Goal: Information Seeking & Learning: Learn about a topic

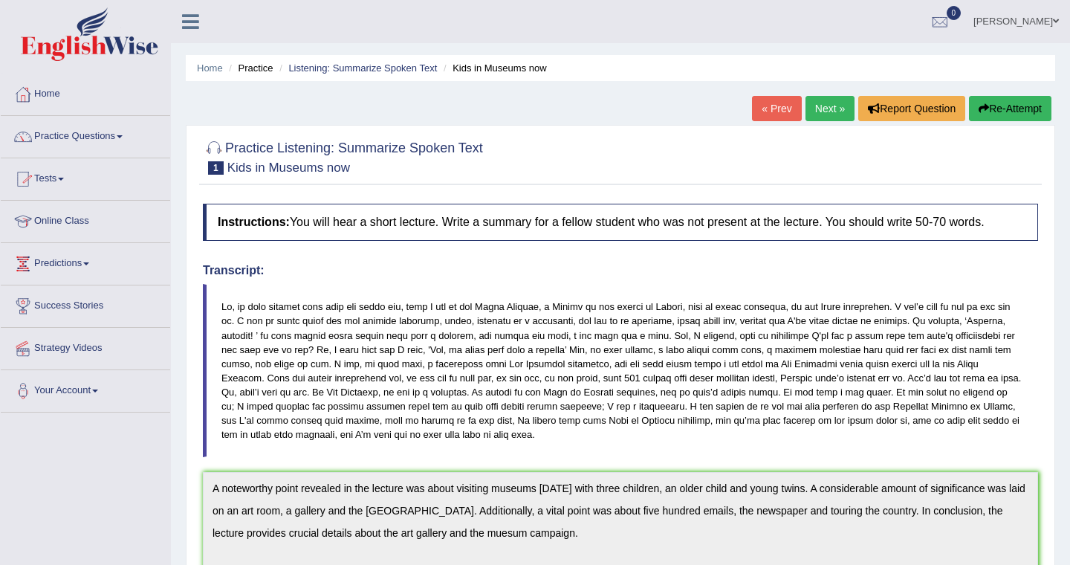
click at [67, 97] on link "Home" at bounding box center [85, 92] width 169 height 37
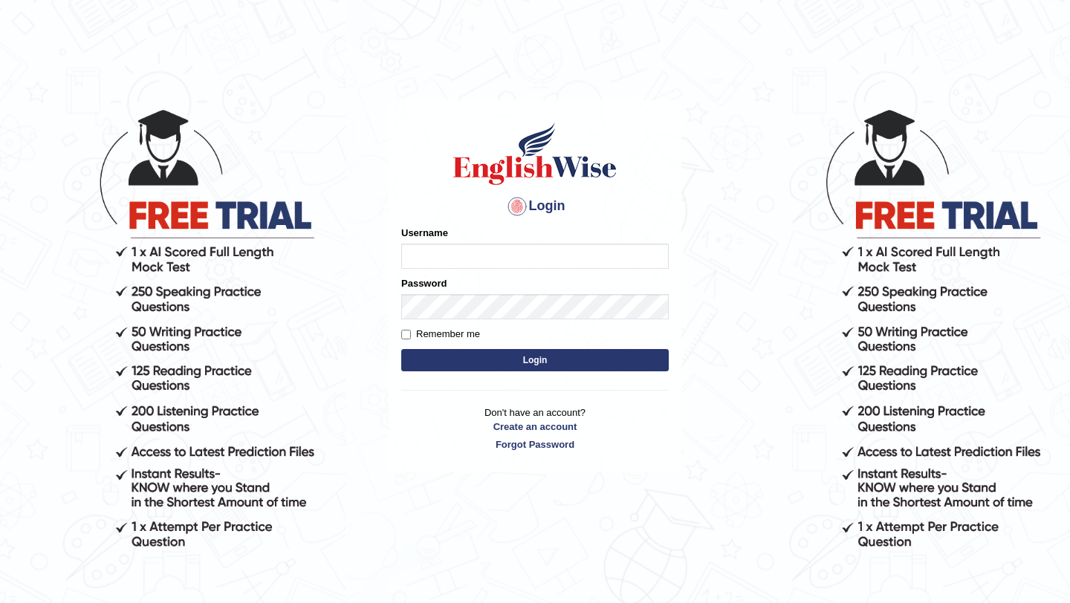
type input "manishas_mt"
click at [517, 354] on button "Login" at bounding box center [535, 360] width 268 height 22
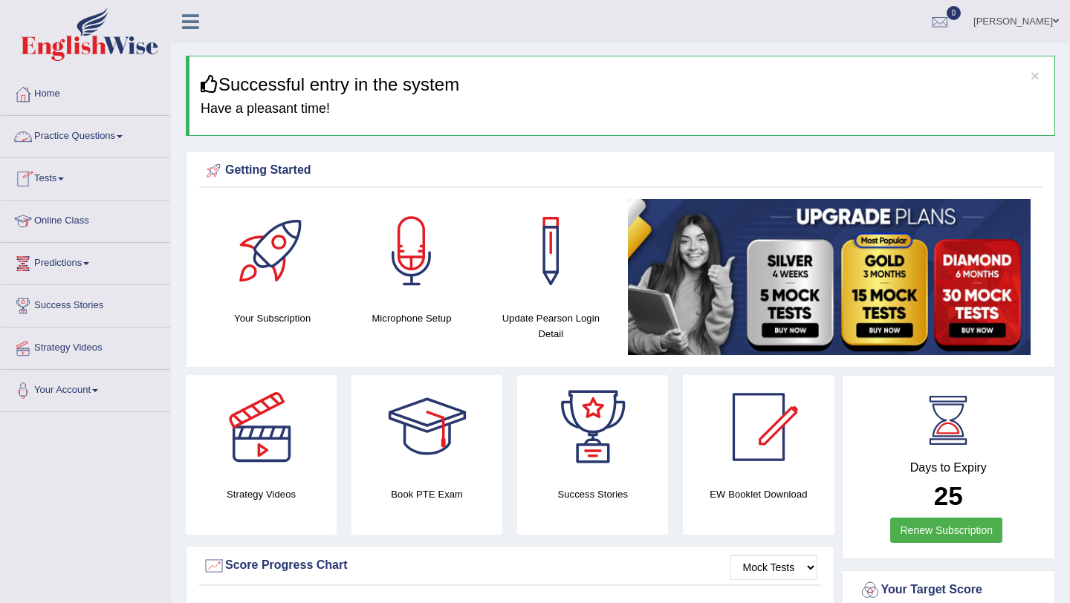
click at [84, 133] on link "Practice Questions" at bounding box center [85, 134] width 169 height 37
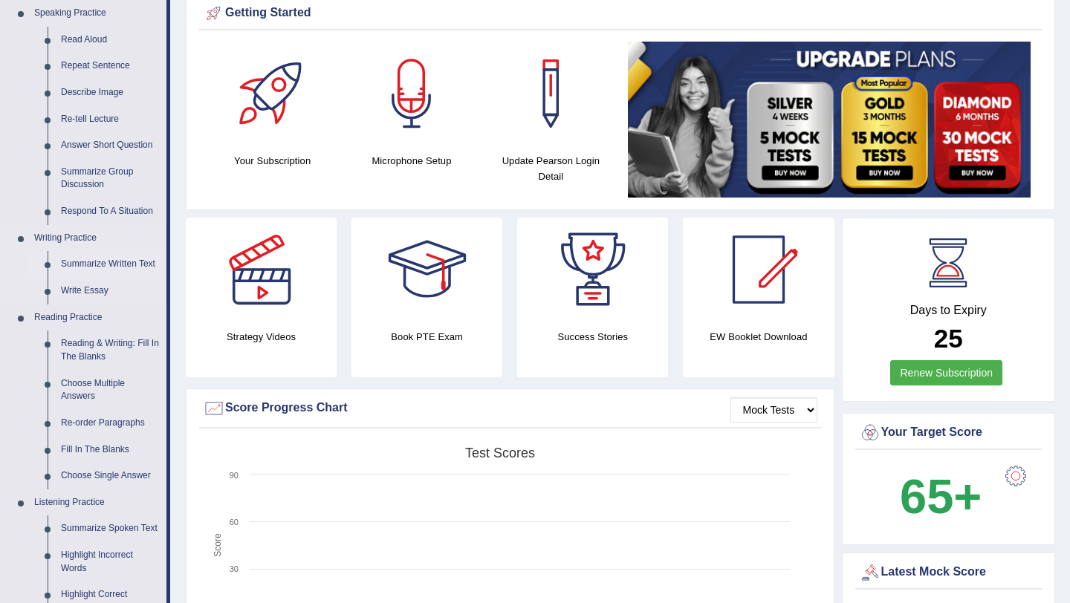
scroll to position [158, 0]
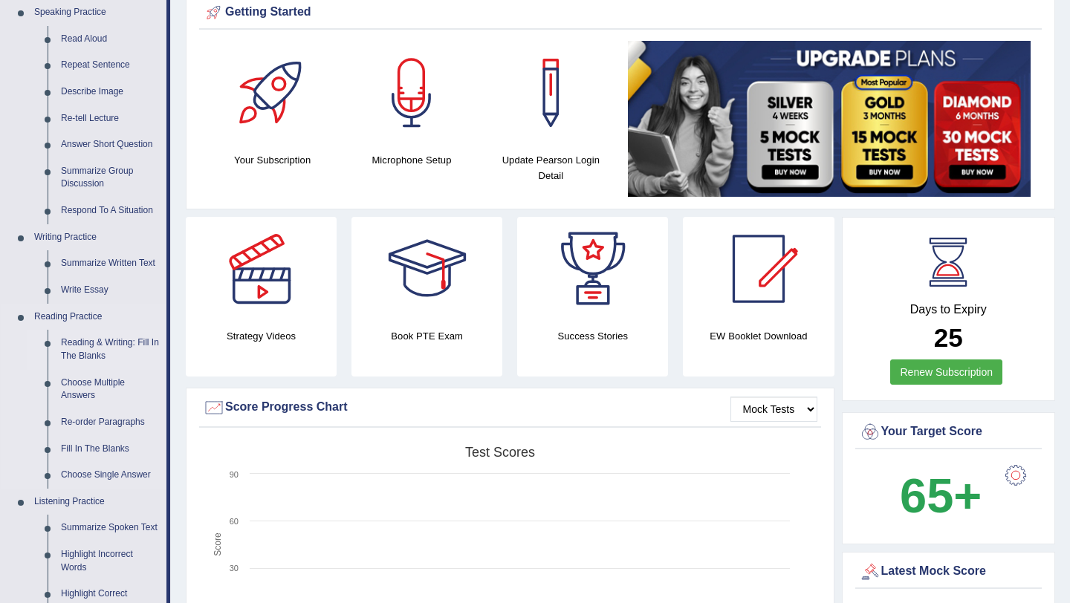
click at [101, 344] on link "Reading & Writing: Fill In The Blanks" at bounding box center [110, 349] width 112 height 39
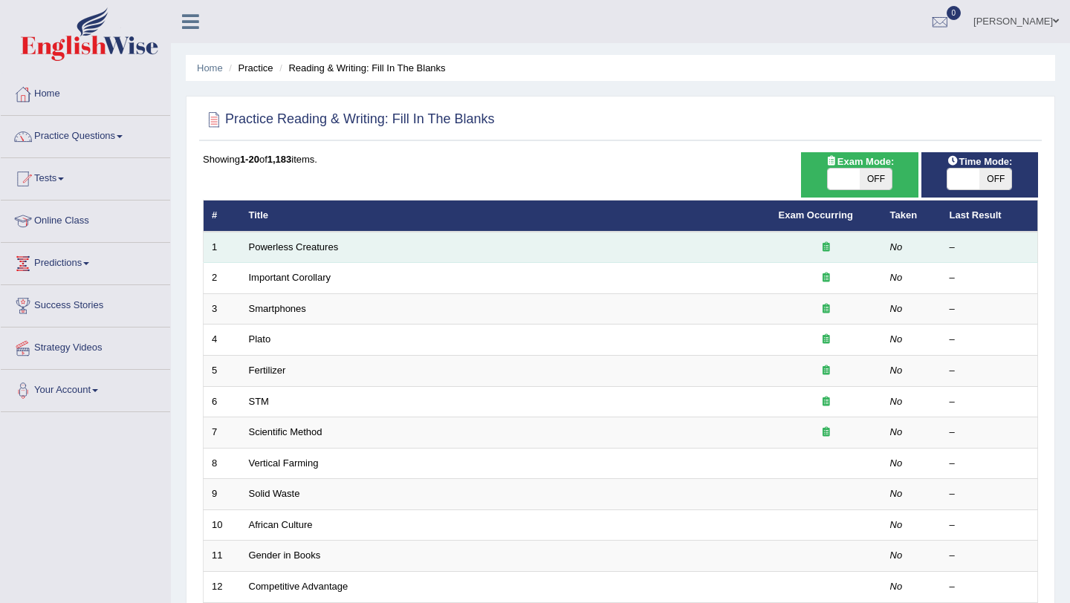
click at [823, 244] on icon at bounding box center [826, 247] width 7 height 10
click at [824, 250] on icon at bounding box center [826, 247] width 7 height 10
click at [323, 250] on link "Powerless Creatures" at bounding box center [294, 247] width 90 height 11
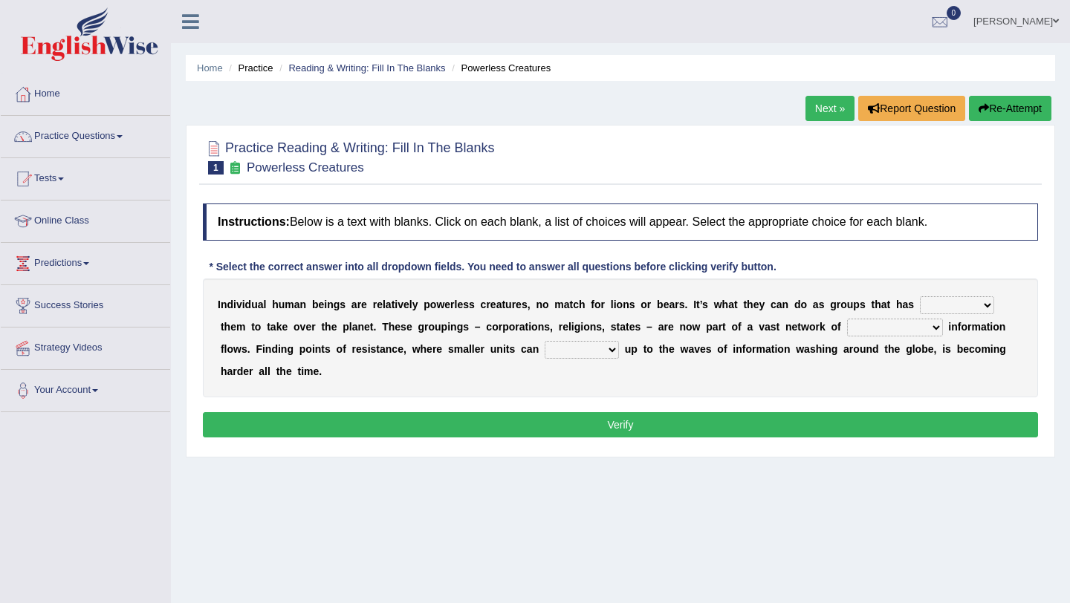
click at [930, 305] on select "enabled contended embodied conjured" at bounding box center [957, 306] width 74 height 18
click at [862, 325] on select "interconnected overlapping fastened exploited" at bounding box center [895, 328] width 96 height 18
click at [847, 326] on select "interconnected overlapping fastened exploited" at bounding box center [895, 328] width 96 height 18
select select "exploited"
click at [847, 319] on select "interconnected overlapping fastened exploited" at bounding box center [895, 328] width 96 height 18
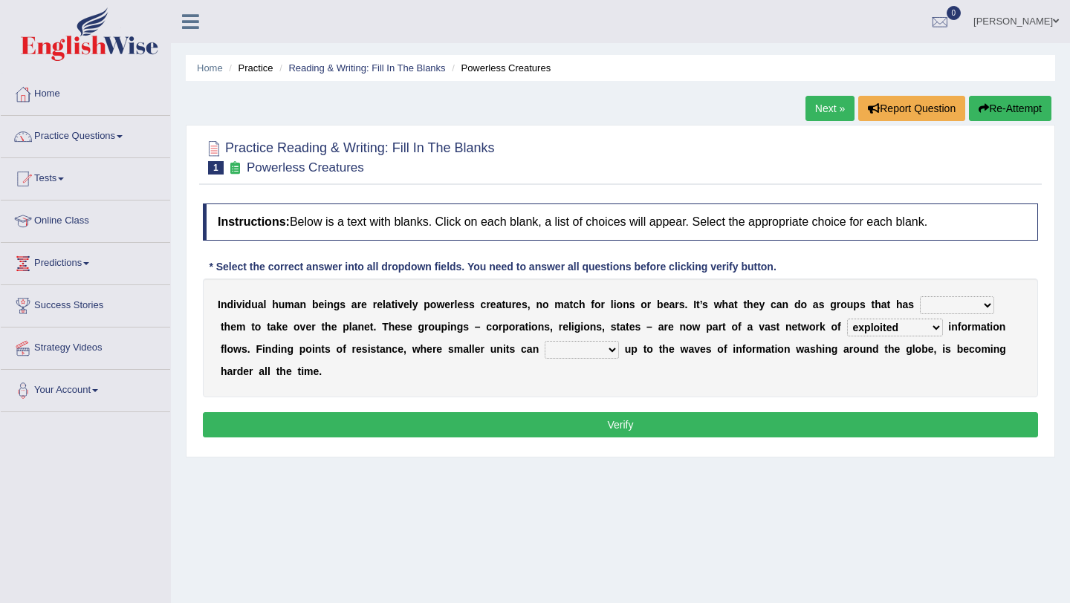
click at [545, 350] on select "stand raise hail pump" at bounding box center [582, 350] width 74 height 18
click at [549, 345] on select "stand raise hail pump" at bounding box center [582, 350] width 74 height 18
select select "stand"
click at [545, 341] on select "stand raise hail pump" at bounding box center [582, 350] width 74 height 18
click at [939, 303] on select "enabled contended embodied conjured" at bounding box center [957, 306] width 74 height 18
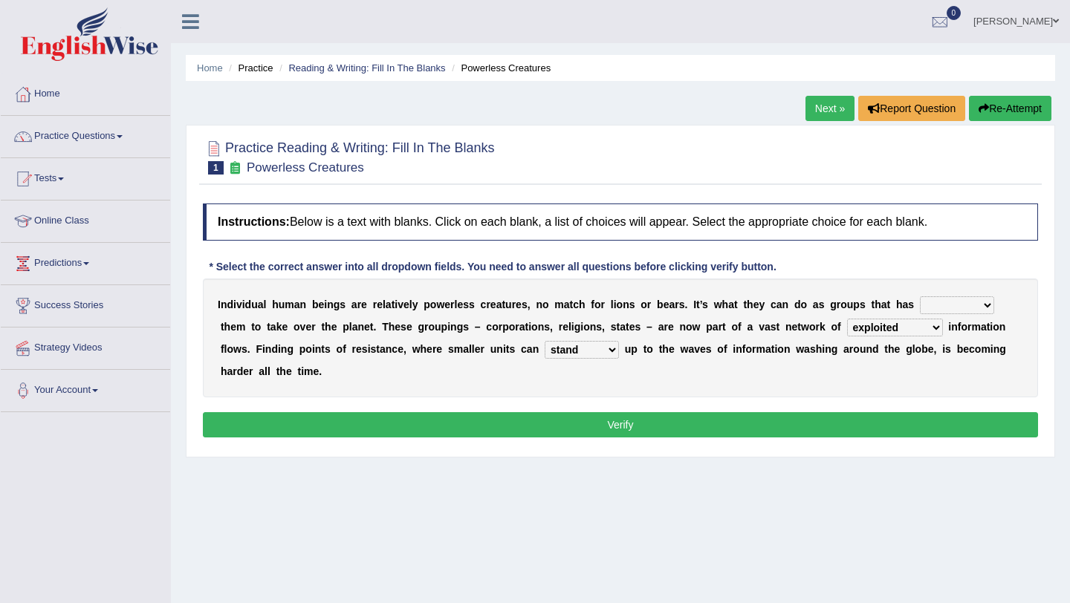
click at [963, 306] on select "enabled contended embodied conjured" at bounding box center [957, 306] width 74 height 18
click at [937, 313] on select "enabled contended embodied conjured" at bounding box center [957, 306] width 74 height 18
click at [928, 310] on select "enabled contended embodied conjured" at bounding box center [957, 306] width 74 height 18
click at [962, 299] on select "enabled contended embodied conjured" at bounding box center [957, 306] width 74 height 18
select select "embodied"
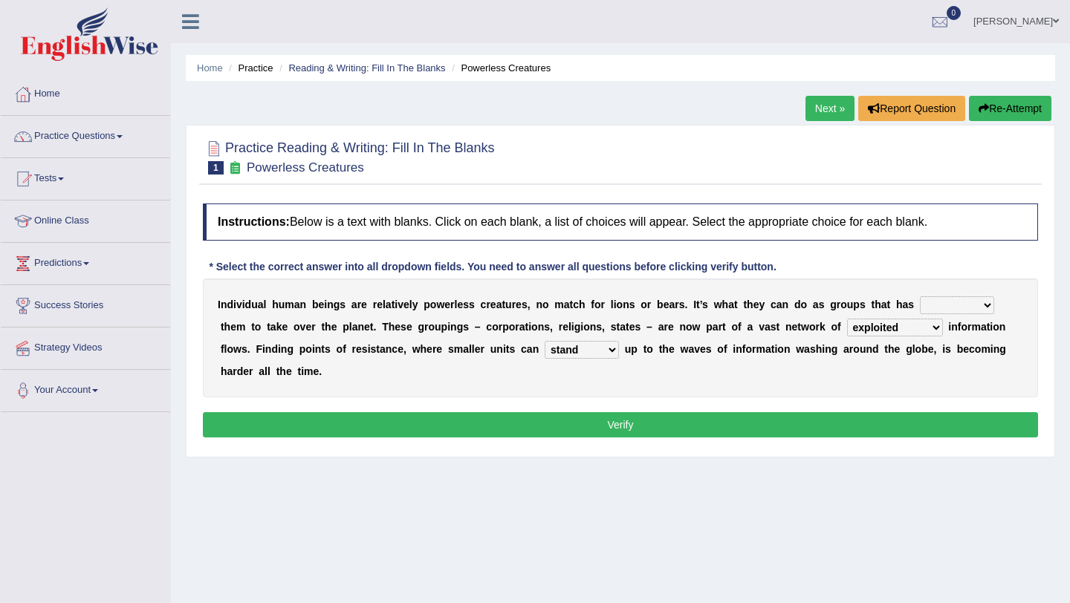
click at [920, 297] on select "enabled contended embodied conjured" at bounding box center [957, 306] width 74 height 18
click at [855, 331] on select "interconnected overlapping fastened exploited" at bounding box center [895, 328] width 96 height 18
click at [860, 319] on select "interconnected overlapping fastened exploited" at bounding box center [895, 328] width 96 height 18
click at [703, 428] on button "Verify" at bounding box center [620, 424] width 835 height 25
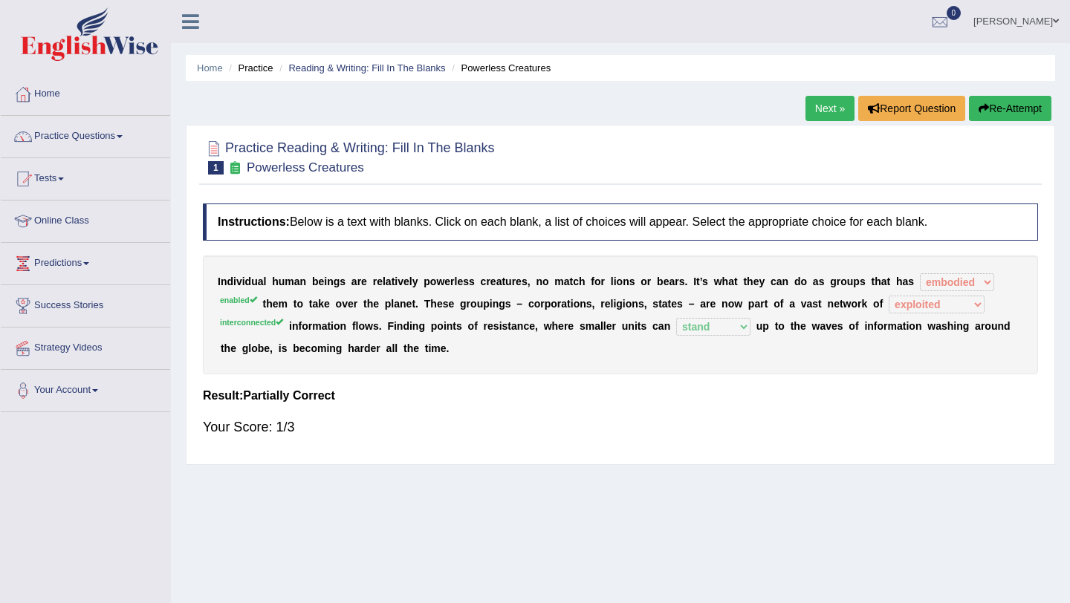
click at [823, 116] on link "Next »" at bounding box center [830, 108] width 49 height 25
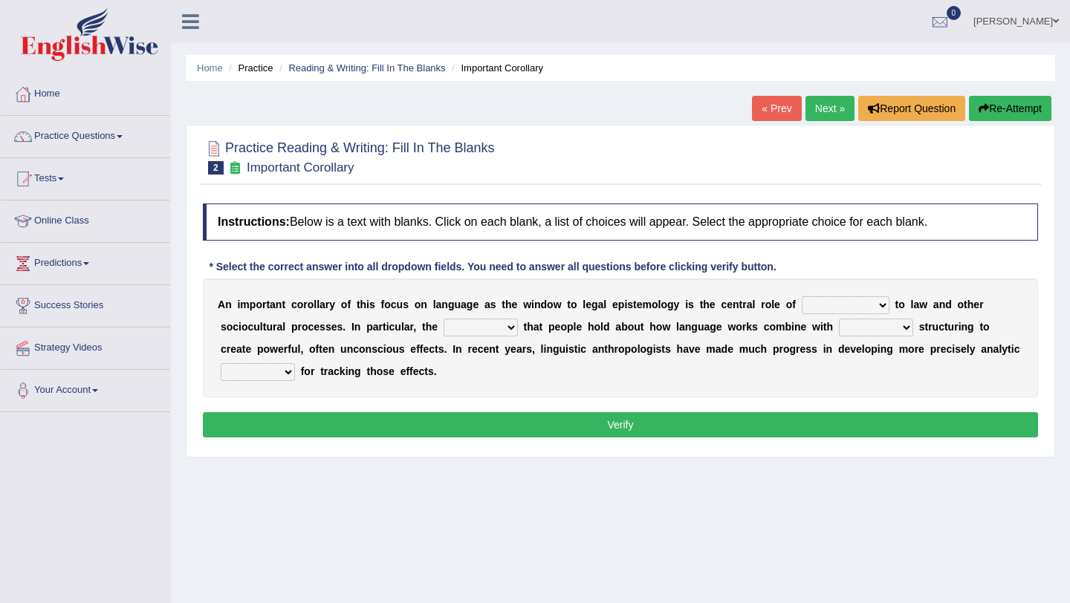
click at [827, 308] on select "discourse epoch dialect acquaintance" at bounding box center [846, 306] width 88 height 18
click at [829, 305] on select "discourse epoch dialect acquaintance" at bounding box center [846, 306] width 88 height 18
click at [820, 305] on select "discourse epoch dialect acquaintance" at bounding box center [846, 306] width 88 height 18
select select "dialect"
click at [464, 333] on select "deviation besmirch consent ideas" at bounding box center [481, 328] width 74 height 18
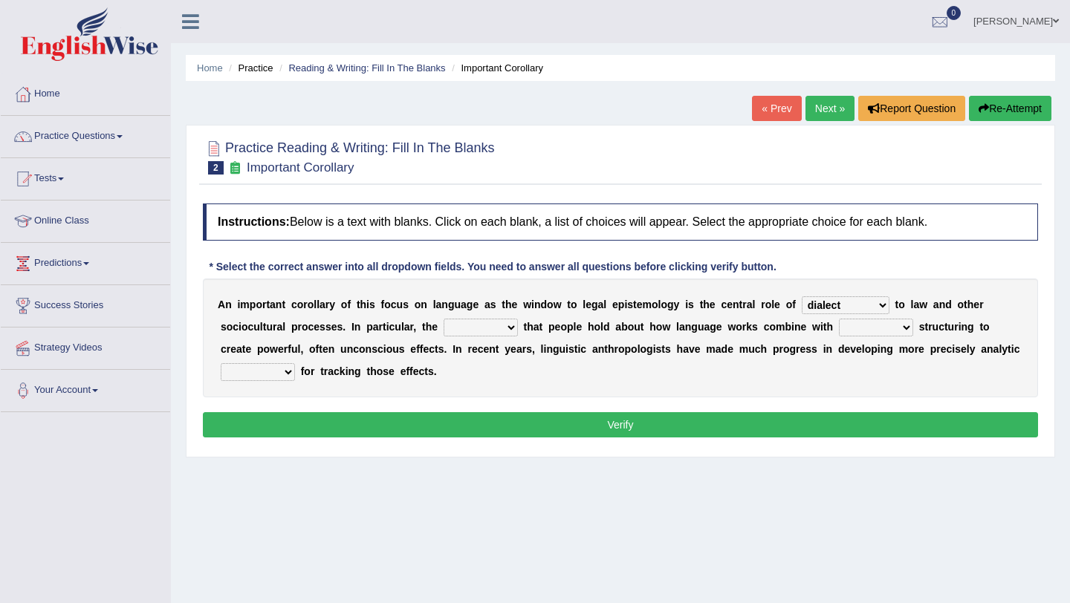
click at [484, 328] on select "deviation besmirch consent ideas" at bounding box center [481, 328] width 74 height 18
select select "ideas"
click at [444, 319] on select "deviation besmirch consent ideas" at bounding box center [481, 328] width 74 height 18
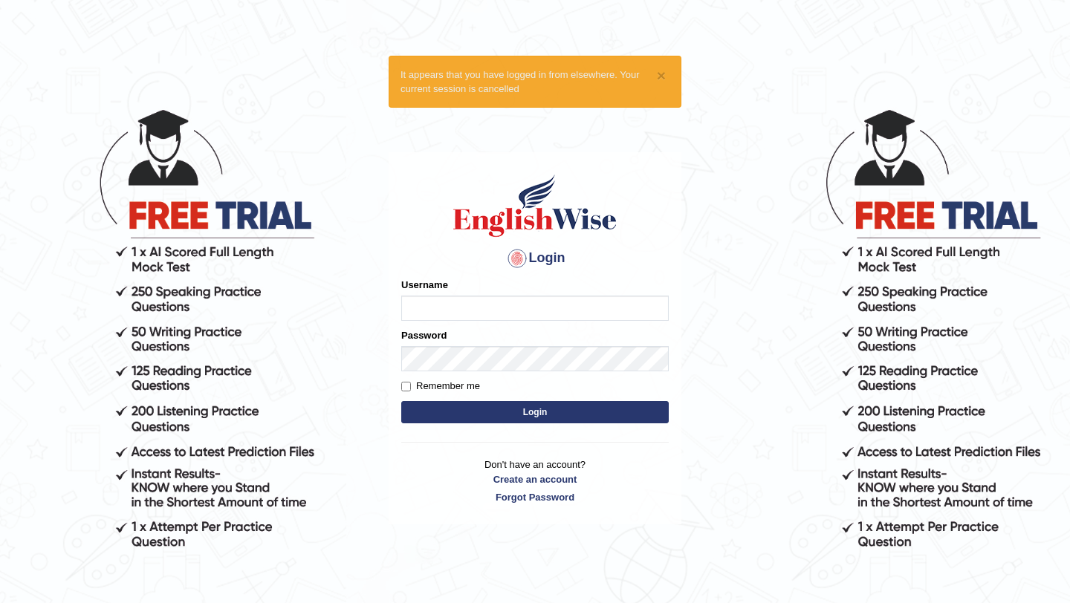
type input "manishas_mt"
click at [548, 417] on button "Login" at bounding box center [535, 412] width 268 height 22
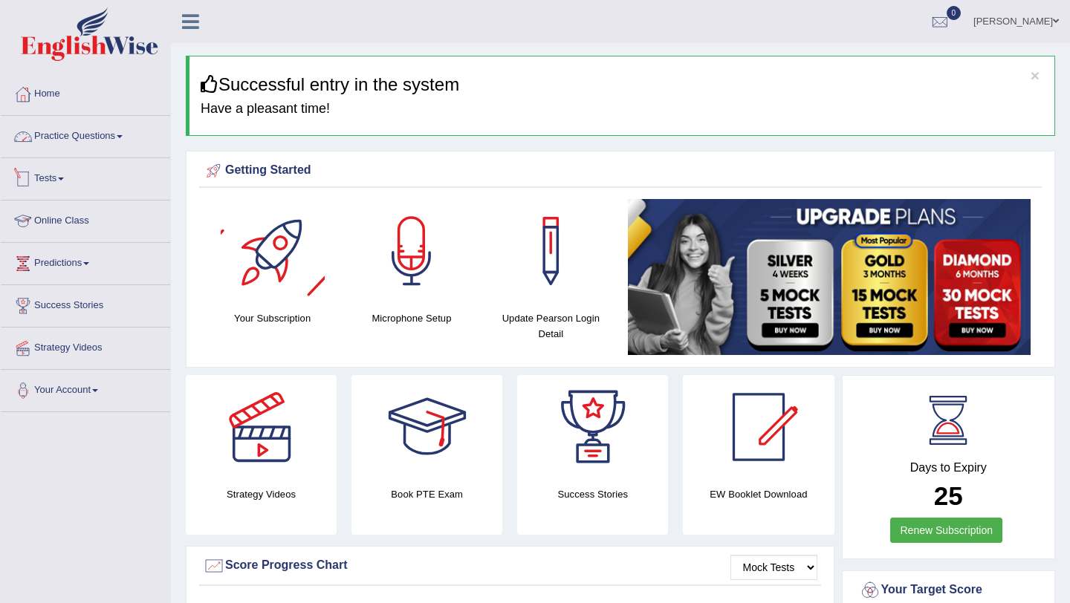
click at [99, 139] on link "Practice Questions" at bounding box center [85, 134] width 169 height 37
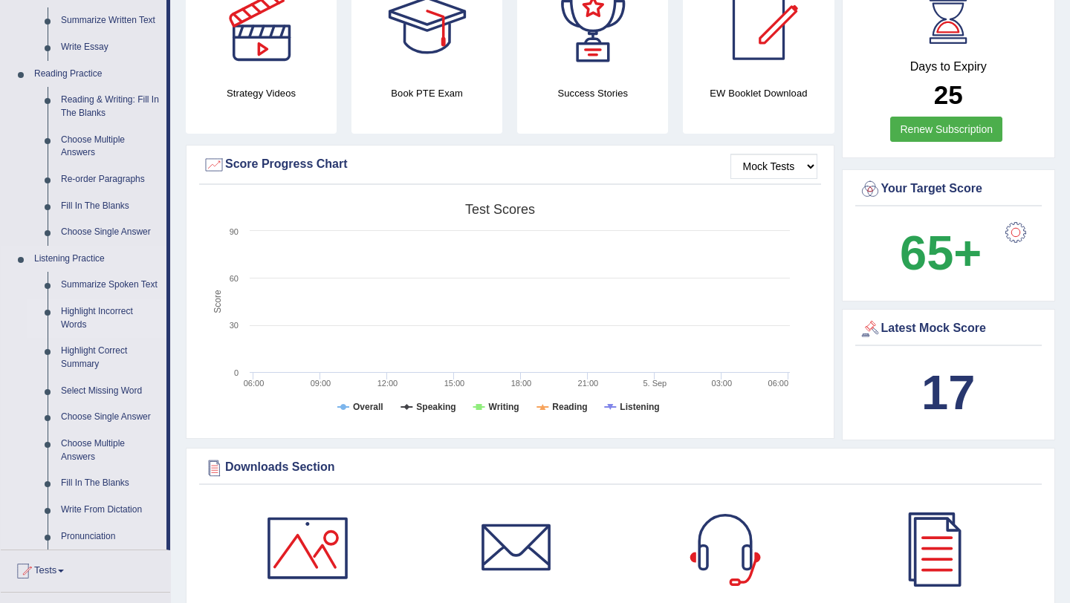
scroll to position [395, 0]
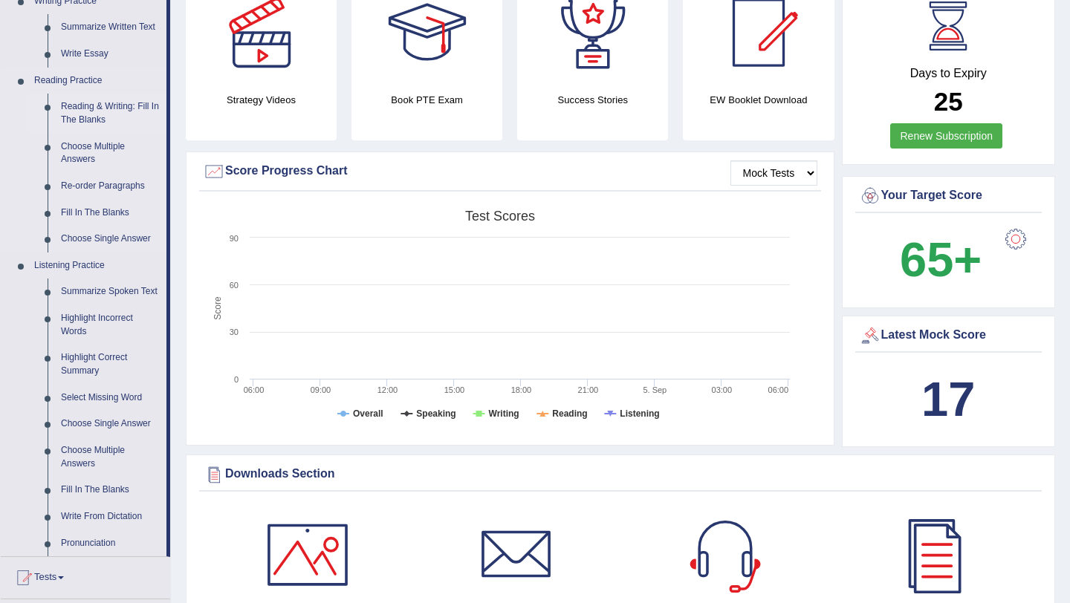
click at [88, 99] on link "Reading & Writing: Fill In The Blanks" at bounding box center [110, 113] width 112 height 39
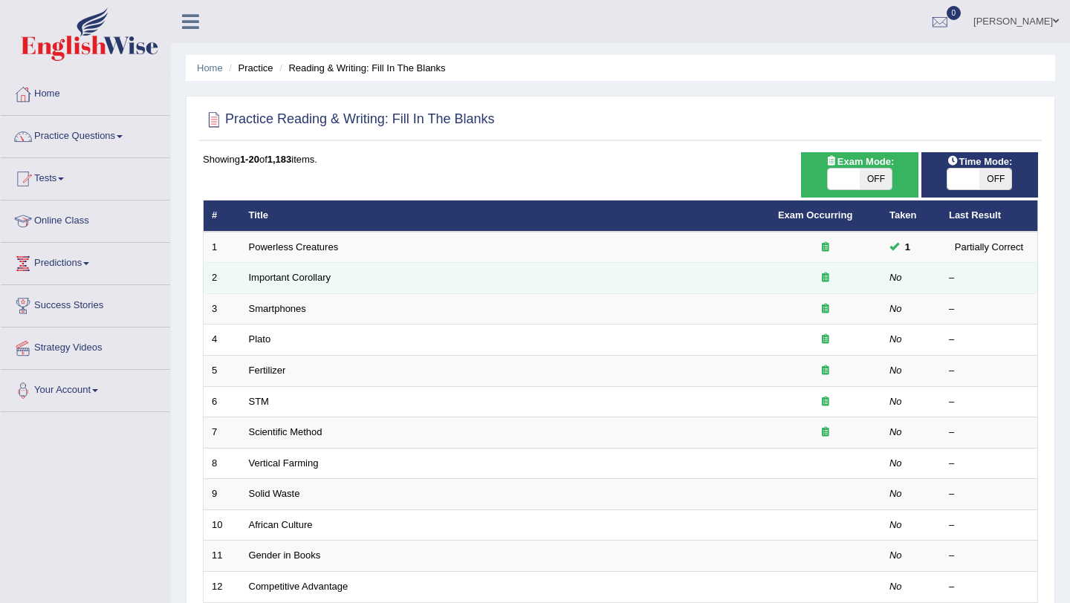
click at [314, 285] on td "Important Corollary" at bounding box center [505, 278] width 529 height 31
click at [308, 279] on link "Important Corollary" at bounding box center [290, 277] width 82 height 11
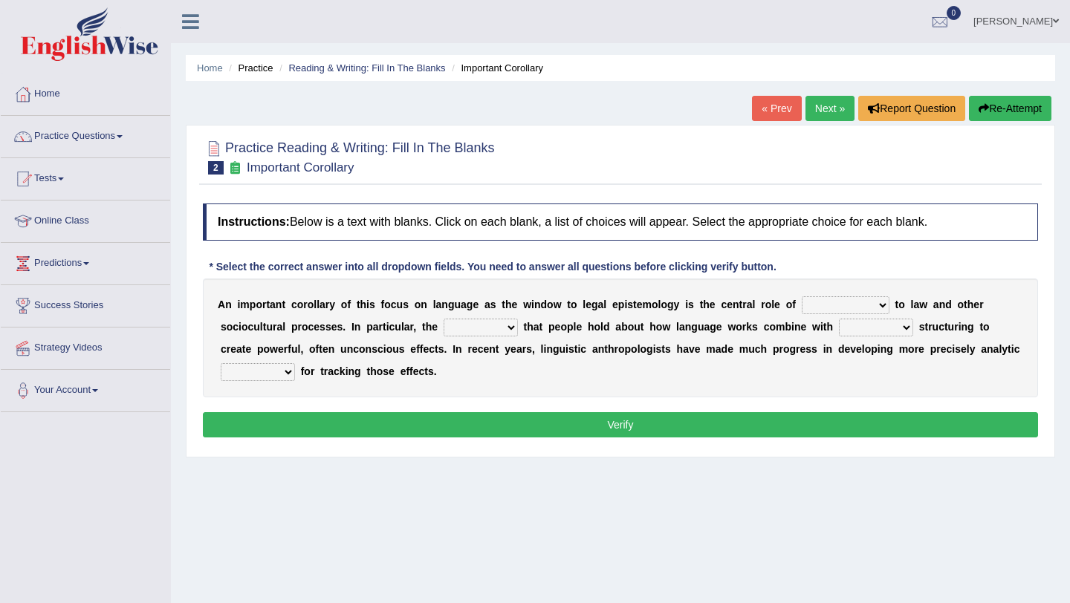
click at [854, 301] on select "discourse epoch dialect acquaintance" at bounding box center [846, 306] width 88 height 18
select select "dialect"
click at [802, 297] on select "discourse epoch dialect acquaintance" at bounding box center [846, 306] width 88 height 18
click at [472, 329] on select "deviation besmirch consent ideas" at bounding box center [481, 328] width 74 height 18
select select "ideas"
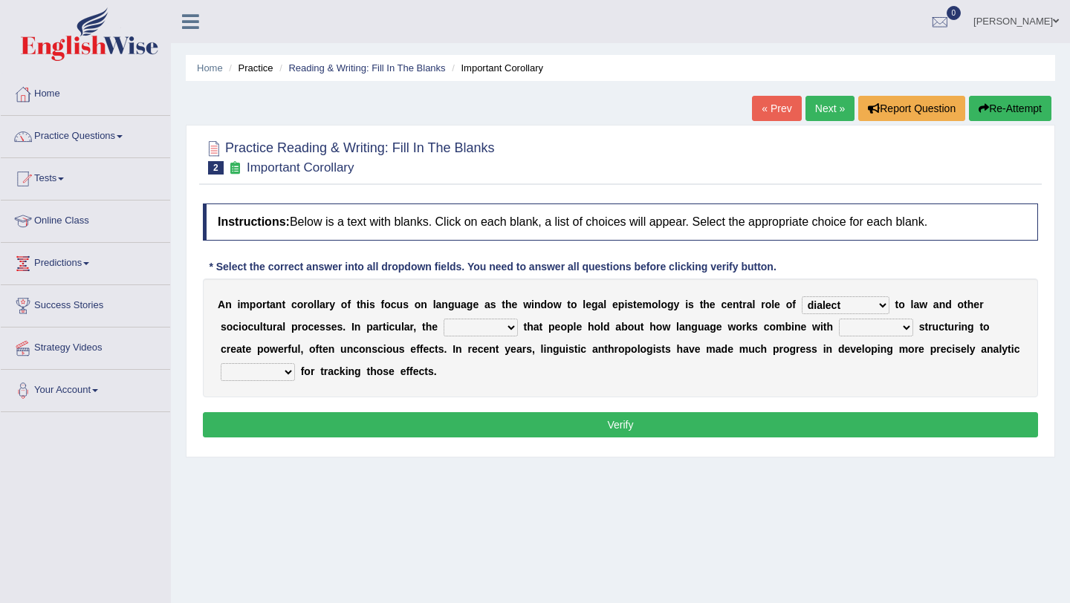
click at [444, 319] on select "deviation besmirch consent ideas" at bounding box center [481, 328] width 74 height 18
click at [880, 327] on select "mandatory linguistic legitimate customary" at bounding box center [876, 328] width 74 height 18
click at [861, 326] on select "mandatory linguistic legitimate customary" at bounding box center [876, 328] width 74 height 18
select select "linguistic"
click at [839, 319] on select "mandatory linguistic legitimate customary" at bounding box center [876, 328] width 74 height 18
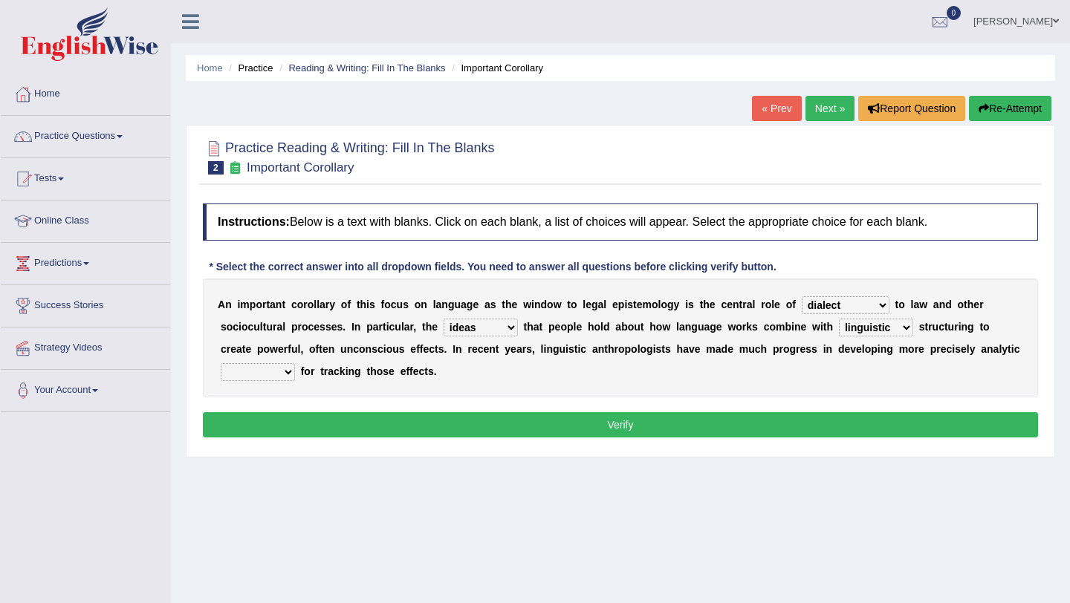
click at [266, 374] on select "tools appetite albums stroke" at bounding box center [258, 372] width 74 height 18
click at [241, 368] on select "tools appetite albums stroke" at bounding box center [258, 372] width 74 height 18
select select "tools"
click at [221, 363] on select "tools appetite albums stroke" at bounding box center [258, 372] width 74 height 18
click at [352, 431] on button "Verify" at bounding box center [620, 424] width 835 height 25
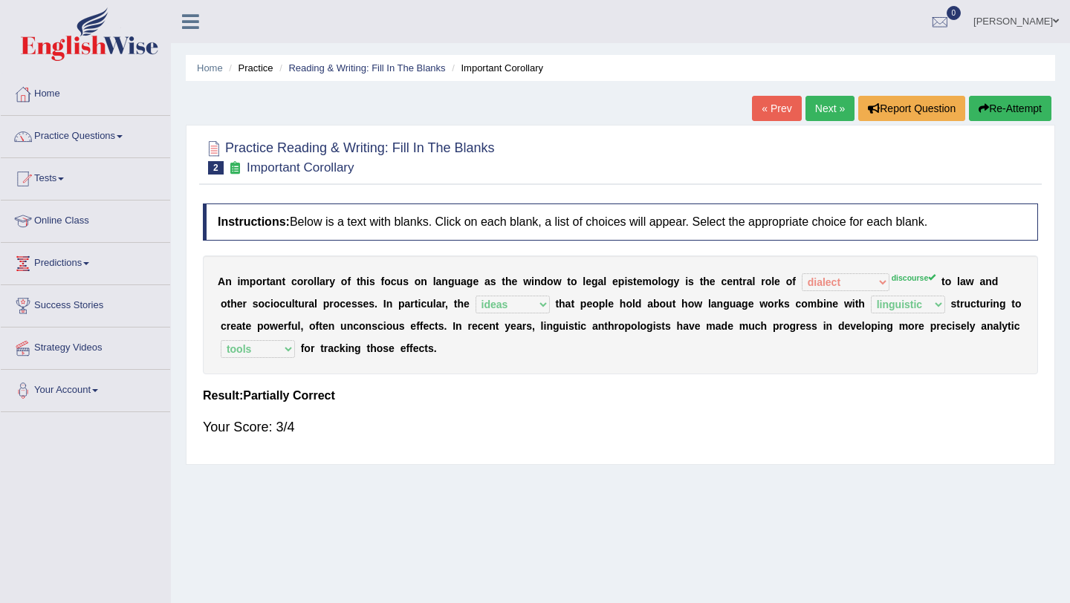
click at [820, 104] on link "Next »" at bounding box center [830, 108] width 49 height 25
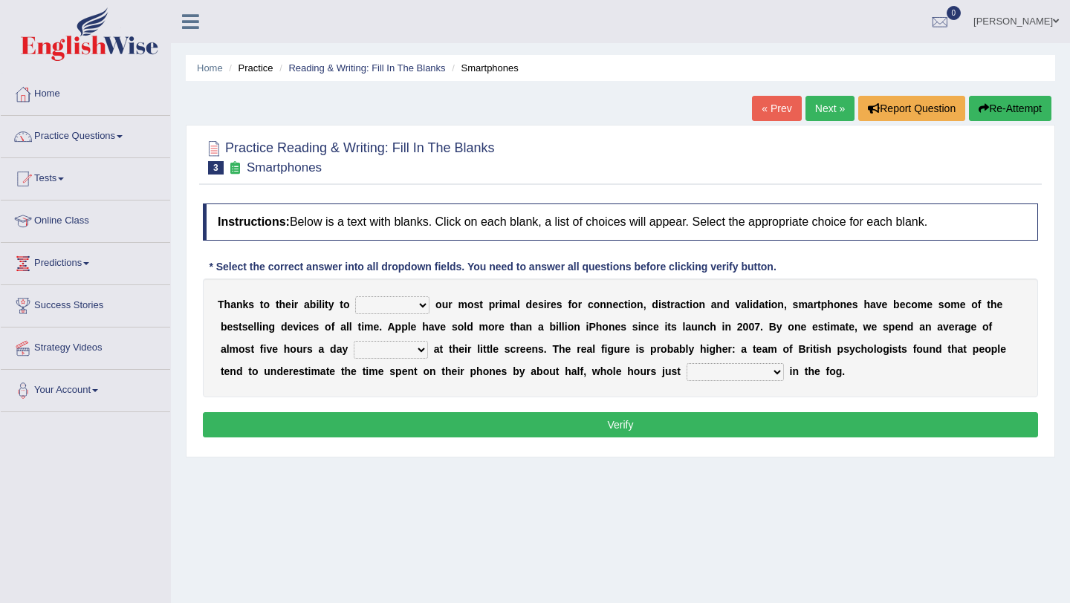
click at [399, 307] on select "hijack describe sharpen conserve" at bounding box center [392, 306] width 74 height 18
select select "sharpen"
click at [355, 297] on select "hijack describe sharpen conserve" at bounding box center [392, 306] width 74 height 18
click at [387, 348] on select "watching waggling snoring staring" at bounding box center [391, 350] width 74 height 18
select select "watching"
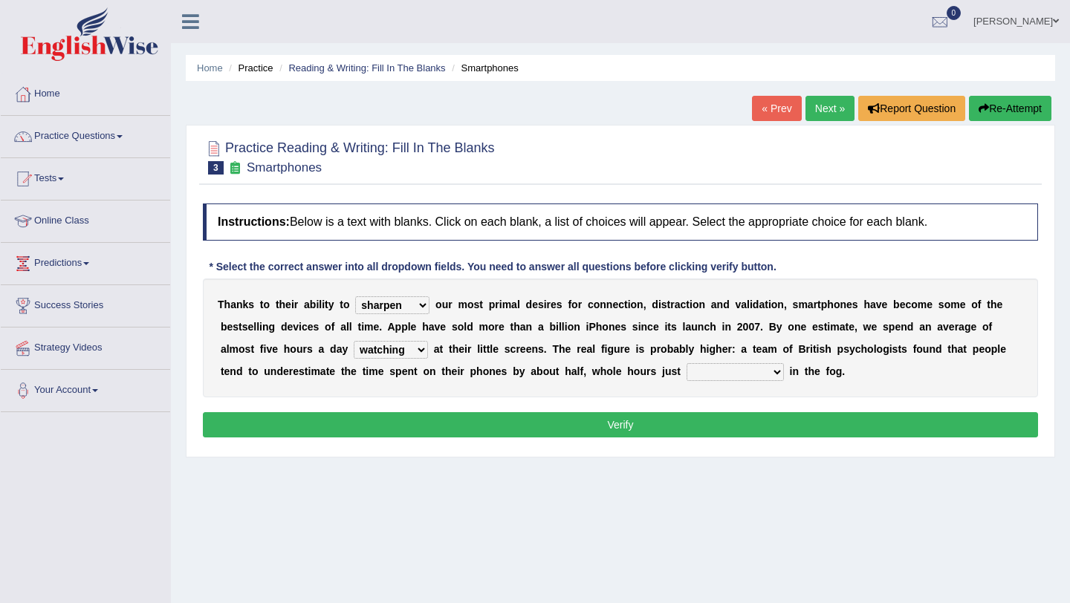
click at [354, 341] on select "watching waggling snoring staring" at bounding box center [391, 350] width 74 height 18
click at [698, 371] on select "has evaporated evaporating evaporate evaporates" at bounding box center [735, 372] width 97 height 18
click at [704, 376] on select "has evaporated evaporating evaporate evaporates" at bounding box center [735, 372] width 97 height 18
click at [701, 373] on select "has evaporated evaporating evaporate evaporates" at bounding box center [735, 372] width 97 height 18
click at [733, 372] on select "has evaporated evaporating evaporate evaporates" at bounding box center [735, 372] width 97 height 18
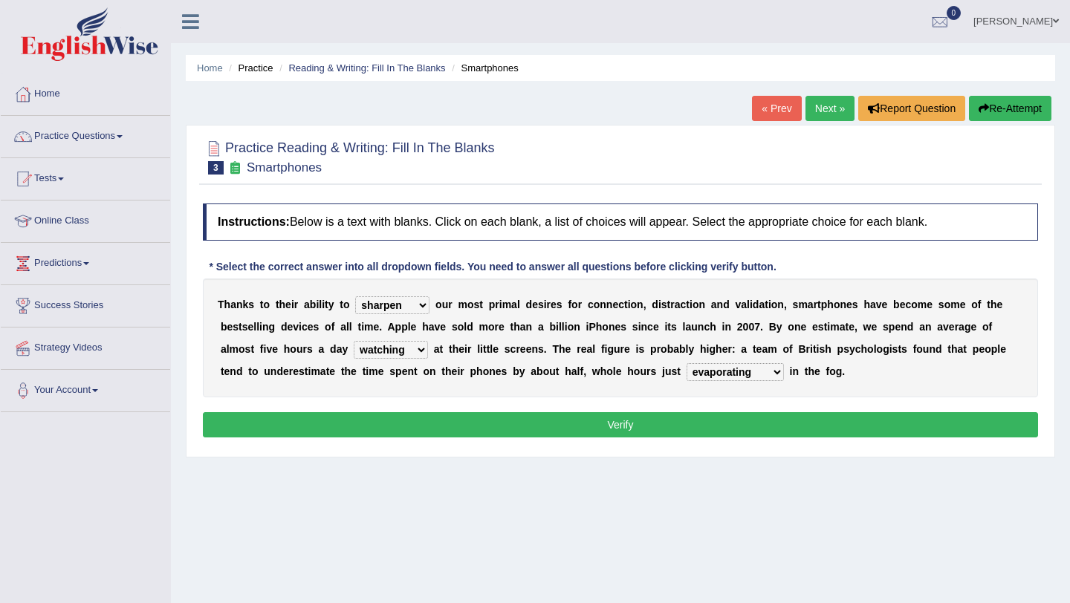
click at [687, 363] on select "has evaporated evaporating evaporate evaporates" at bounding box center [735, 372] width 97 height 18
click at [739, 369] on select "has evaporated evaporating evaporate evaporates" at bounding box center [735, 372] width 97 height 18
select select "evaporate"
click at [687, 363] on select "has evaporated evaporating evaporate evaporates" at bounding box center [735, 372] width 97 height 18
click at [673, 418] on button "Verify" at bounding box center [620, 424] width 835 height 25
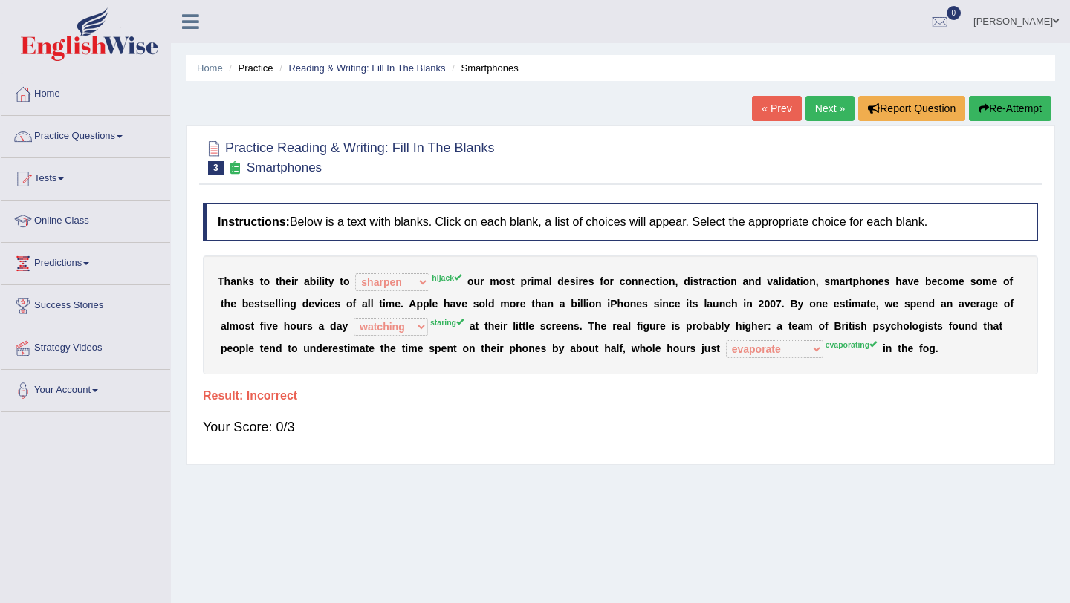
click at [990, 111] on button "Re-Attempt" at bounding box center [1010, 108] width 82 height 25
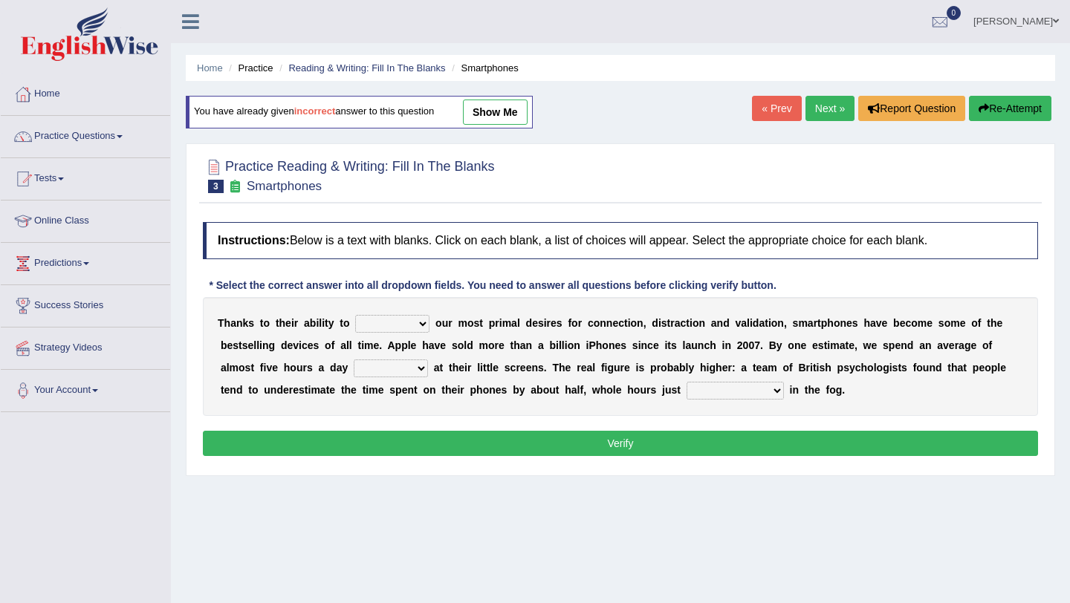
click at [404, 334] on div "T [PERSON_NAME] t o t h e i r a b i l i t y t o hijack describe [PERSON_NAME] c…" at bounding box center [620, 356] width 835 height 119
click at [401, 326] on select "hijack describe sharpen conserve" at bounding box center [392, 324] width 74 height 18
select select "hijack"
click at [355, 315] on select "hijack describe sharpen conserve" at bounding box center [392, 324] width 74 height 18
click at [383, 366] on select "watching waggling snoring staring" at bounding box center [391, 369] width 74 height 18
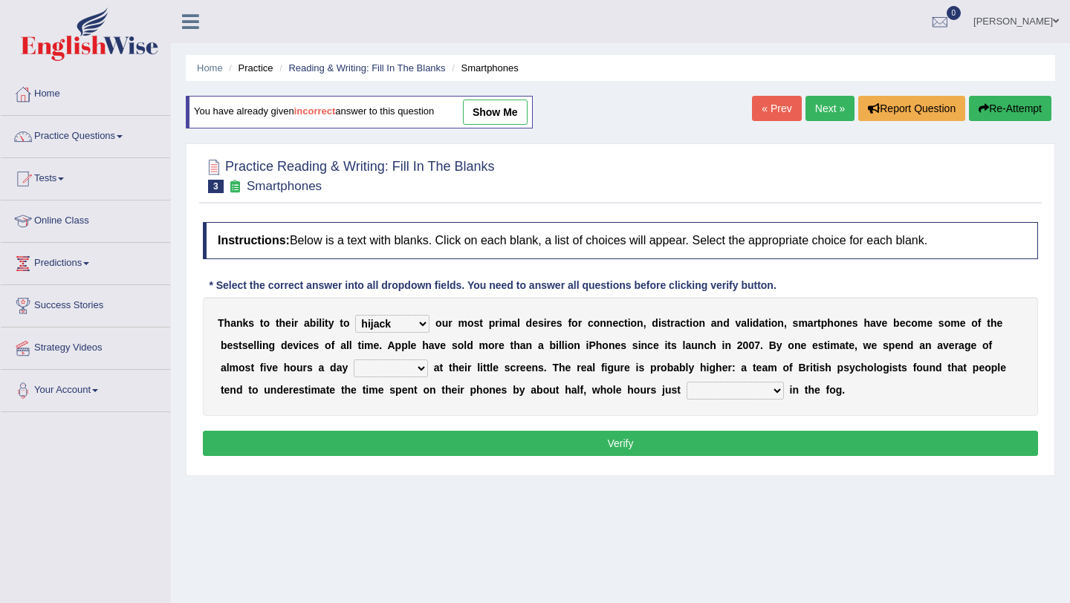
select select "staring"
click at [354, 360] on select "watching waggling snoring staring" at bounding box center [391, 369] width 74 height 18
click at [725, 389] on select "has evaporated evaporating evaporate evaporates" at bounding box center [735, 391] width 97 height 18
select select "evaporating"
click at [687, 382] on select "has evaporated evaporating evaporate evaporates" at bounding box center [735, 391] width 97 height 18
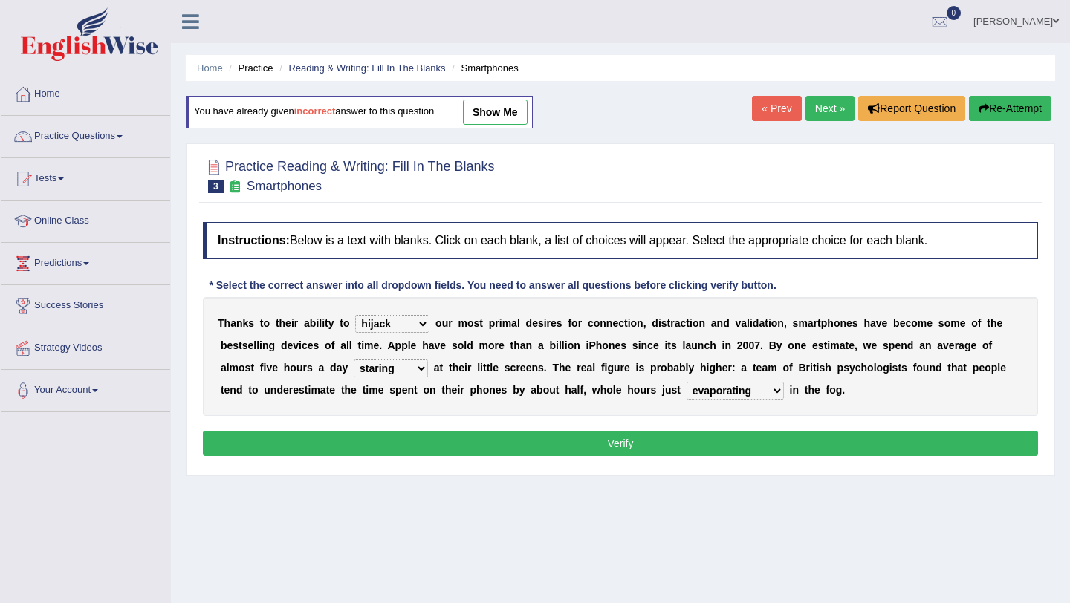
click at [759, 442] on button "Verify" at bounding box center [620, 443] width 835 height 25
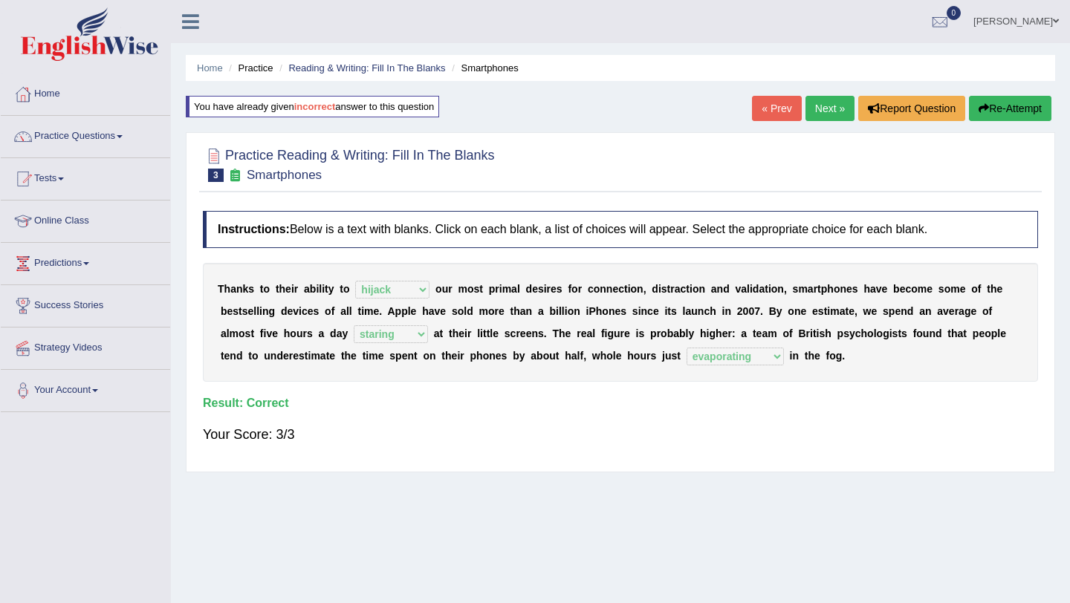
click at [813, 108] on link "Next »" at bounding box center [830, 108] width 49 height 25
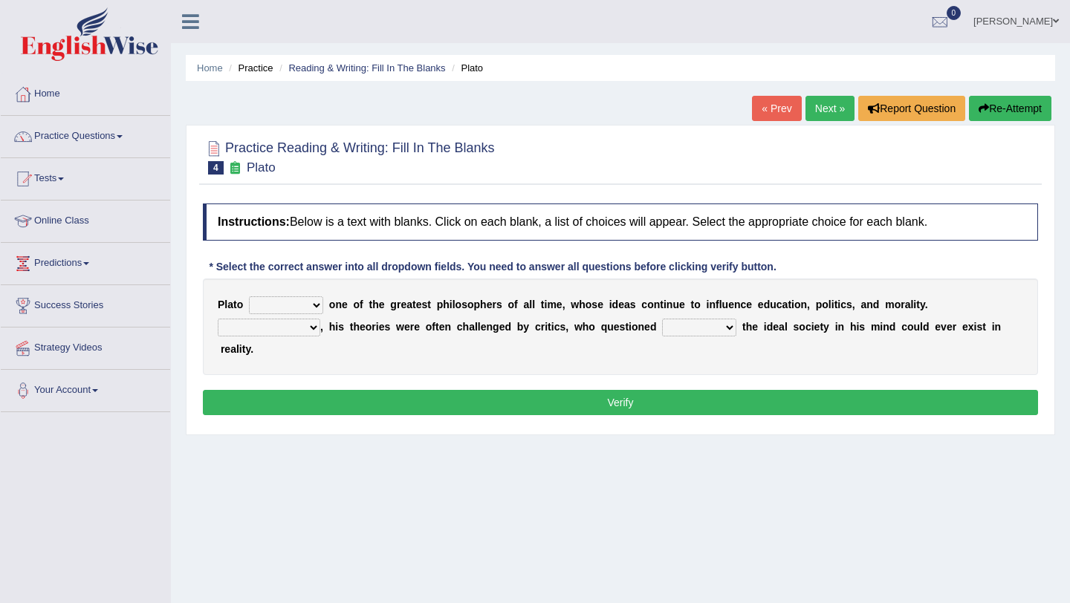
click at [279, 308] on select "keeps comes claims remains" at bounding box center [286, 306] width 74 height 18
select select "remains"
click at [249, 297] on select "keeps comes claims remains" at bounding box center [286, 306] width 74 height 18
click at [278, 332] on select "Notwithstanding So However Whatever" at bounding box center [269, 328] width 103 height 18
click at [282, 331] on select "Notwithstanding So However Whatever" at bounding box center [269, 328] width 103 height 18
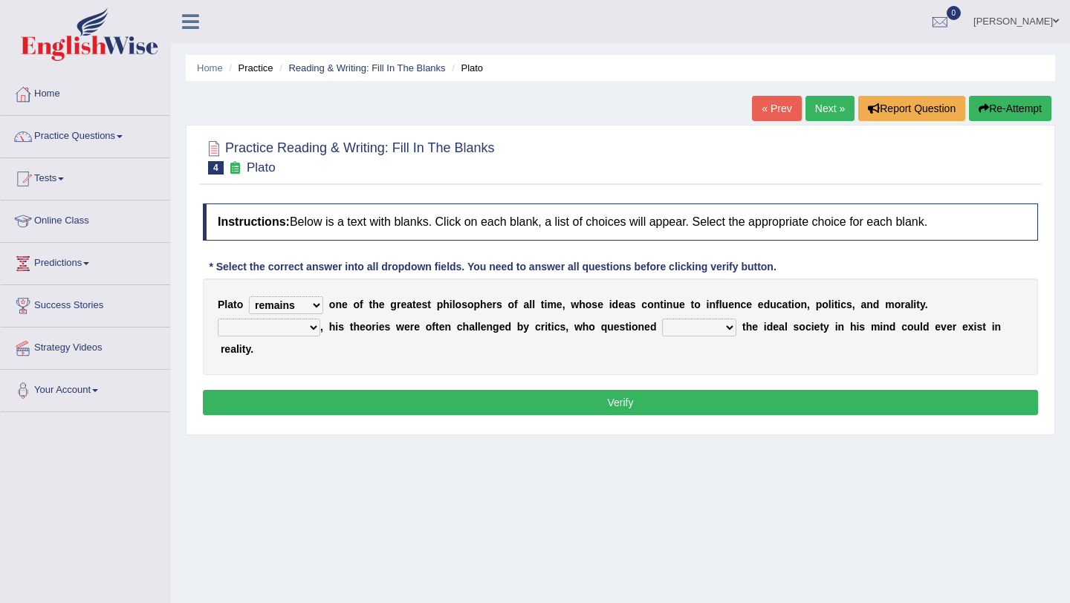
click at [263, 330] on select "Notwithstanding So However Whatever" at bounding box center [269, 328] width 103 height 18
select select "So"
click at [218, 319] on select "Notwithstanding So However Whatever" at bounding box center [269, 328] width 103 height 18
click at [690, 330] on select "which what that whether" at bounding box center [699, 328] width 74 height 18
click at [698, 330] on select "which what that whether" at bounding box center [699, 328] width 74 height 18
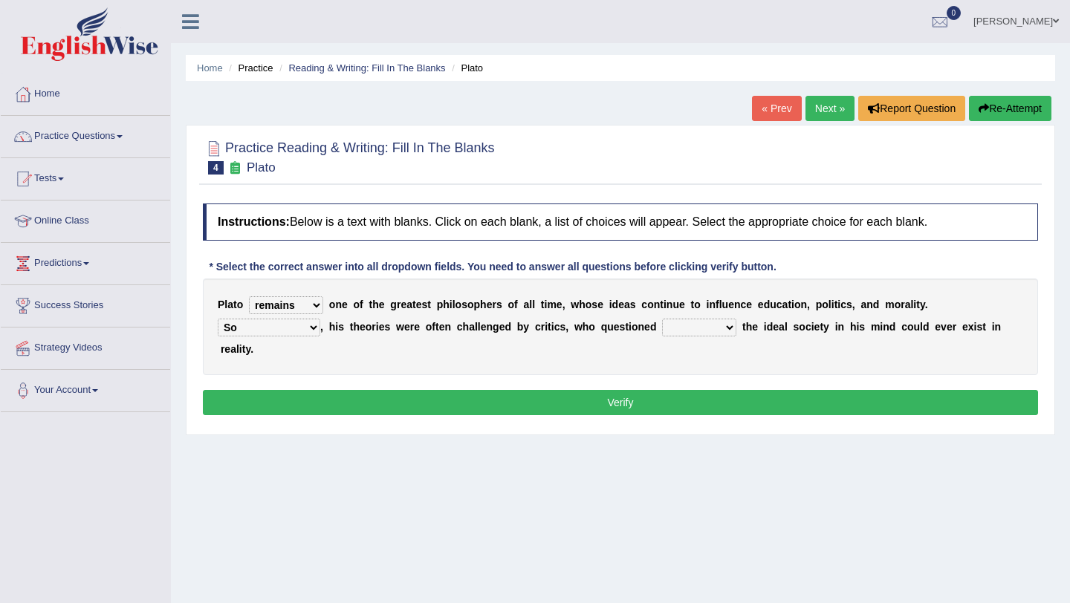
click at [703, 328] on select "which what that whether" at bounding box center [699, 328] width 74 height 18
click at [681, 329] on select "which what that whether" at bounding box center [699, 328] width 74 height 18
select select "which"
click at [662, 319] on select "which what that whether" at bounding box center [699, 328] width 74 height 18
click at [659, 397] on button "Verify" at bounding box center [620, 402] width 835 height 25
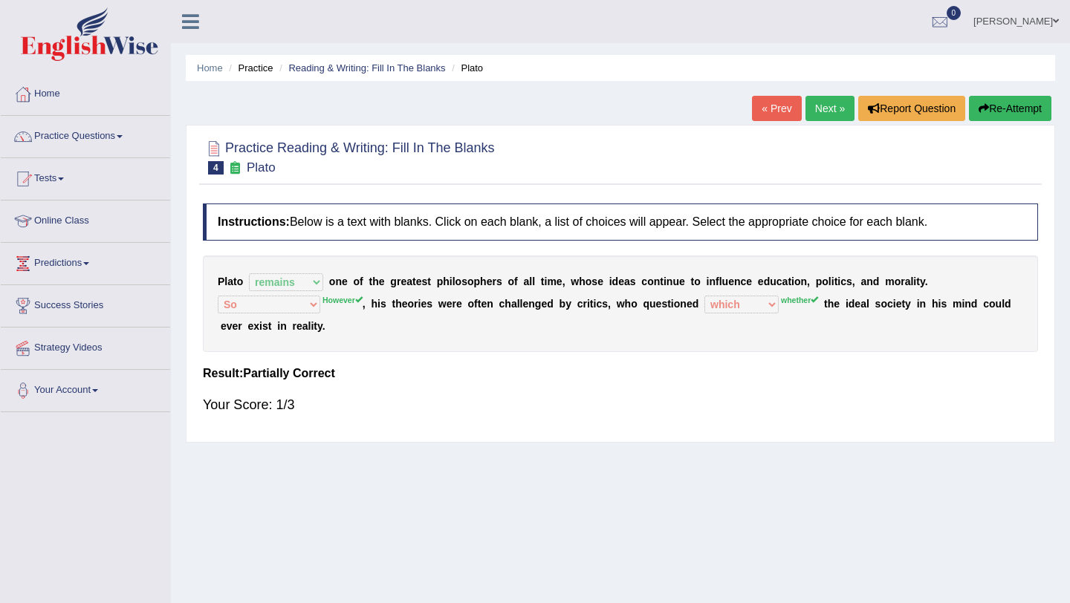
click at [823, 117] on link "Next »" at bounding box center [830, 108] width 49 height 25
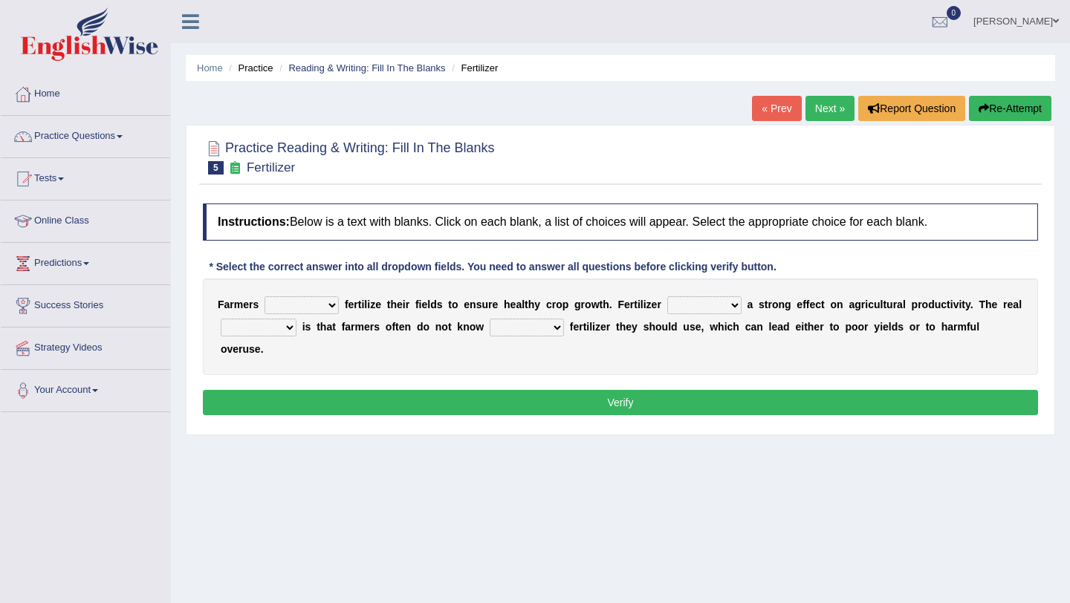
click at [291, 302] on select "must should need can" at bounding box center [302, 306] width 74 height 18
click at [297, 308] on select "must should need can" at bounding box center [302, 306] width 74 height 18
click at [300, 306] on select "must should need can" at bounding box center [302, 306] width 74 height 18
select select "can"
click at [265, 297] on select "must should need can" at bounding box center [302, 306] width 74 height 18
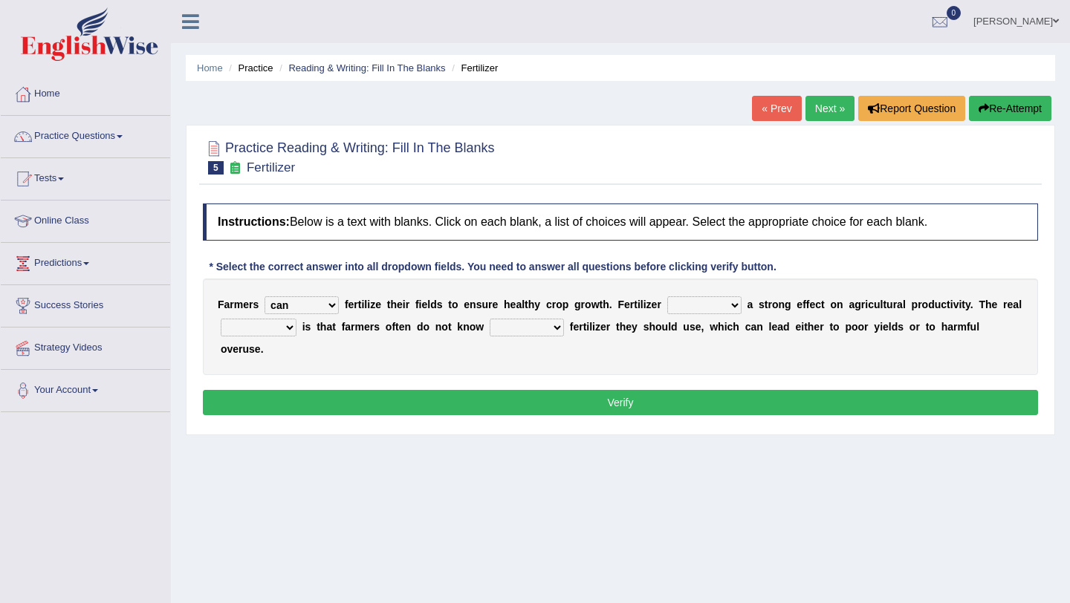
click at [698, 311] on select "has had have having" at bounding box center [704, 306] width 74 height 18
select select "has"
click at [667, 297] on select "has had have having" at bounding box center [704, 306] width 74 height 18
click at [254, 328] on select "problem question conclusion answer" at bounding box center [259, 328] width 76 height 18
click at [271, 325] on select "problem question conclusion answer" at bounding box center [259, 328] width 76 height 18
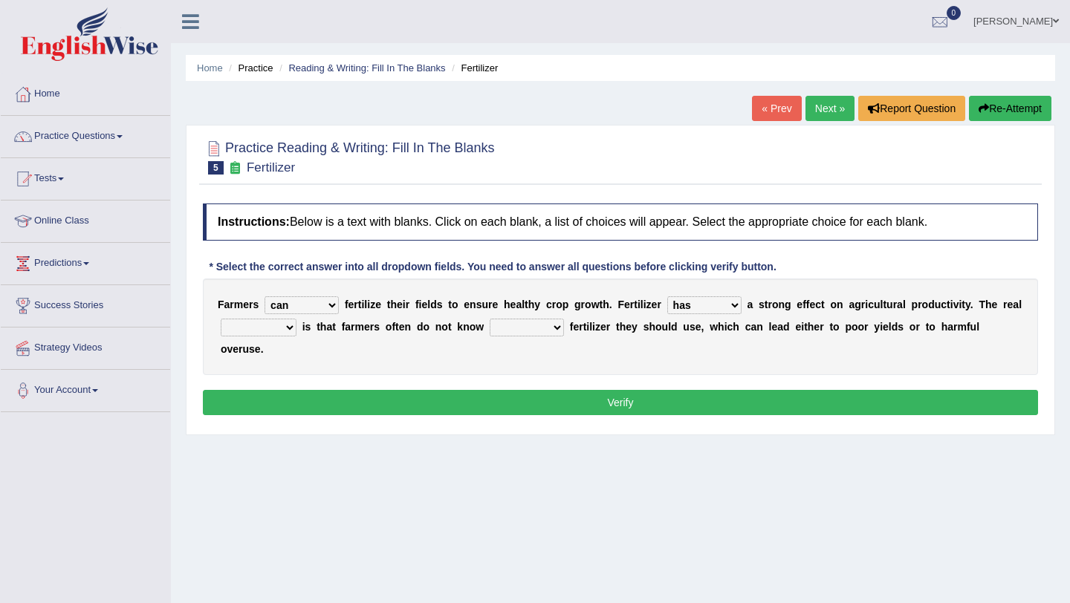
select select "problem"
click at [221, 319] on select "problem question conclusion answer" at bounding box center [259, 328] width 76 height 18
click at [514, 325] on select "how much how many however so much" at bounding box center [527, 328] width 74 height 18
select select "how much"
click at [490, 319] on select "how much how many however so much" at bounding box center [527, 328] width 74 height 18
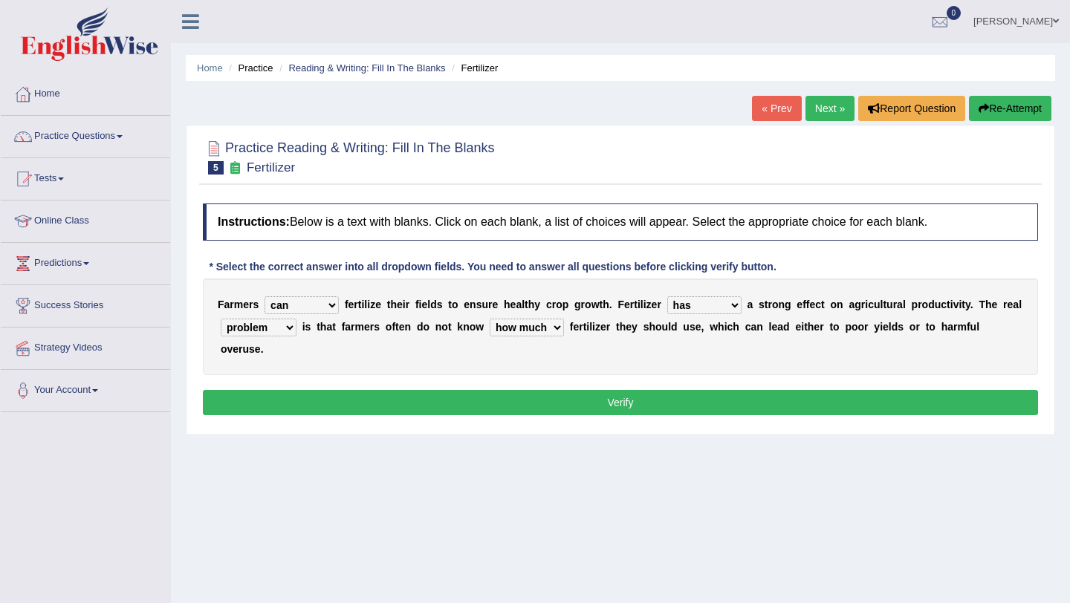
click at [765, 409] on button "Verify" at bounding box center [620, 402] width 835 height 25
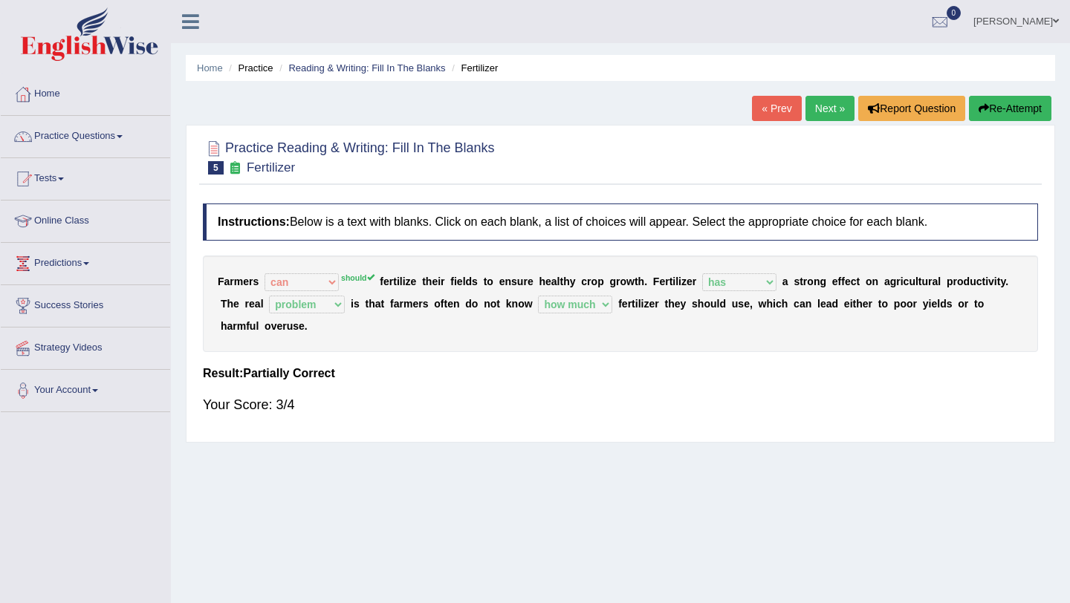
click at [823, 108] on link "Next »" at bounding box center [830, 108] width 49 height 25
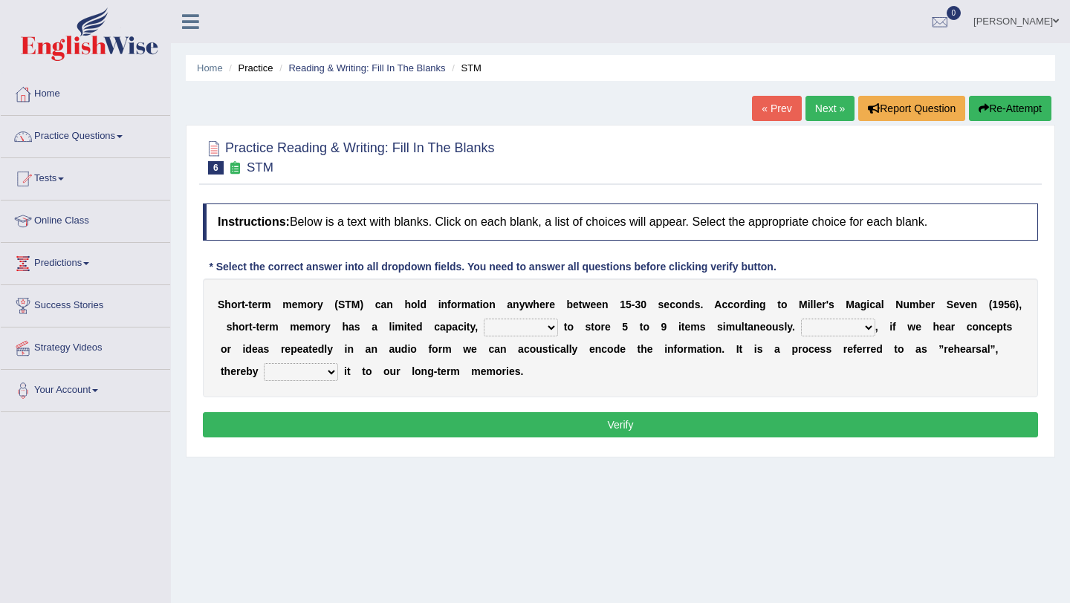
click at [548, 323] on select "being able is able be able unable" at bounding box center [521, 328] width 74 height 18
click at [550, 334] on select "being able is able be able unable" at bounding box center [521, 328] width 74 height 18
click at [554, 331] on select "being able is able be able unable" at bounding box center [521, 328] width 74 height 18
click at [553, 334] on select "being able is able be able unable" at bounding box center [521, 328] width 74 height 18
select select "being able"
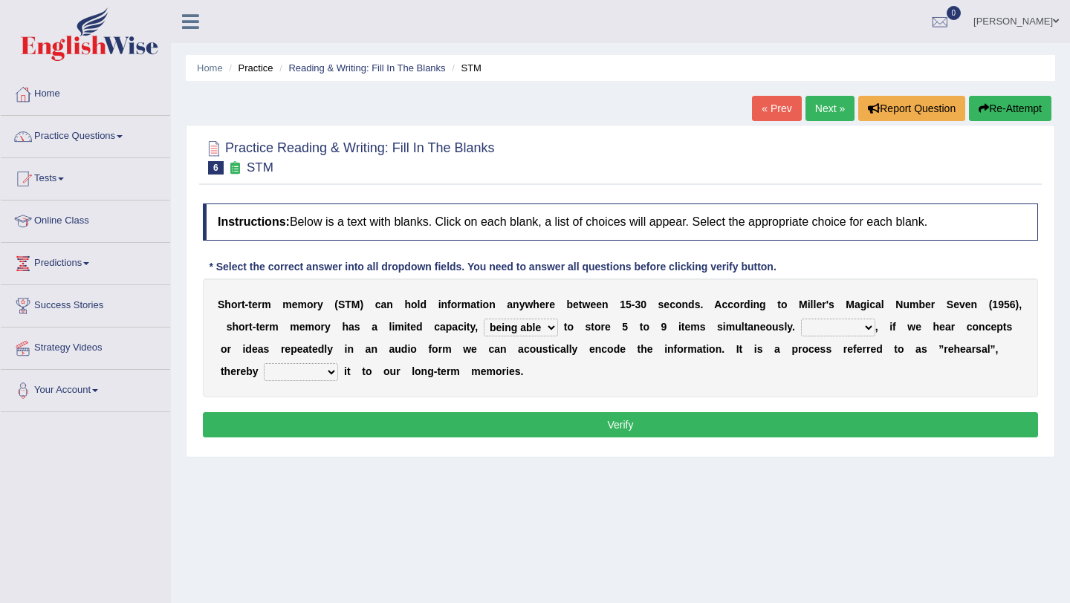
click at [523, 319] on select "being able is able be able unable" at bounding box center [521, 328] width 74 height 18
click at [853, 328] on select "However So Moreover Therefore" at bounding box center [838, 328] width 74 height 18
select select "However"
click at [839, 319] on select "However So Moreover Therefore" at bounding box center [838, 328] width 74 height 18
click at [874, 330] on select "However So Moreover Therefore" at bounding box center [838, 328] width 74 height 18
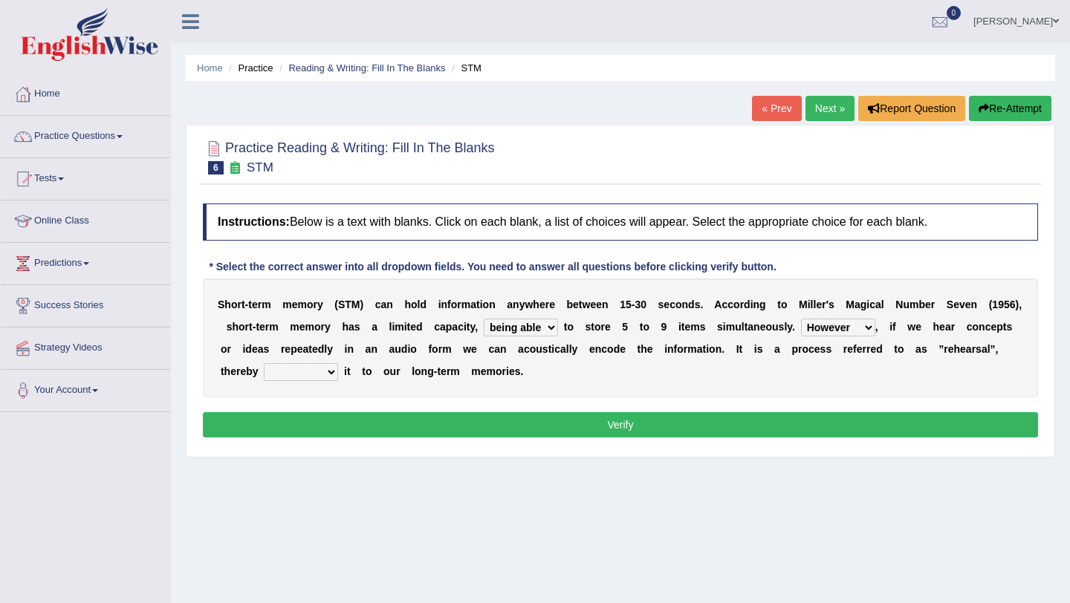
click at [338, 376] on select "commit commits commiting commited" at bounding box center [301, 372] width 74 height 18
click at [338, 367] on select "commit commits commiting commited" at bounding box center [301, 372] width 74 height 18
click at [338, 369] on select "commit commits commiting commited" at bounding box center [301, 372] width 74 height 18
select select "commiting"
click at [334, 363] on select "commit commits commiting commited" at bounding box center [301, 372] width 74 height 18
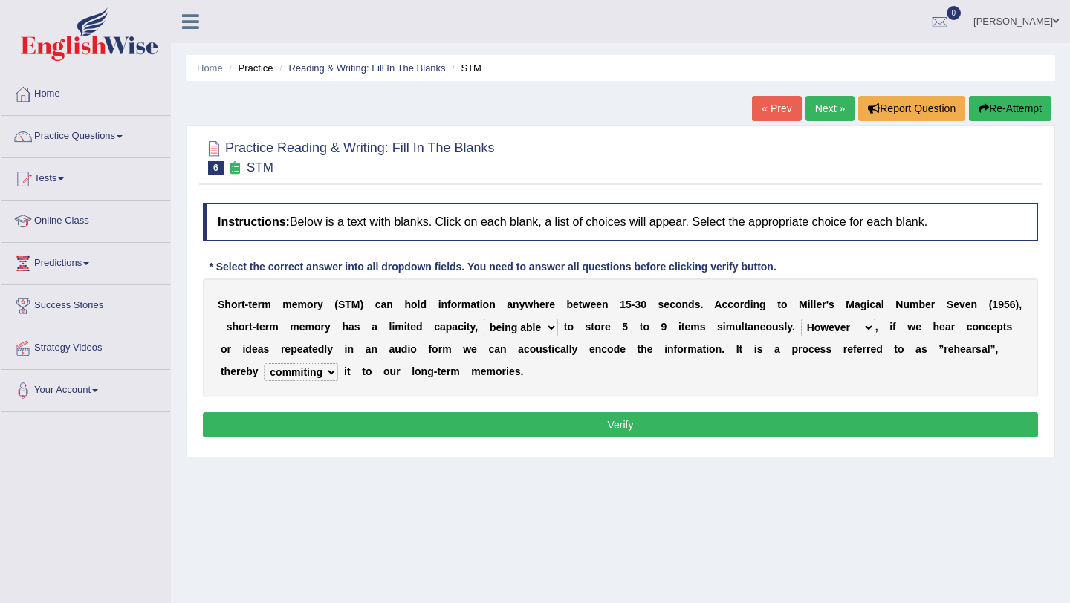
click at [430, 433] on button "Verify" at bounding box center [620, 424] width 835 height 25
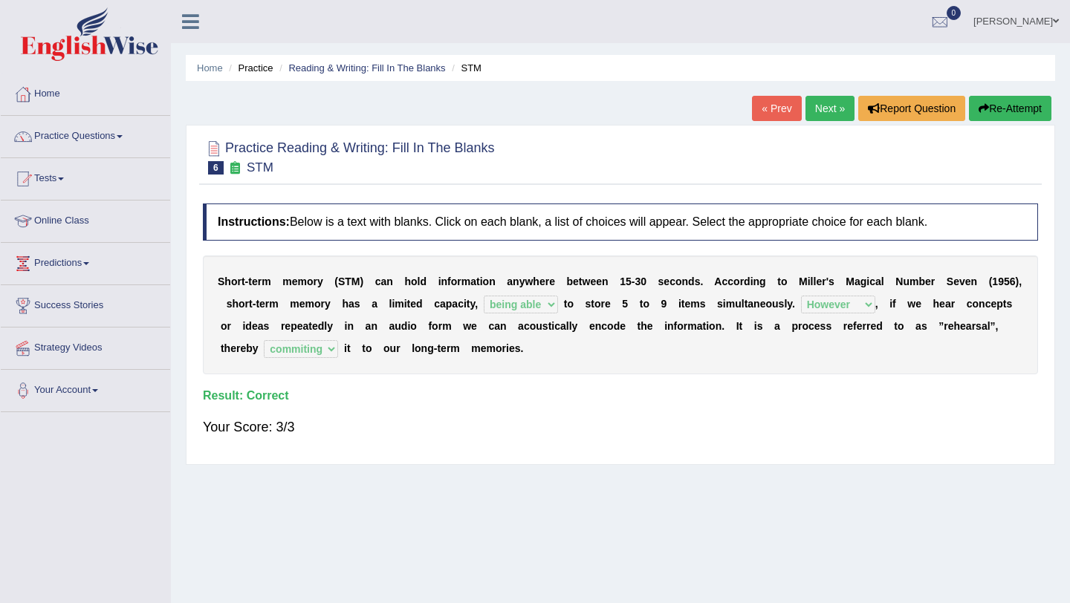
click at [826, 109] on link "Next »" at bounding box center [830, 108] width 49 height 25
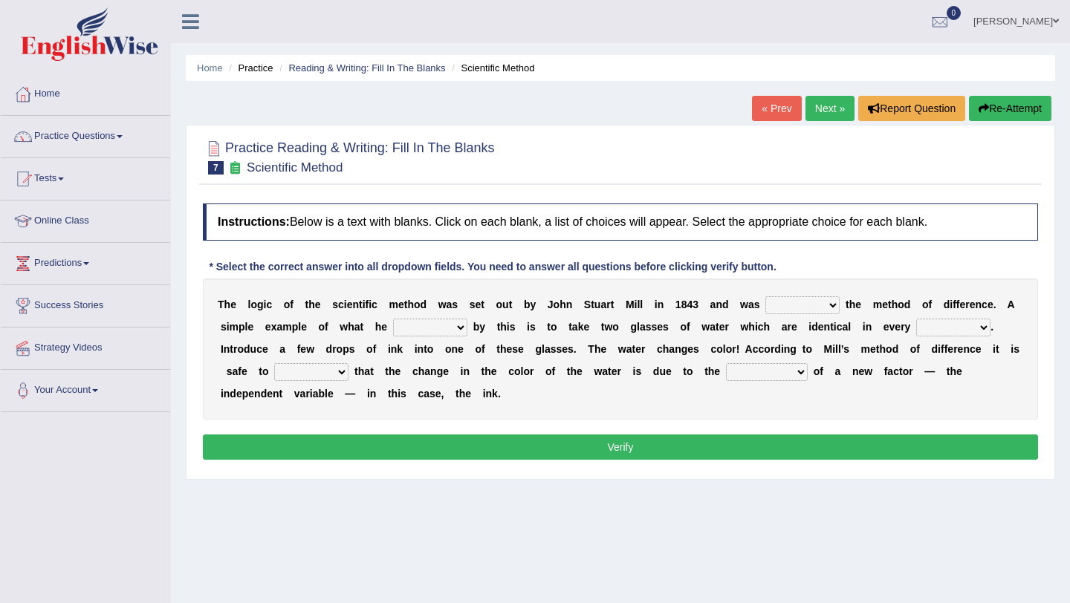
click at [808, 301] on select "pointed claimed demanded named" at bounding box center [802, 306] width 74 height 18
click at [783, 306] on select "pointed claimed demanded named" at bounding box center [802, 306] width 74 height 18
click at [783, 303] on select "pointed claimed demanded named" at bounding box center [802, 306] width 74 height 18
click at [794, 302] on select "pointed claimed demanded named" at bounding box center [802, 306] width 74 height 18
select select "demanded"
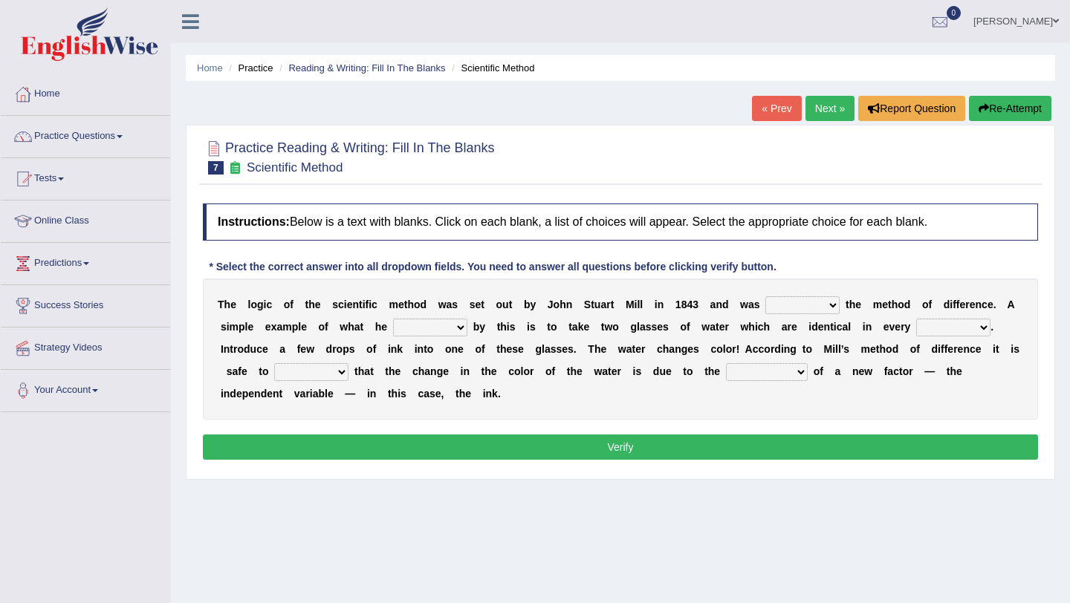
click at [765, 297] on select "pointed claimed demanded named" at bounding box center [802, 306] width 74 height 18
click at [435, 326] on select "capped charged found meant" at bounding box center [430, 328] width 74 height 18
select select "charged"
click at [393, 319] on select "capped charged found meant" at bounding box center [430, 328] width 74 height 18
click at [934, 327] on select "thought identity measure respect" at bounding box center [953, 328] width 74 height 18
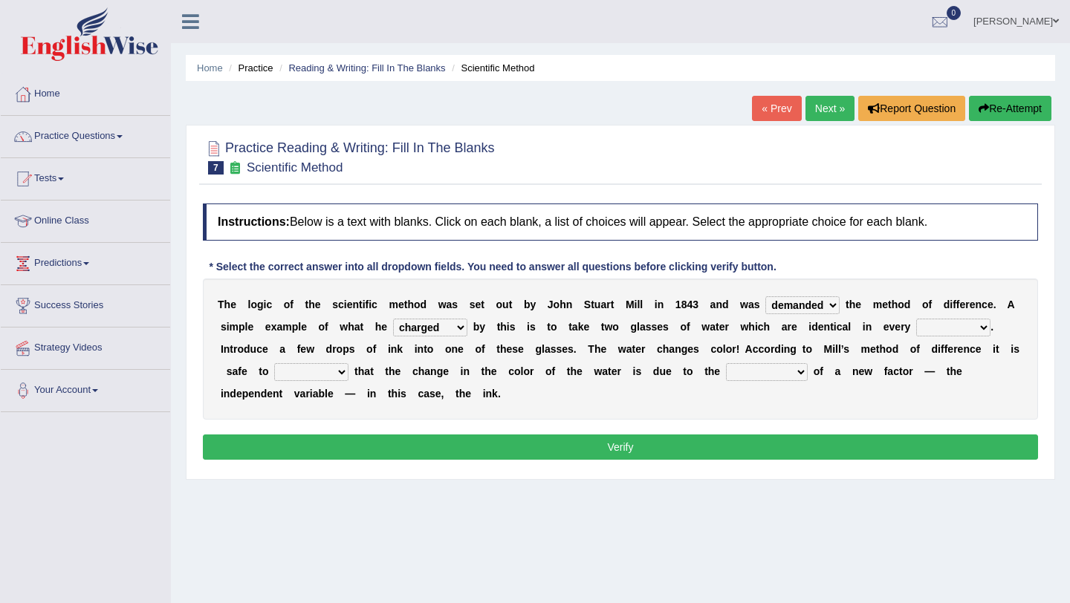
click at [932, 328] on select "thought identity measure respect" at bounding box center [953, 328] width 74 height 18
click at [938, 330] on select "thought identity measure respect" at bounding box center [953, 328] width 74 height 18
select select "identity"
click at [917, 319] on select "thought identity measure respect" at bounding box center [953, 328] width 74 height 18
click at [308, 372] on select "assume discuss prefer acclaim" at bounding box center [311, 372] width 74 height 18
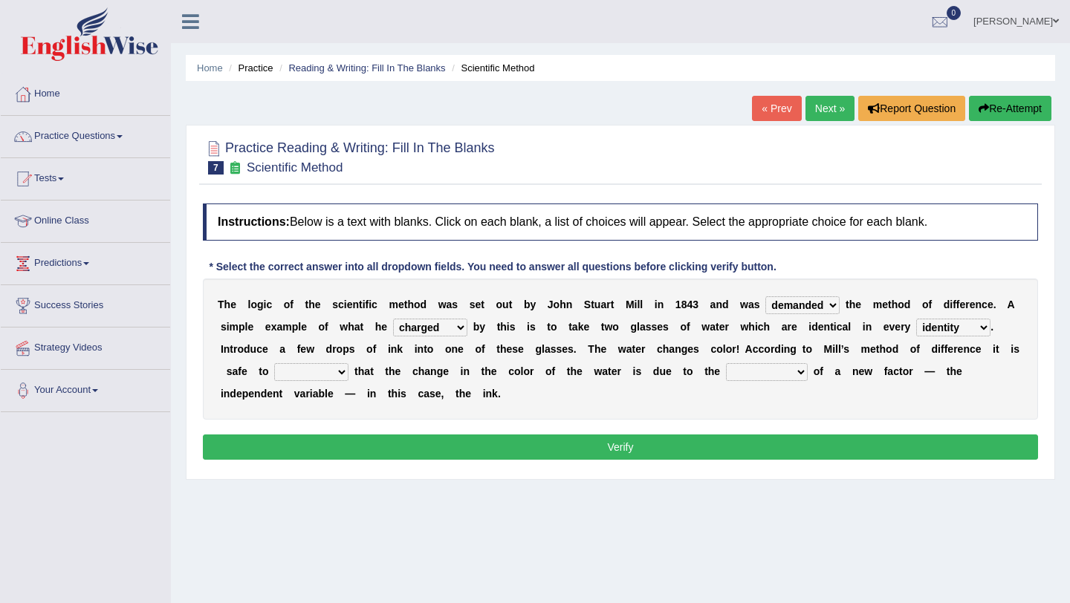
select select "assume"
click at [274, 363] on select "assume discuss prefer acclaim" at bounding box center [311, 372] width 74 height 18
click at [759, 371] on select "introduction magnitude preparation purification" at bounding box center [767, 372] width 82 height 18
select select "purification"
click at [728, 363] on select "introduction magnitude preparation purification" at bounding box center [767, 372] width 82 height 18
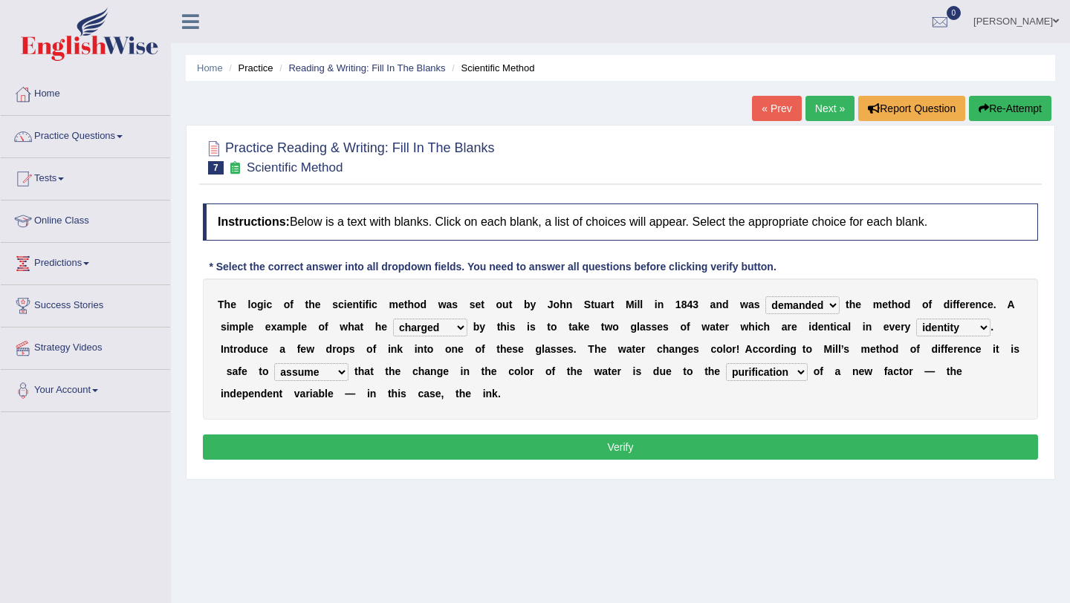
click at [729, 434] on div "Instructions: Below is a text with blanks. Click on each blank, a list of choic…" at bounding box center [620, 334] width 843 height 276
click at [719, 447] on button "Verify" at bounding box center [620, 447] width 835 height 25
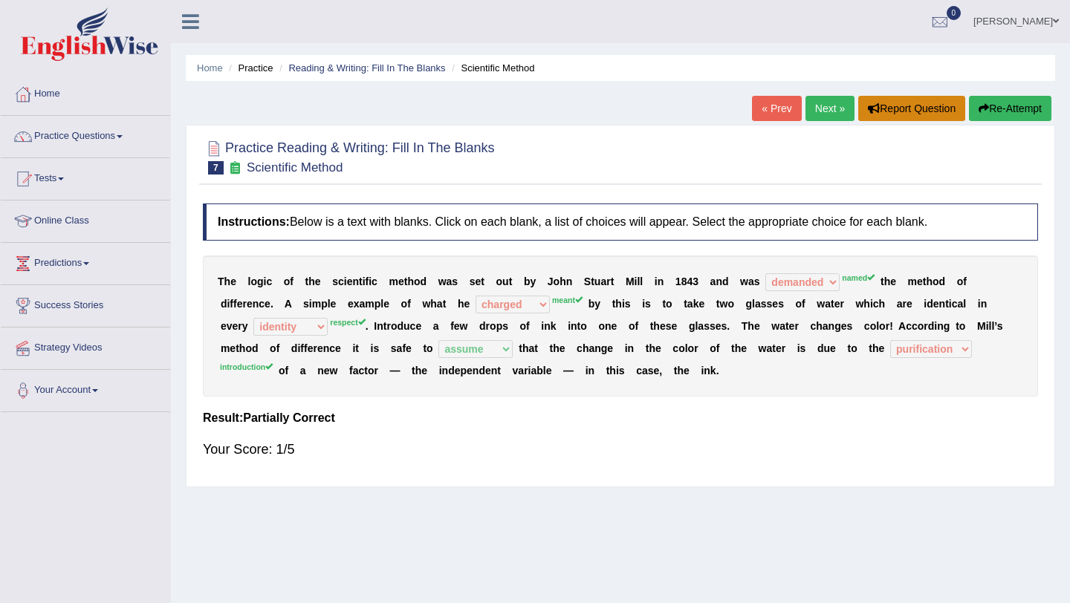
click at [868, 106] on icon "button" at bounding box center [874, 108] width 12 height 10
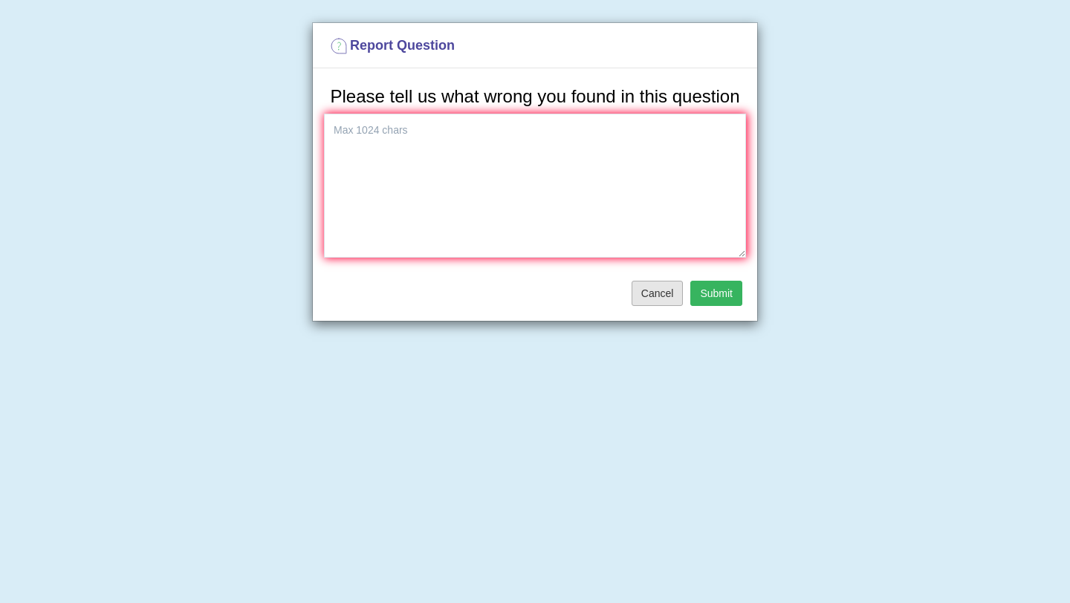
click at [668, 306] on button "Cancel" at bounding box center [658, 293] width 52 height 25
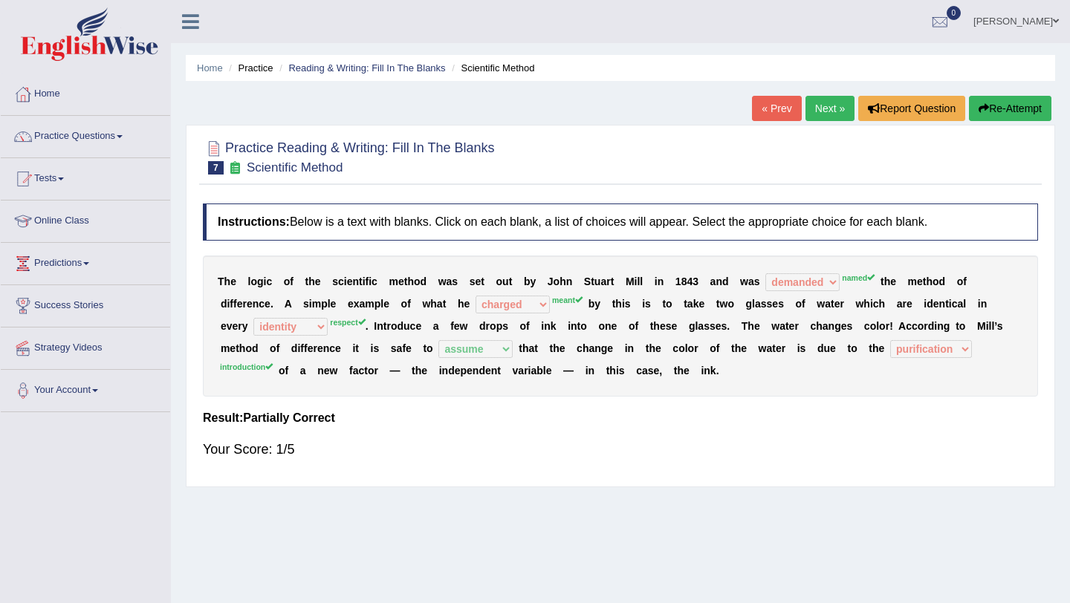
click at [807, 114] on link "Next »" at bounding box center [830, 108] width 49 height 25
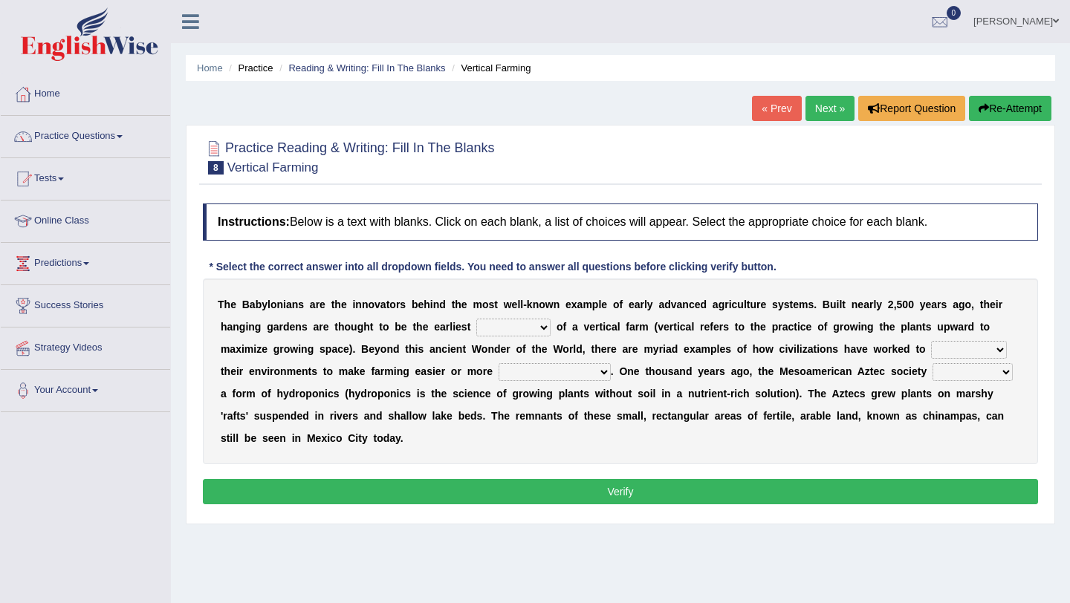
click at [504, 328] on select "prototype failure discredit protocol" at bounding box center [513, 328] width 74 height 18
click at [511, 326] on select "prototype failure discredit protocol" at bounding box center [513, 328] width 74 height 18
click at [486, 334] on select "prototype failure discredit protocol" at bounding box center [513, 328] width 74 height 18
click at [505, 326] on select "prototype failure discredit protocol" at bounding box center [513, 328] width 74 height 18
click at [519, 329] on select "prototype failure discredit protocol" at bounding box center [513, 328] width 74 height 18
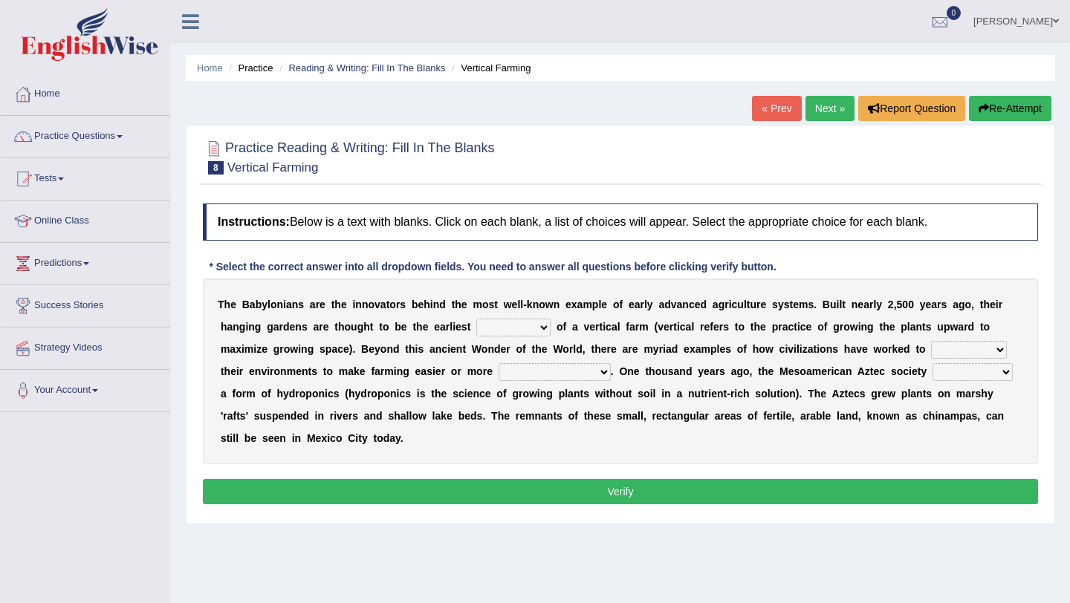
click at [514, 327] on select "prototype failure discredit protocol" at bounding box center [513, 328] width 74 height 18
select select "prototype"
click at [476, 319] on select "prototype failure discredit protocol" at bounding box center [513, 328] width 74 height 18
click at [939, 352] on select "manipulate escape respect disarrange" at bounding box center [969, 350] width 76 height 18
select select "respect"
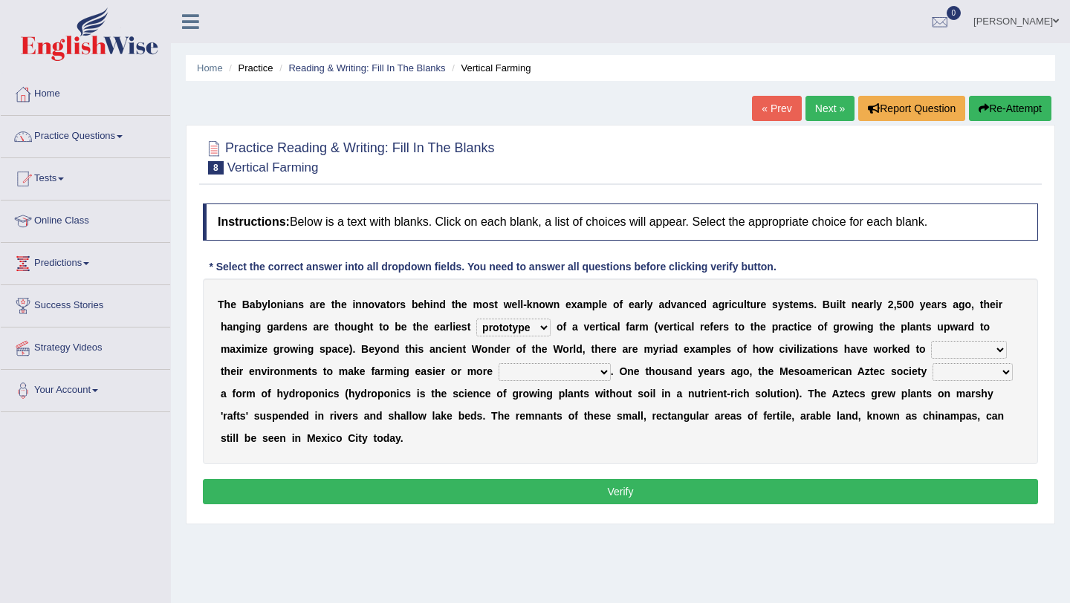
click at [931, 341] on select "manipulate escape respect disarrange" at bounding box center [969, 350] width 76 height 18
click at [944, 353] on select "manipulate escape respect disarrange" at bounding box center [969, 350] width 76 height 18
click at [516, 371] on select "productive constructive connective counterproductive" at bounding box center [555, 372] width 112 height 18
click at [546, 371] on select "productive constructive connective counterproductive" at bounding box center [555, 372] width 112 height 18
click at [499, 363] on select "productive constructive connective counterproductive" at bounding box center [555, 372] width 112 height 18
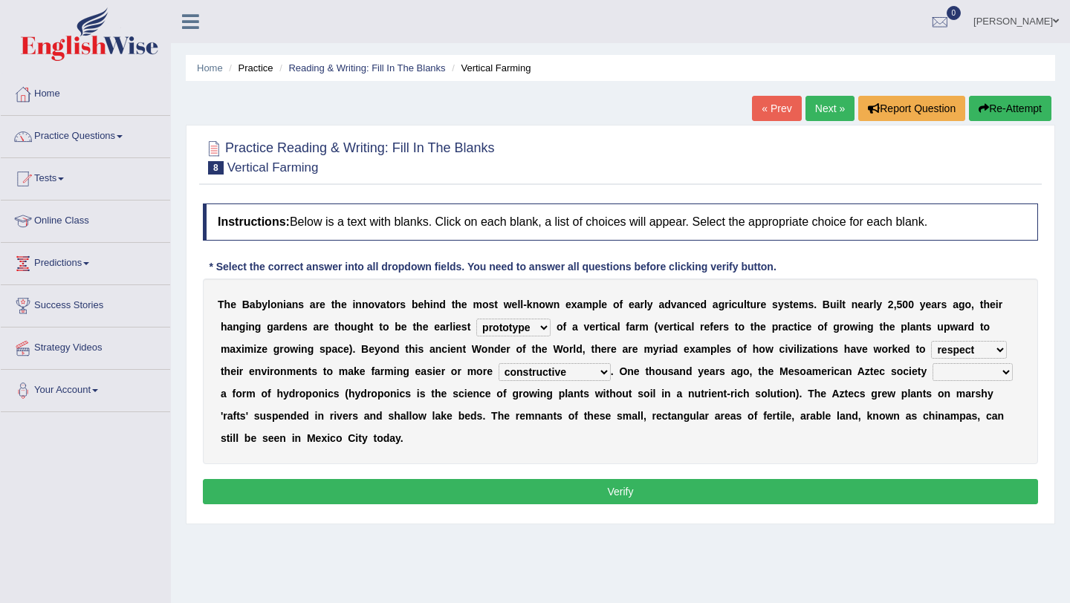
click at [539, 371] on select "productive constructive connective counterproductive" at bounding box center [555, 372] width 112 height 18
click at [499, 363] on select "productive constructive connective counterproductive" at bounding box center [555, 372] width 112 height 18
click at [538, 371] on select "productive constructive connective counterproductive" at bounding box center [555, 372] width 112 height 18
select select "productive"
click at [499, 363] on select "productive constructive connective counterproductive" at bounding box center [555, 372] width 112 height 18
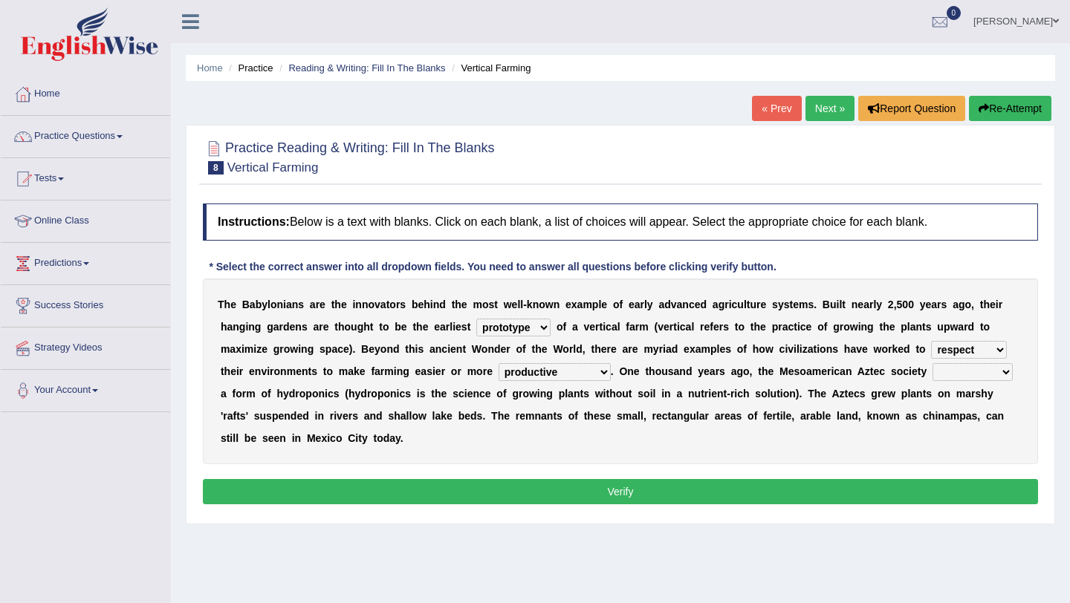
click at [984, 376] on select "domineered volunteered pioneered engineered" at bounding box center [973, 372] width 80 height 18
select select "volunteered"
click at [934, 363] on select "domineered volunteered pioneered engineered" at bounding box center [973, 372] width 80 height 18
click at [967, 369] on select "domineered volunteered pioneered engineered" at bounding box center [973, 372] width 80 height 18
click at [470, 490] on button "Verify" at bounding box center [620, 491] width 835 height 25
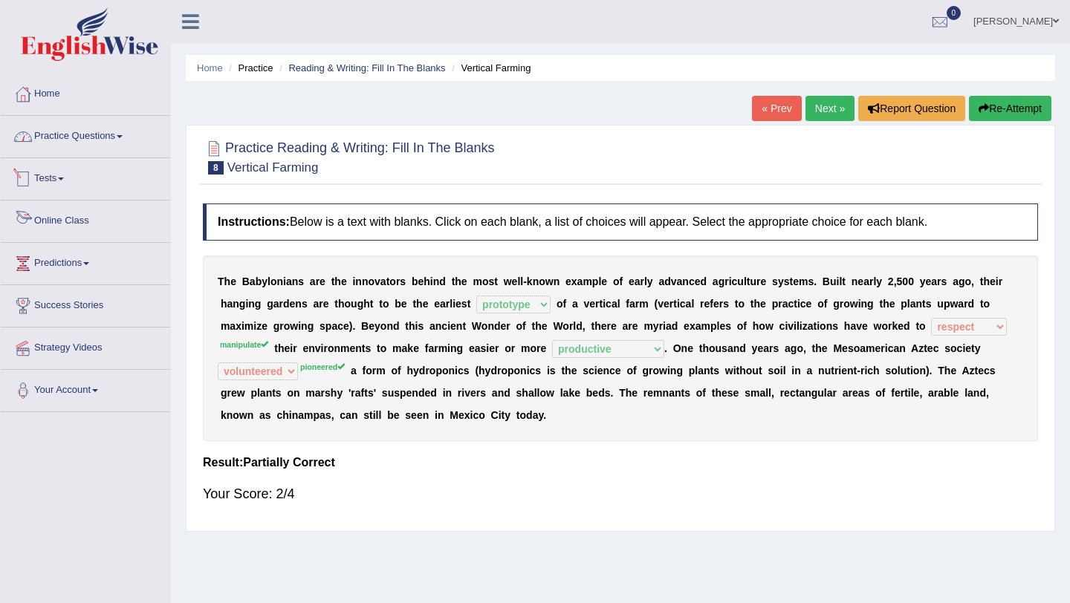
click at [92, 135] on link "Practice Questions" at bounding box center [85, 134] width 169 height 37
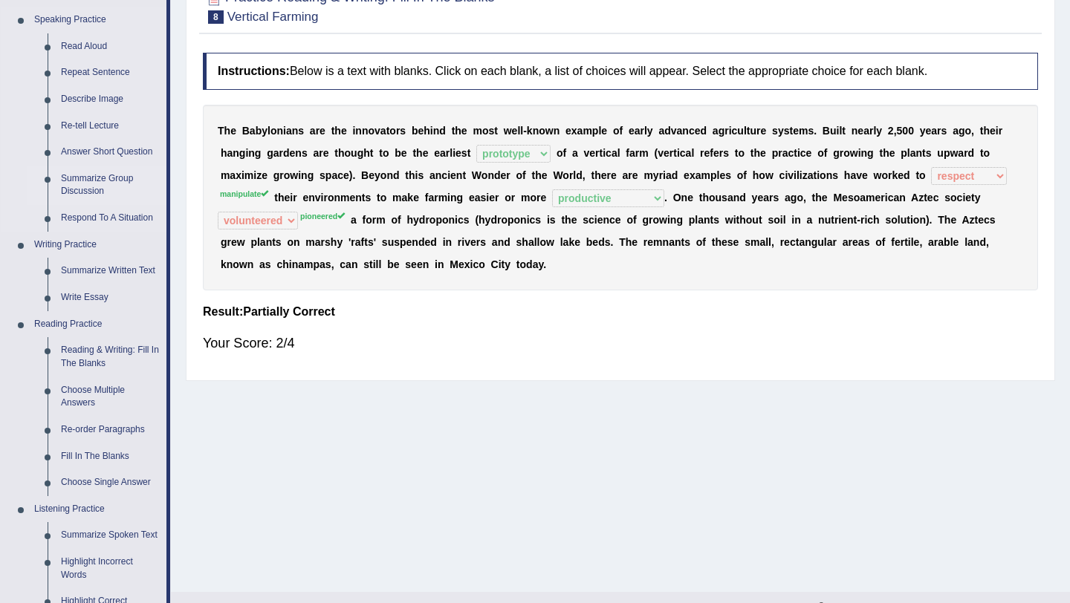
scroll to position [163, 0]
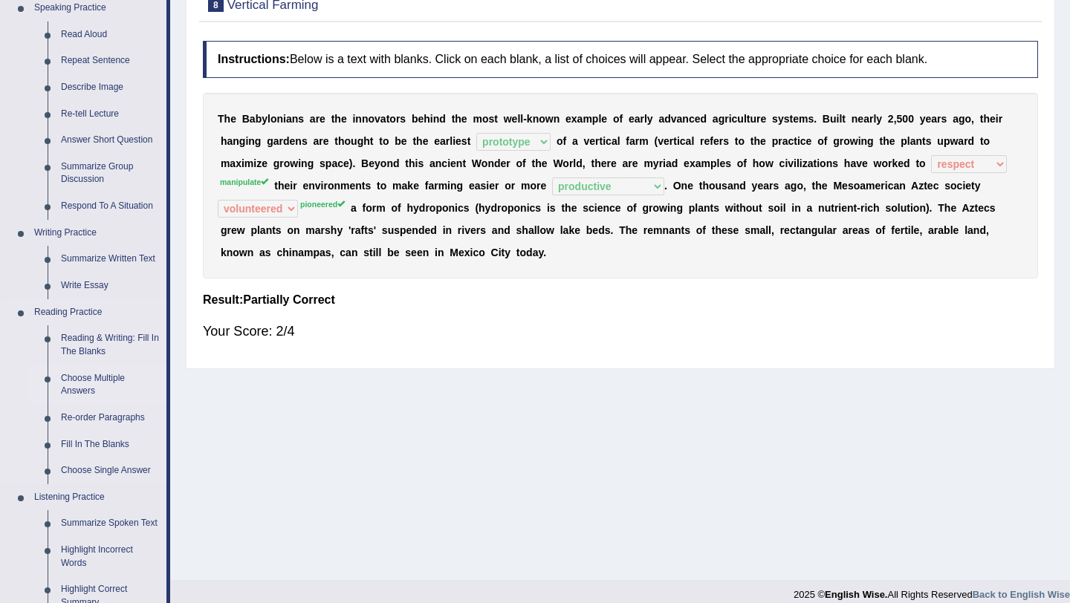
click at [73, 387] on link "Choose Multiple Answers" at bounding box center [110, 385] width 112 height 39
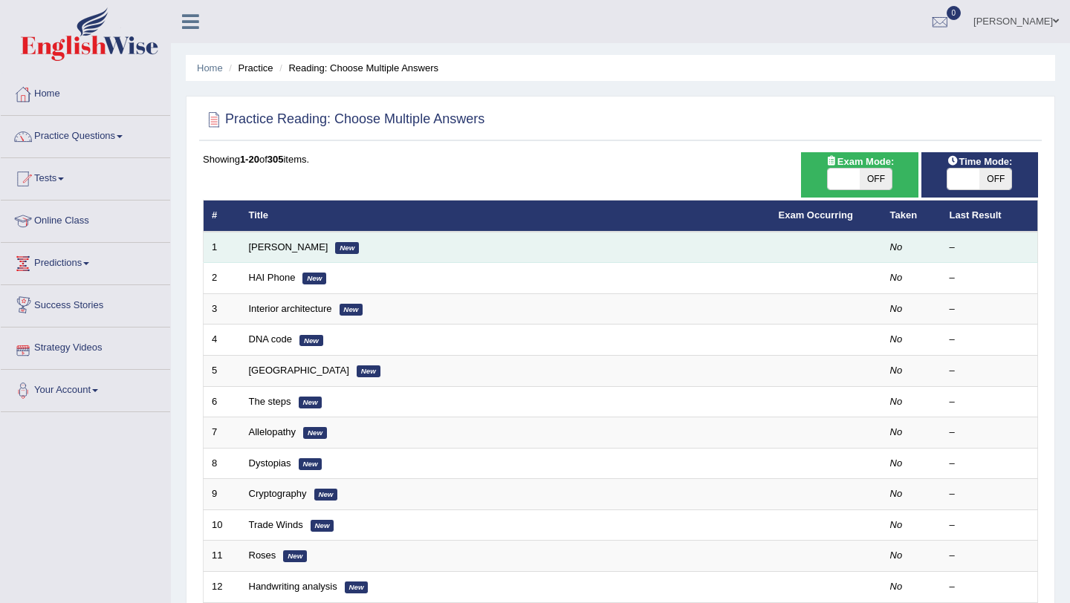
click at [246, 239] on td "[PERSON_NAME] New" at bounding box center [506, 247] width 530 height 31
click at [257, 244] on link "Damian Scarf" at bounding box center [289, 247] width 80 height 11
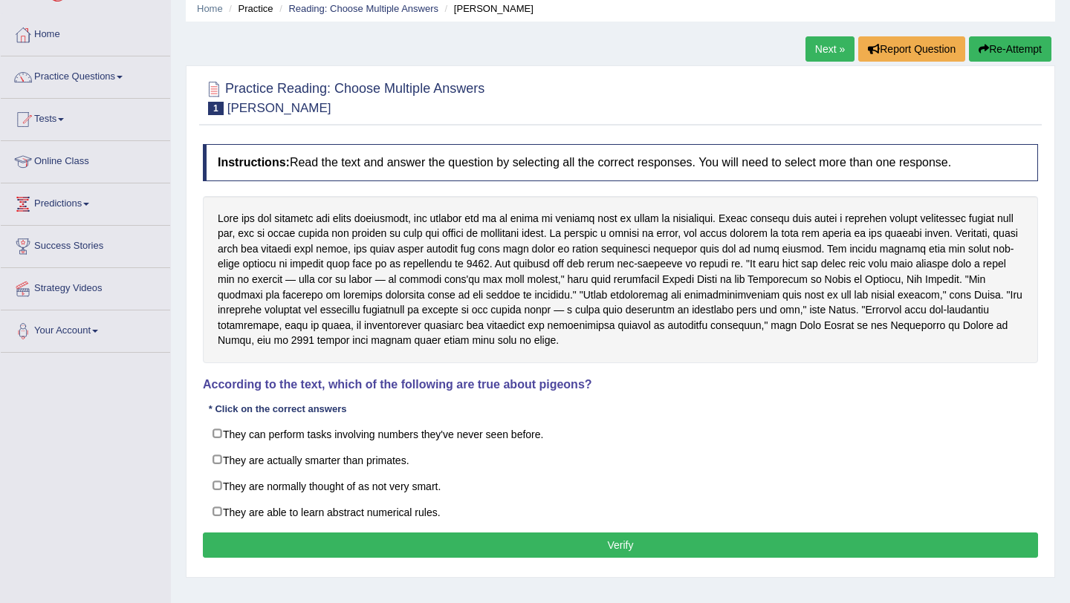
scroll to position [67, 0]
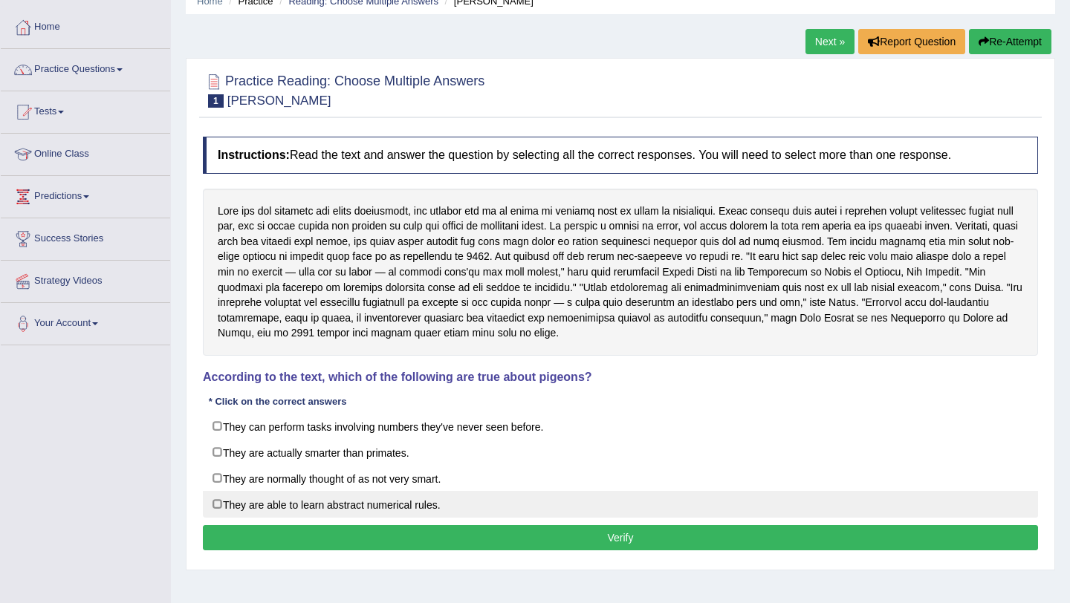
click at [217, 505] on label "They are able to learn abstract numerical rules." at bounding box center [620, 504] width 835 height 27
checkbox input "true"
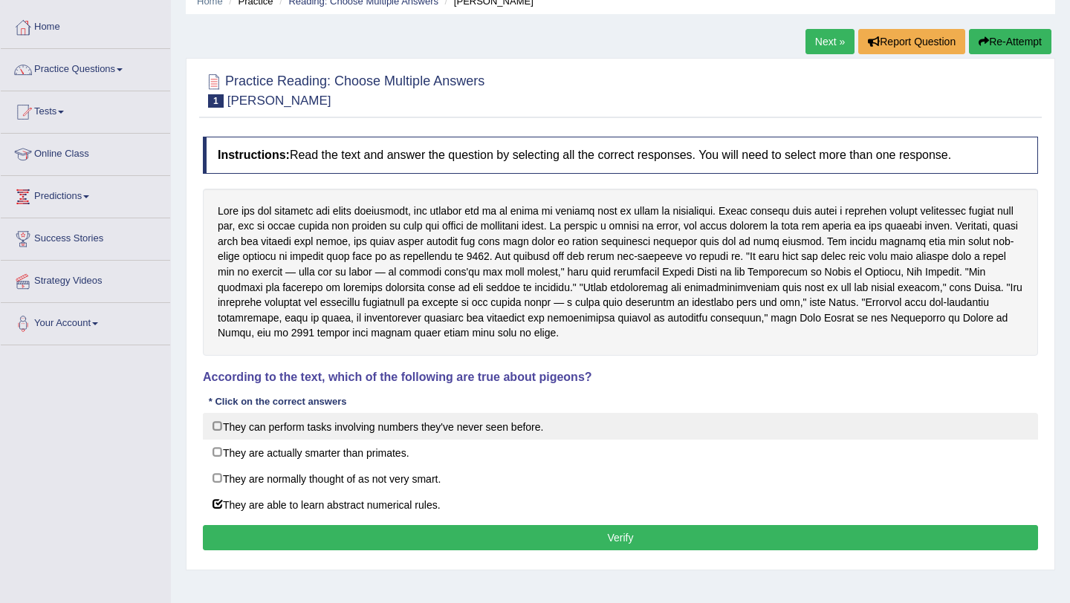
click at [225, 428] on label "They can perform tasks involving numbers they've never seen before." at bounding box center [620, 426] width 835 height 27
checkbox input "true"
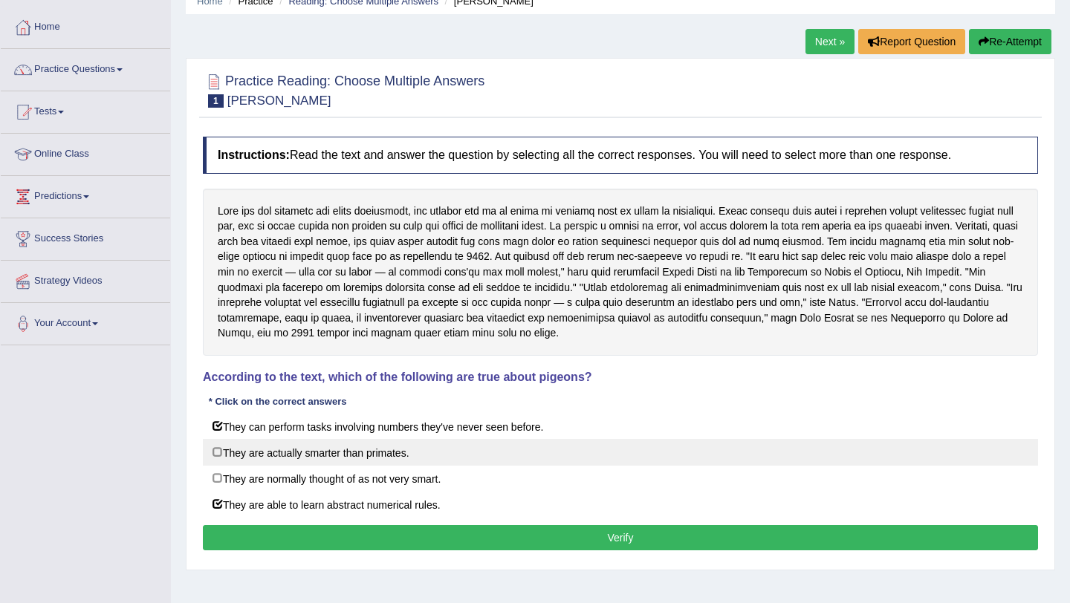
click at [219, 459] on label "They are actually smarter than primates." at bounding box center [620, 452] width 835 height 27
checkbox input "true"
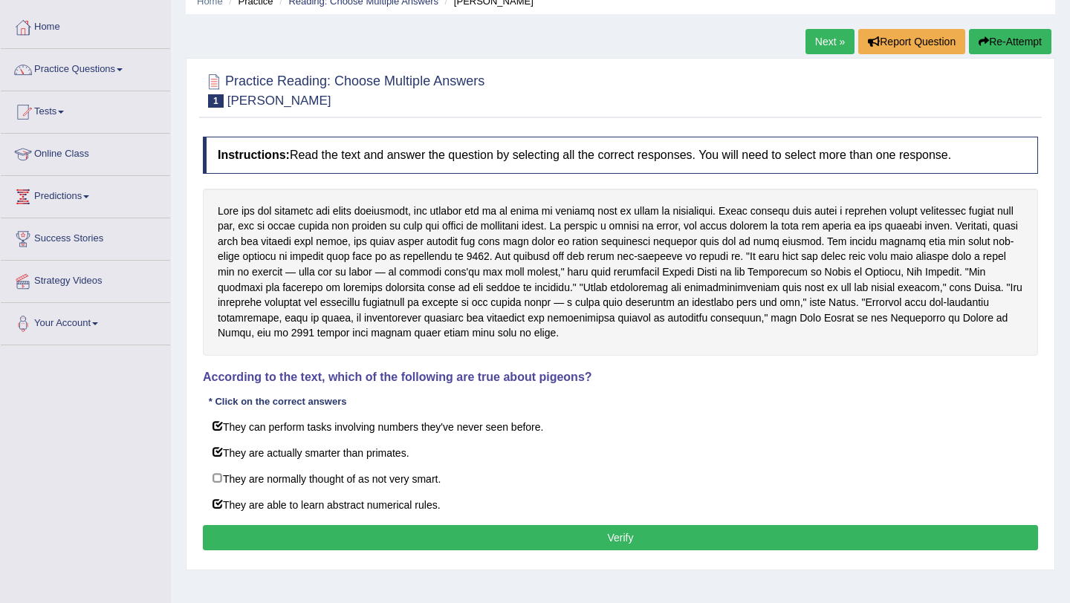
click at [327, 534] on button "Verify" at bounding box center [620, 537] width 835 height 25
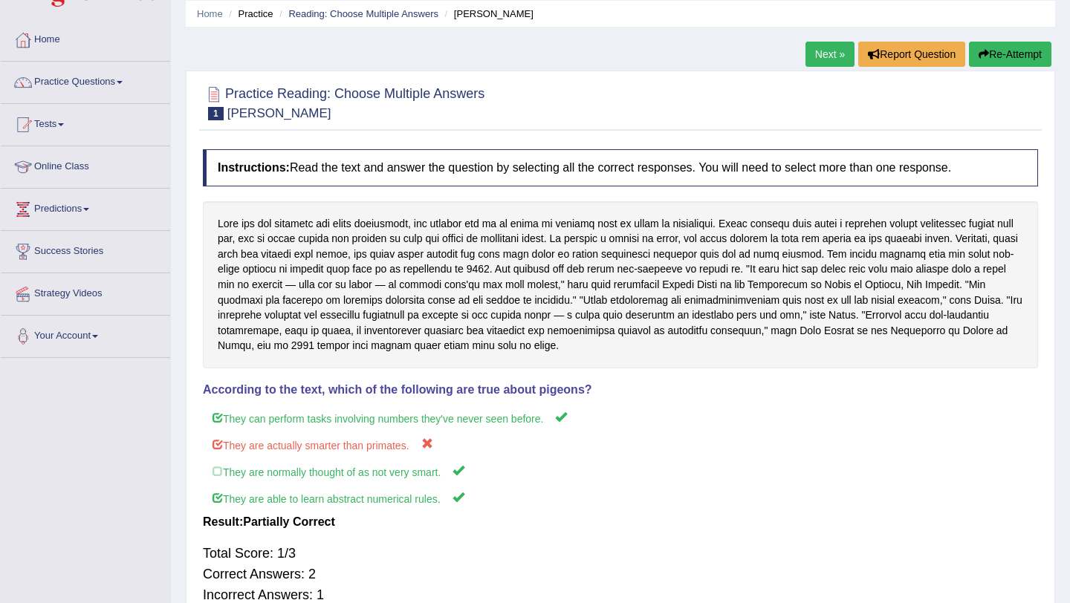
scroll to position [0, 0]
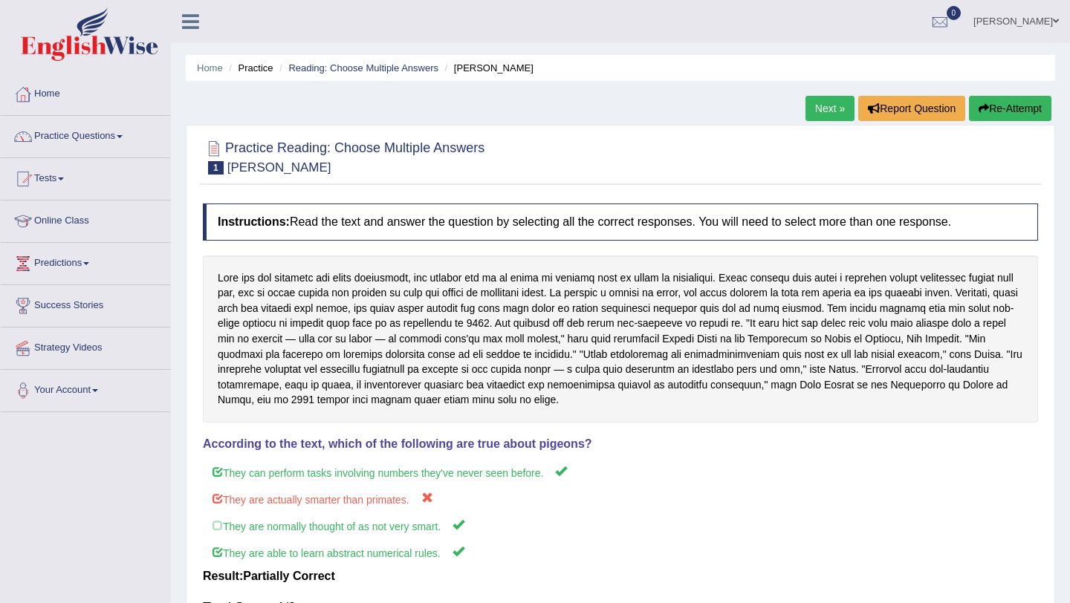
click at [817, 111] on link "Next »" at bounding box center [830, 108] width 49 height 25
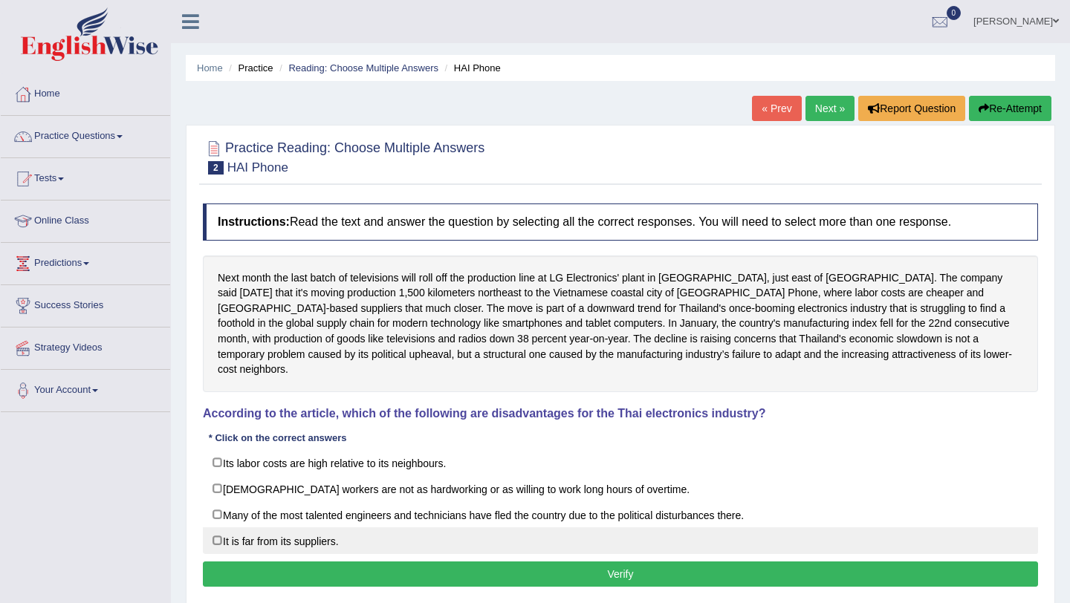
click at [322, 529] on label "It is far from its suppliers." at bounding box center [620, 541] width 835 height 27
checkbox input "true"
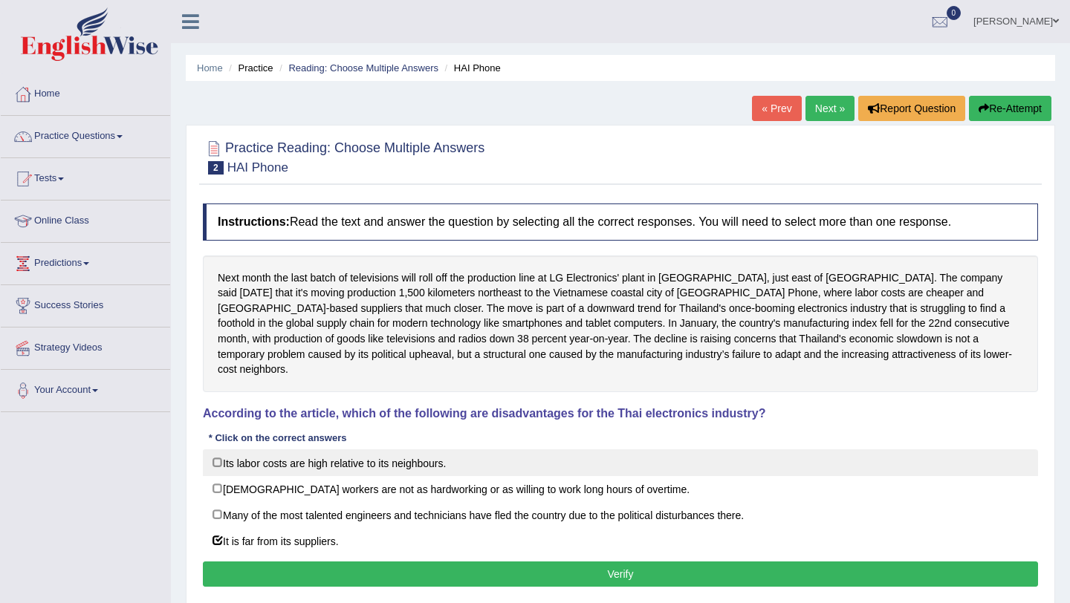
click at [331, 459] on label "Its labor costs are high relative to its neighbours." at bounding box center [620, 463] width 835 height 27
checkbox input "true"
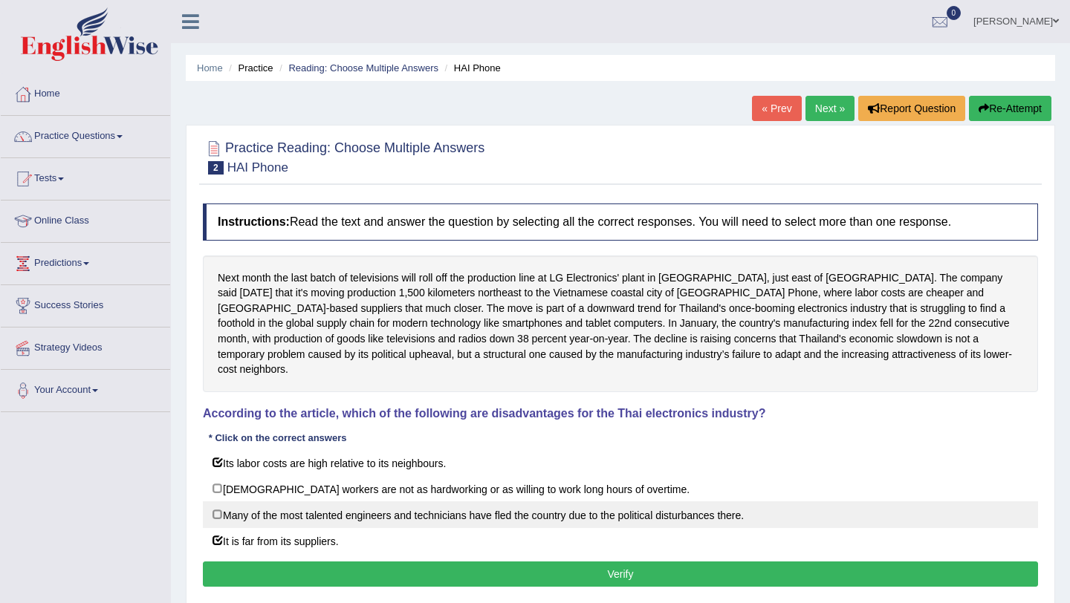
click at [326, 502] on label "Many of the most talented engineers and technicians have fled the country due t…" at bounding box center [620, 515] width 835 height 27
checkbox input "true"
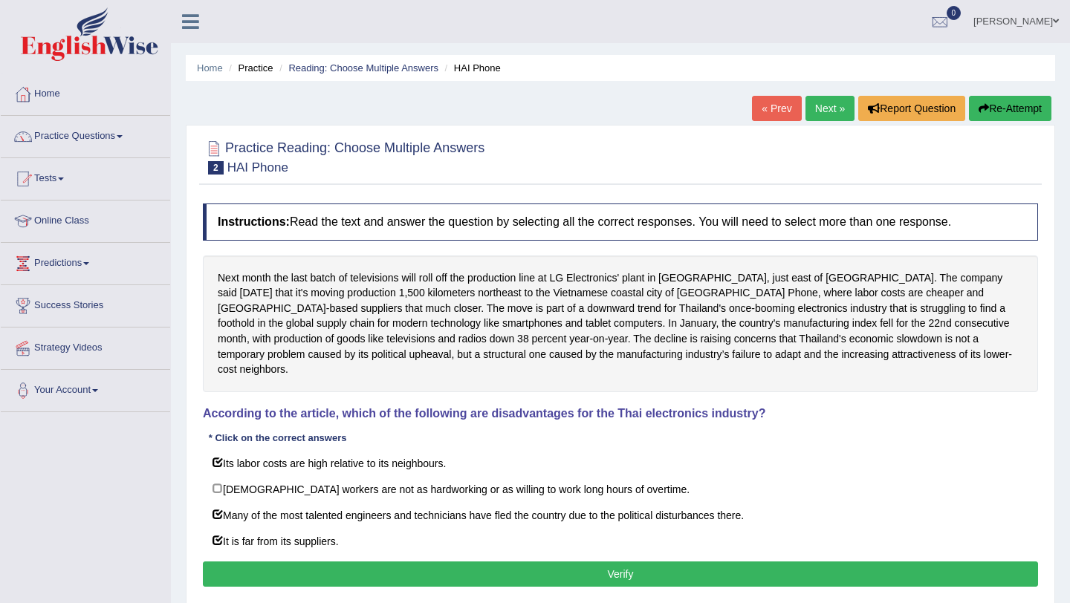
click at [345, 562] on button "Verify" at bounding box center [620, 574] width 835 height 25
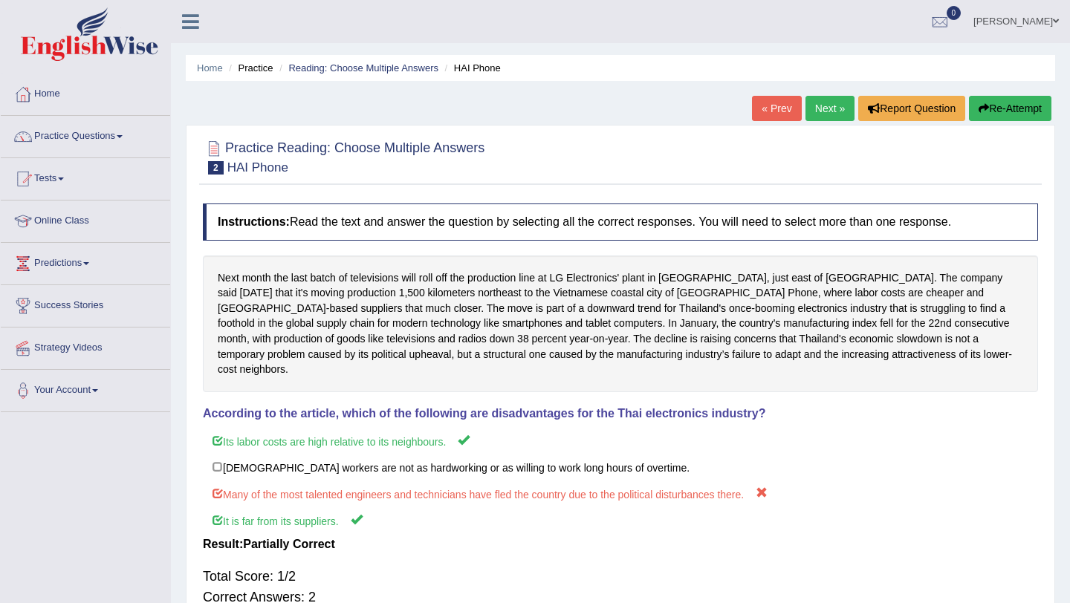
click at [813, 105] on link "Next »" at bounding box center [830, 108] width 49 height 25
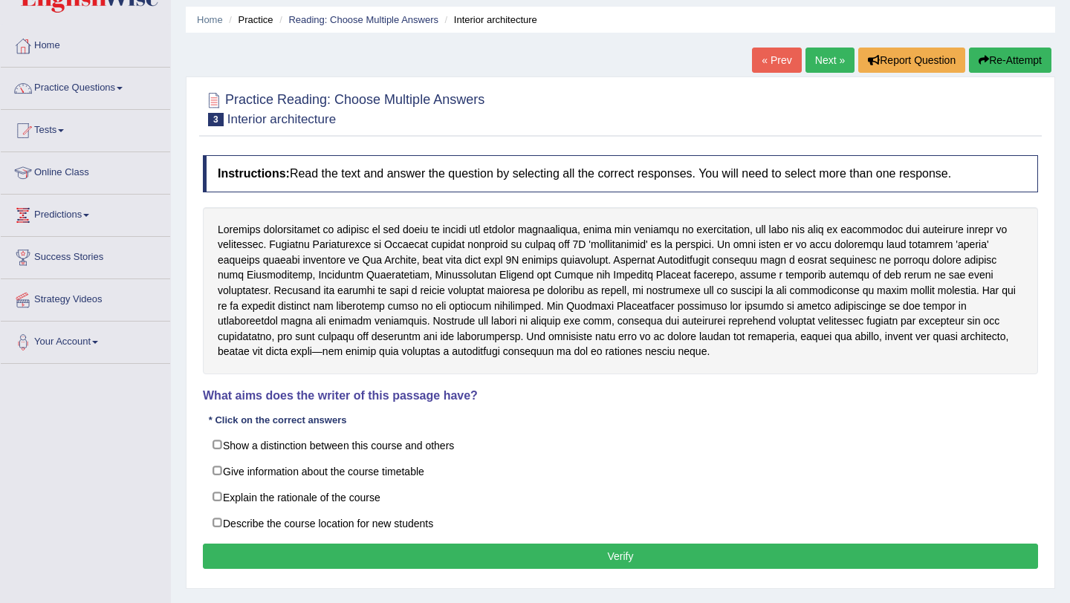
scroll to position [53, 0]
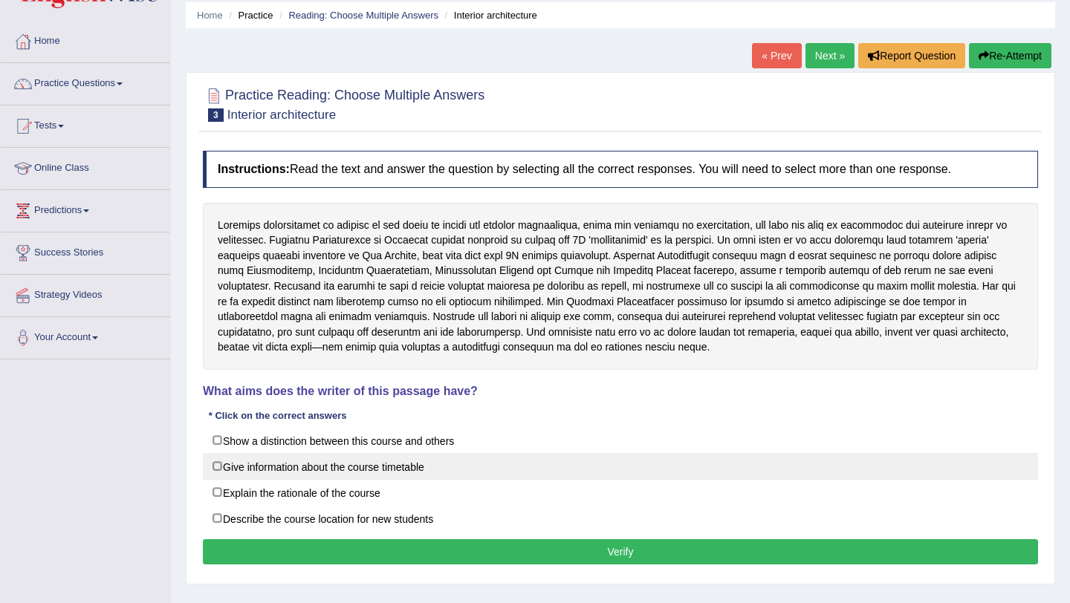
click at [284, 470] on label "Give information about the course timetable" at bounding box center [620, 466] width 835 height 27
checkbox input "true"
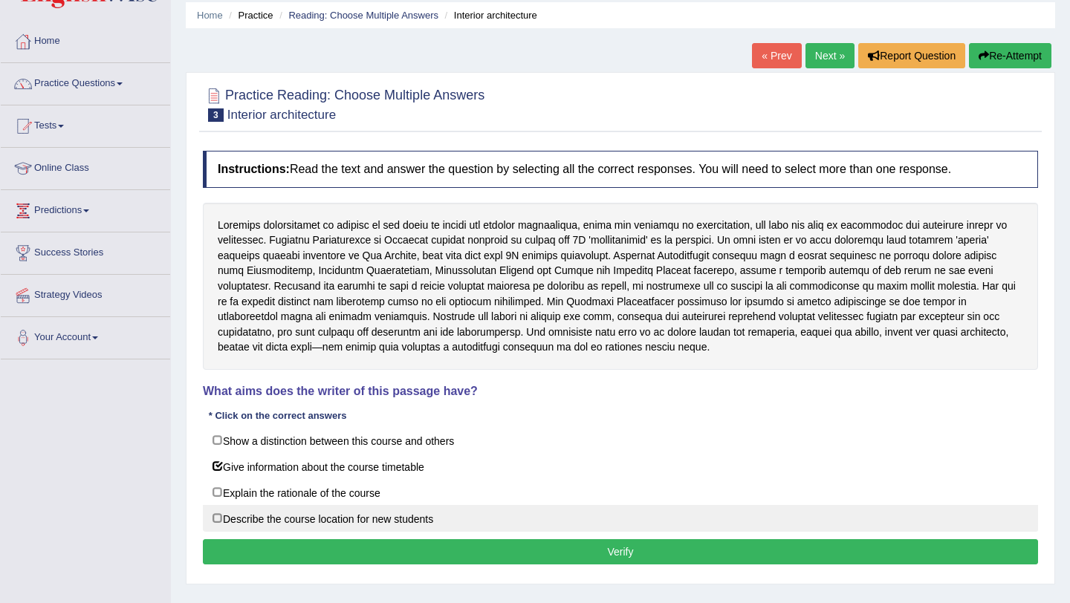
click at [285, 515] on label "Describe the course location for new students" at bounding box center [620, 518] width 835 height 27
checkbox input "true"
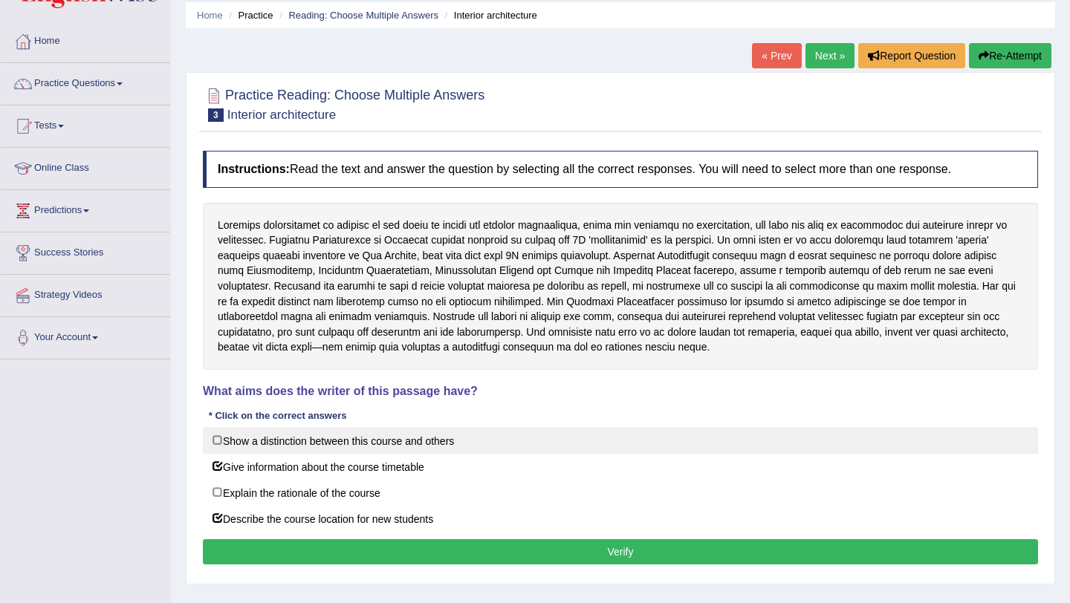
click at [367, 433] on label "Show a distinction between this course and others" at bounding box center [620, 440] width 835 height 27
checkbox input "true"
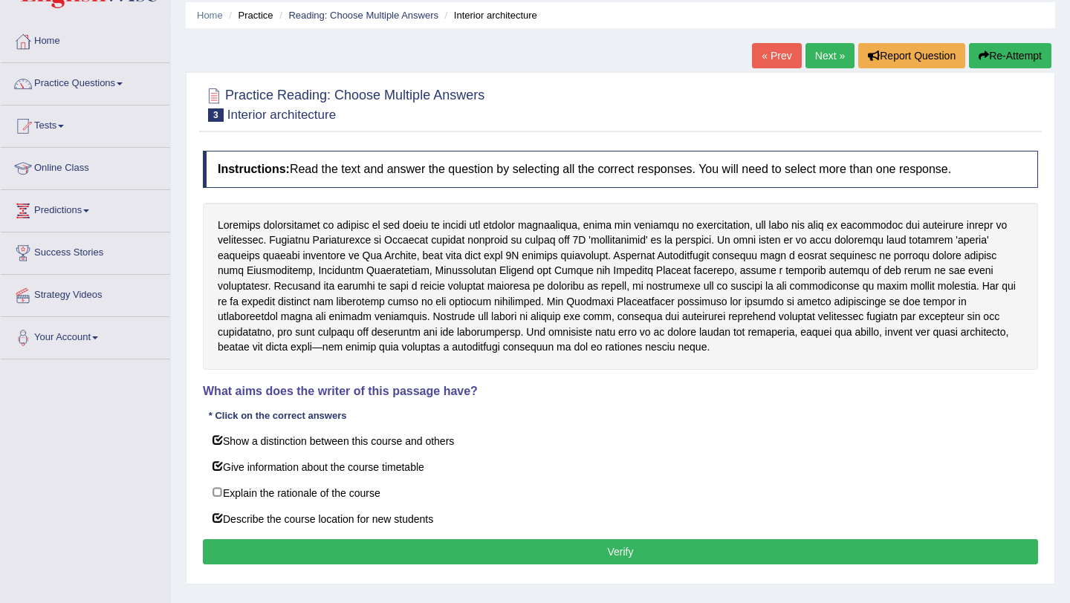
click at [380, 545] on button "Verify" at bounding box center [620, 552] width 835 height 25
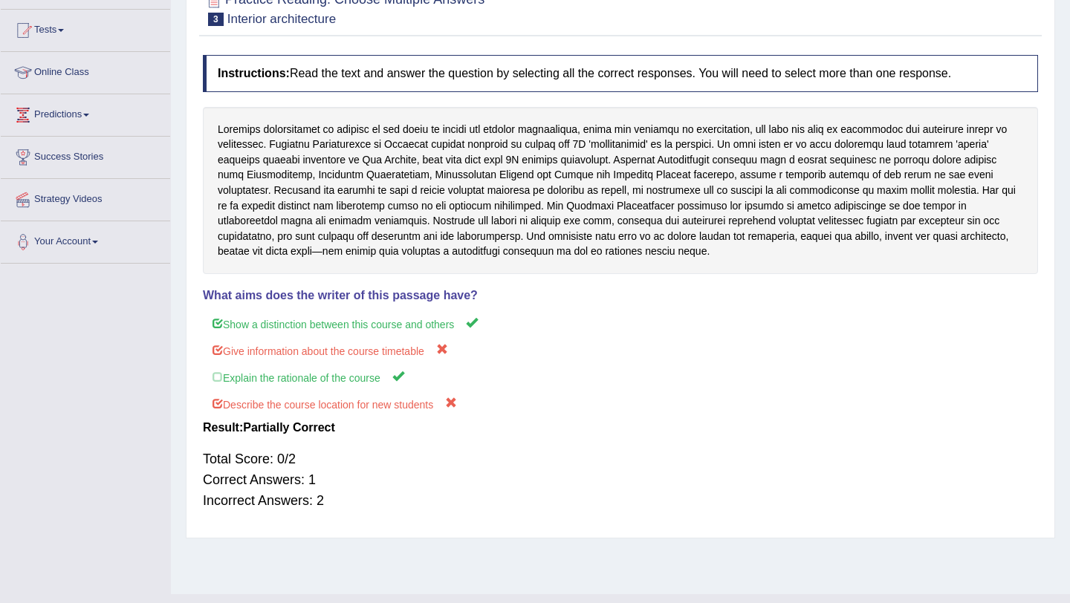
scroll to position [177, 0]
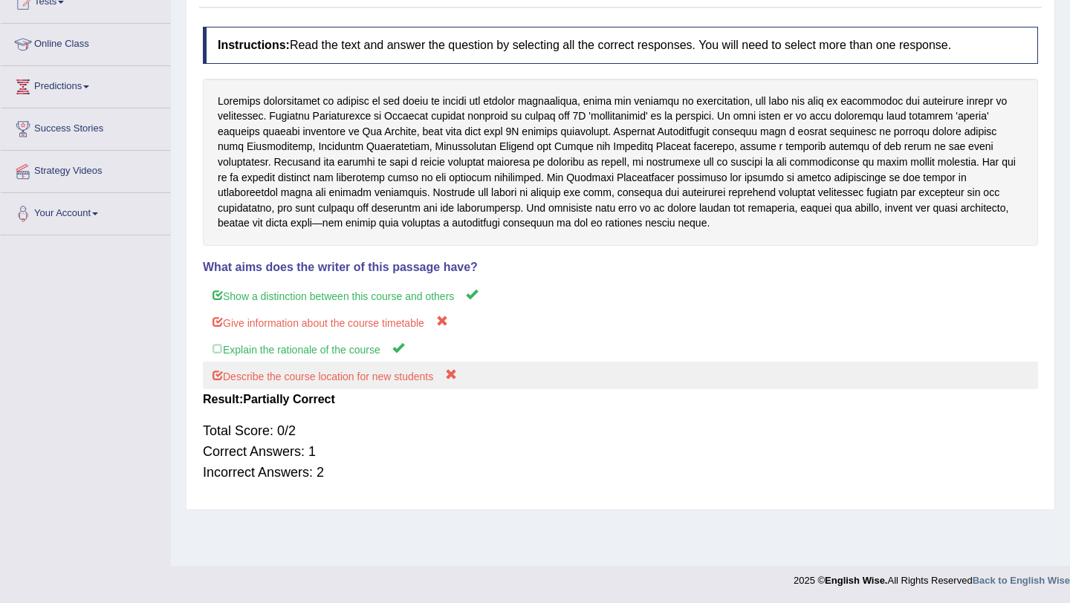
click at [275, 378] on label "Describe the course location for new students" at bounding box center [620, 375] width 835 height 27
click at [390, 366] on label "Describe the course location for new students" at bounding box center [620, 375] width 835 height 27
click at [455, 375] on label "Describe the course location for new students" at bounding box center [620, 375] width 835 height 27
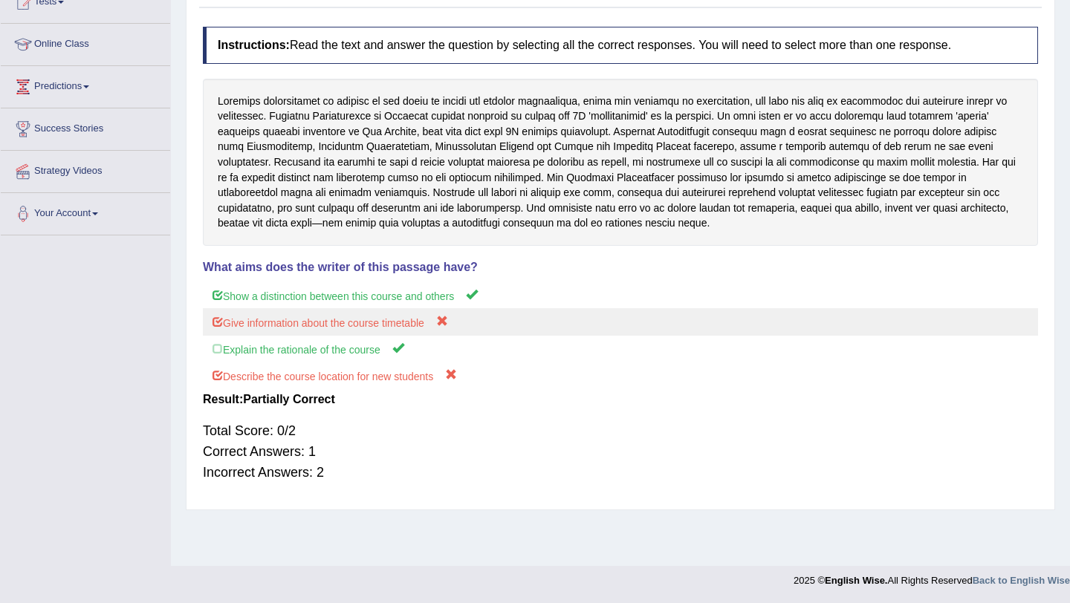
scroll to position [0, 0]
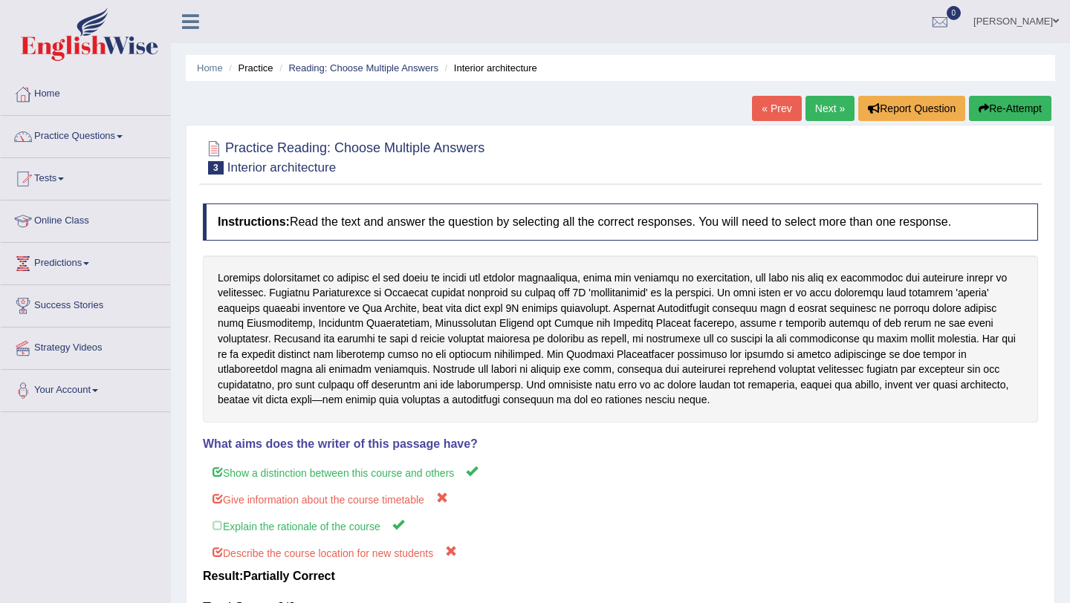
click at [823, 113] on link "Next »" at bounding box center [830, 108] width 49 height 25
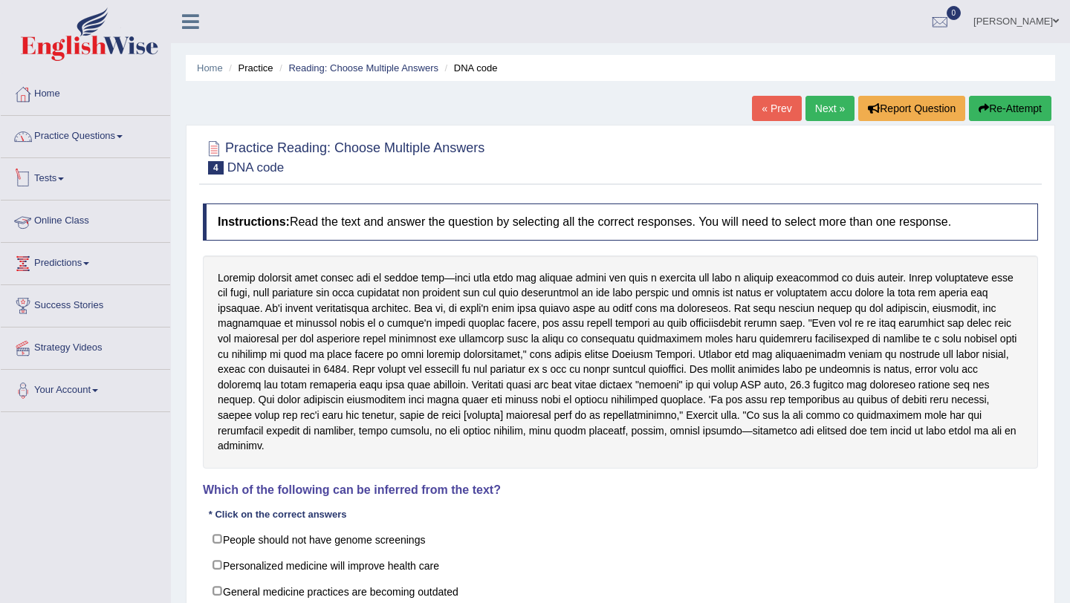
click at [88, 143] on link "Practice Questions" at bounding box center [85, 134] width 169 height 37
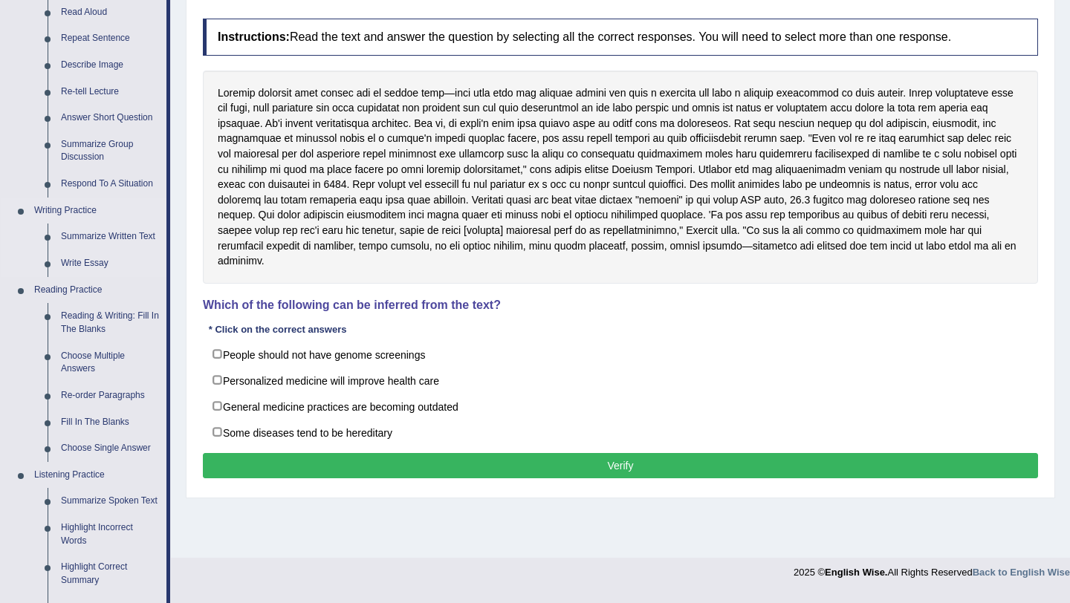
scroll to position [187, 0]
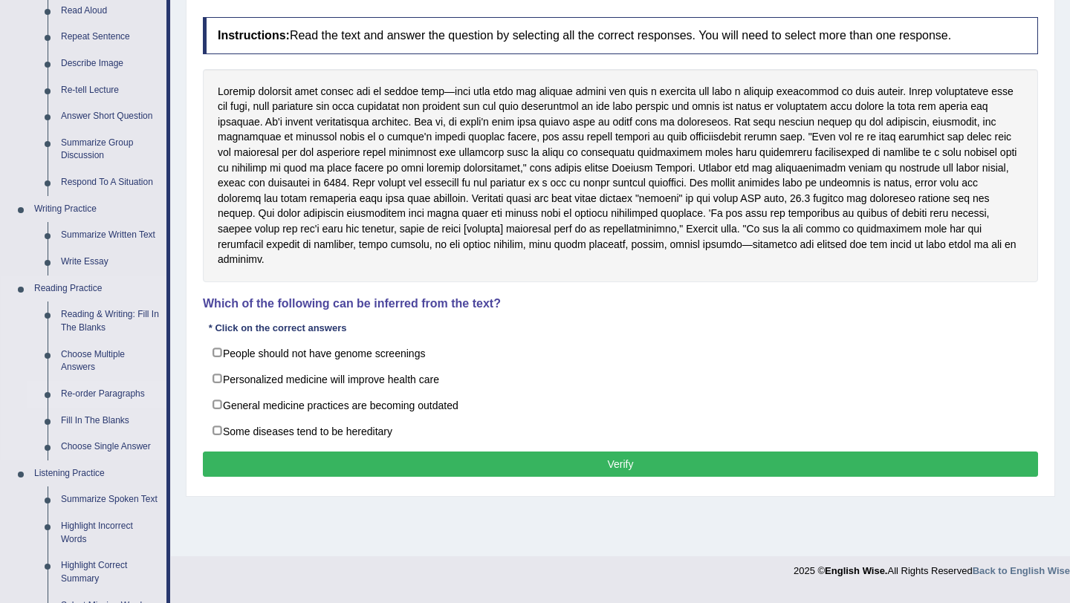
click at [105, 397] on link "Re-order Paragraphs" at bounding box center [110, 394] width 112 height 27
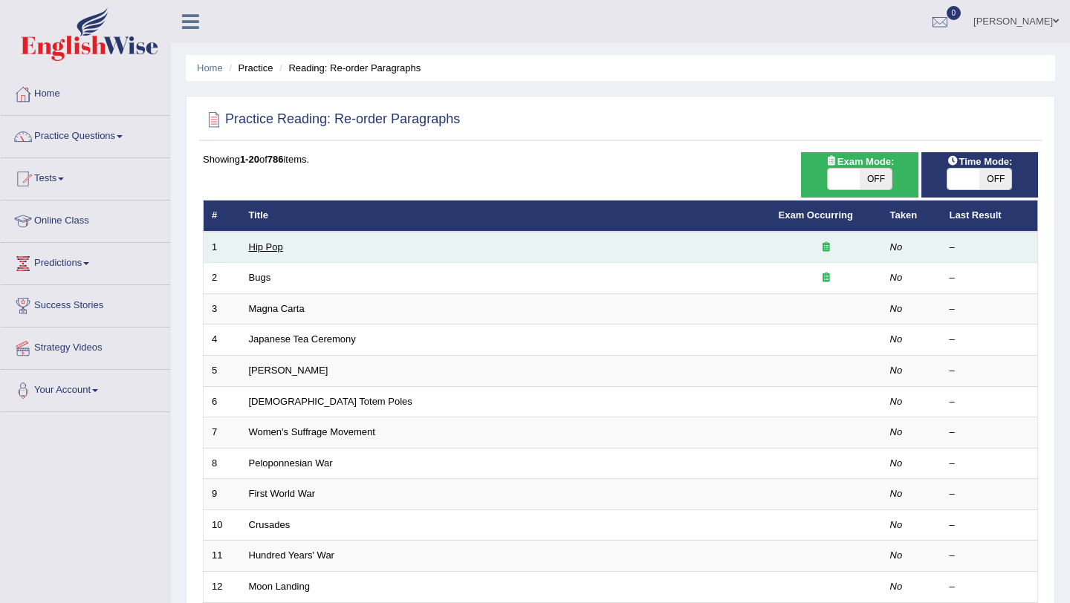
click at [264, 247] on link "Hip Pop" at bounding box center [266, 247] width 34 height 11
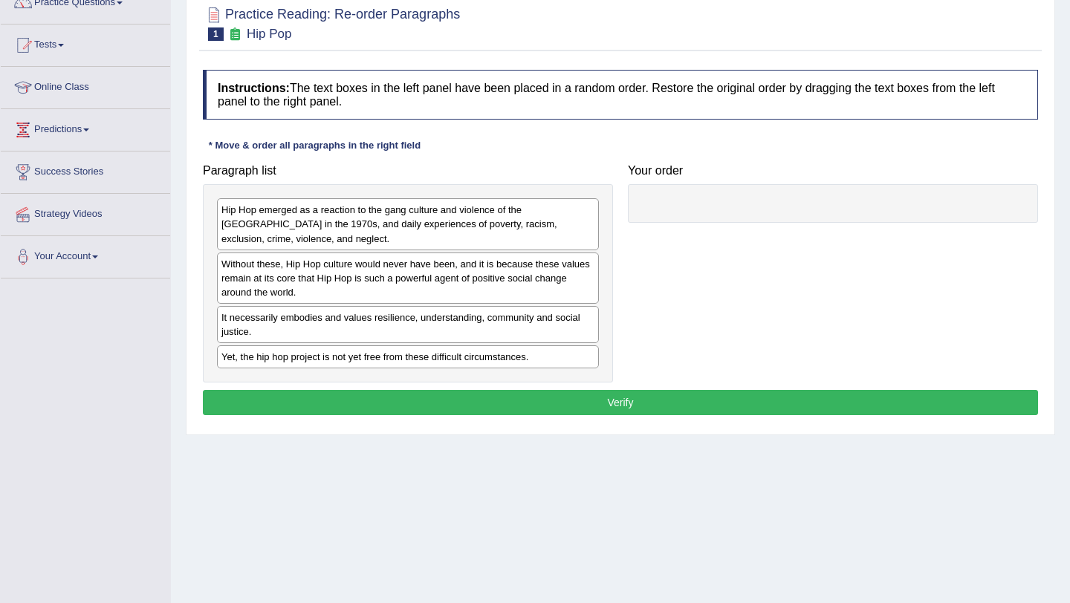
scroll to position [143, 0]
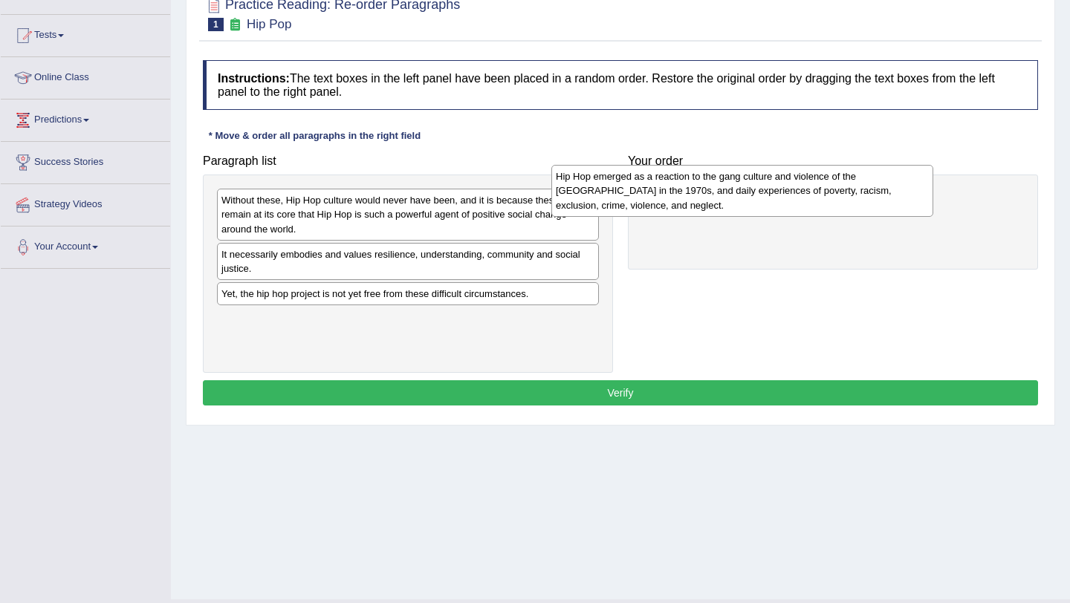
drag, startPoint x: 514, startPoint y: 211, endPoint x: 858, endPoint y: 188, distance: 344.8
click at [859, 188] on div "Hip Hop emerged as a reaction to the gang culture and violence of the South Bro…" at bounding box center [742, 190] width 382 height 51
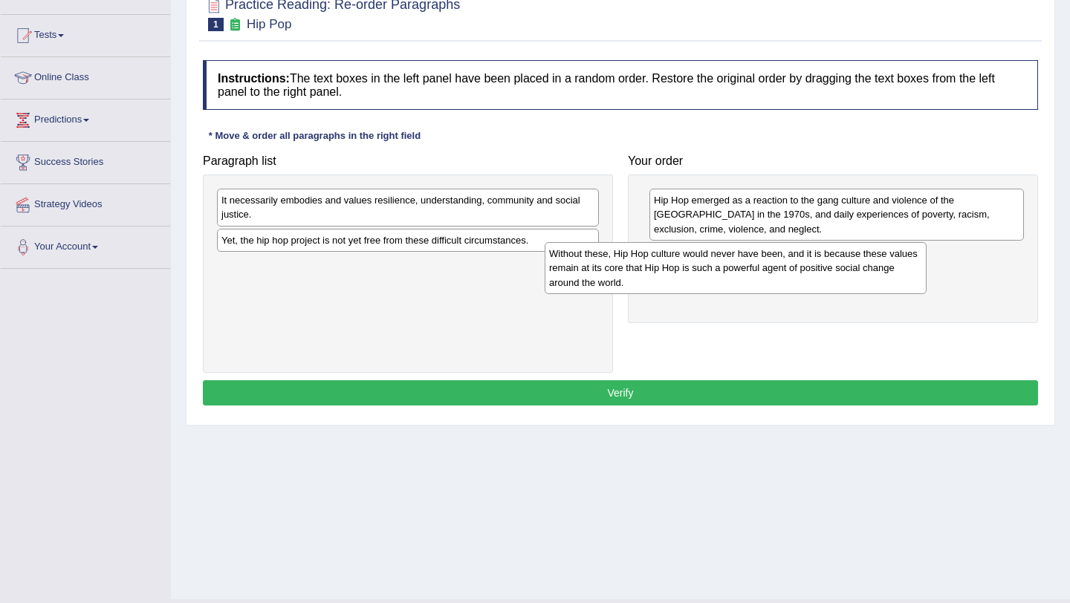
drag, startPoint x: 490, startPoint y: 212, endPoint x: 818, endPoint y: 258, distance: 331.0
click at [818, 258] on div "Without these, Hip Hop culture would never have been, and it is because these v…" at bounding box center [736, 267] width 382 height 51
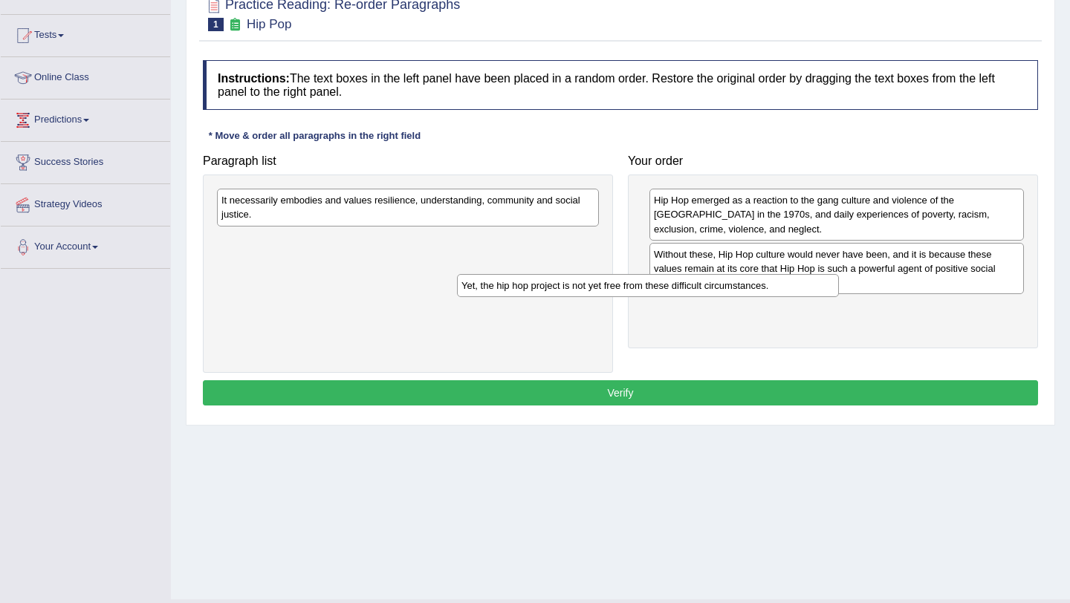
drag, startPoint x: 482, startPoint y: 242, endPoint x: 722, endPoint y: 288, distance: 244.3
click at [722, 288] on div "Yet, the hip hop project is not yet free from these difficult circumstances." at bounding box center [648, 285] width 382 height 23
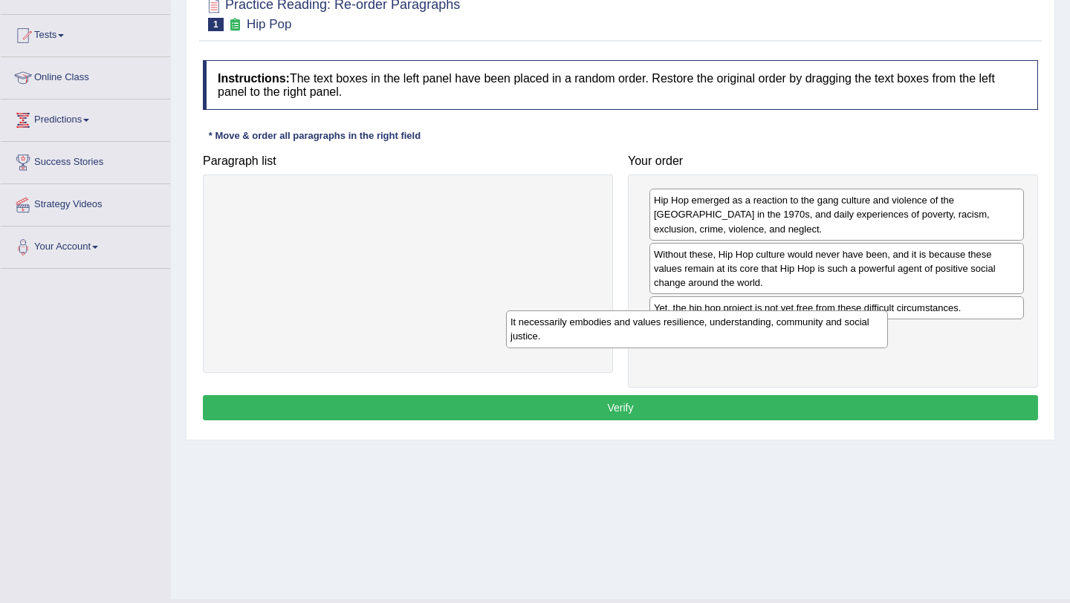
drag, startPoint x: 473, startPoint y: 203, endPoint x: 762, endPoint y: 325, distance: 313.7
click at [762, 325] on div "It necessarily embodies and values resilience, understanding, community and soc…" at bounding box center [697, 329] width 382 height 37
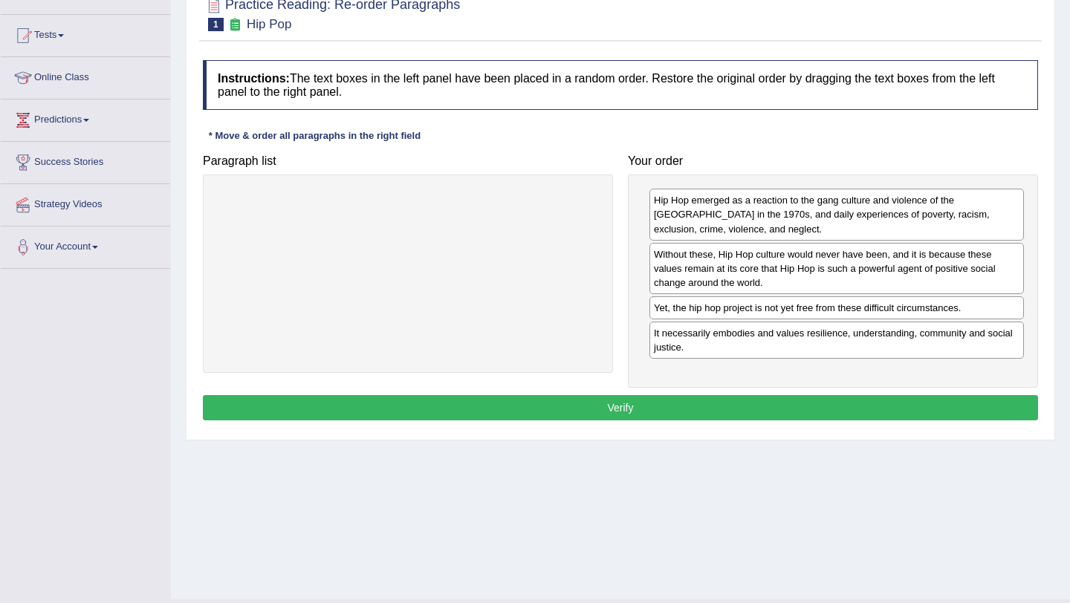
click at [715, 415] on button "Verify" at bounding box center [620, 407] width 835 height 25
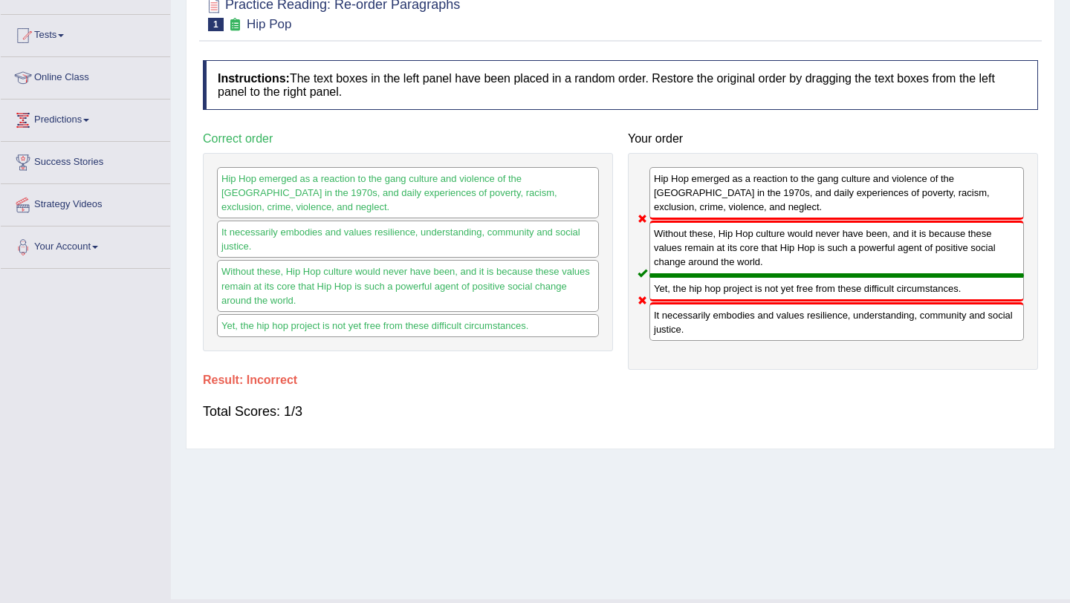
drag, startPoint x: 684, startPoint y: 311, endPoint x: 671, endPoint y: 211, distance: 100.4
click at [671, 212] on div "Hip Hop emerged as a reaction to the gang culture and violence of the South Bro…" at bounding box center [833, 261] width 410 height 217
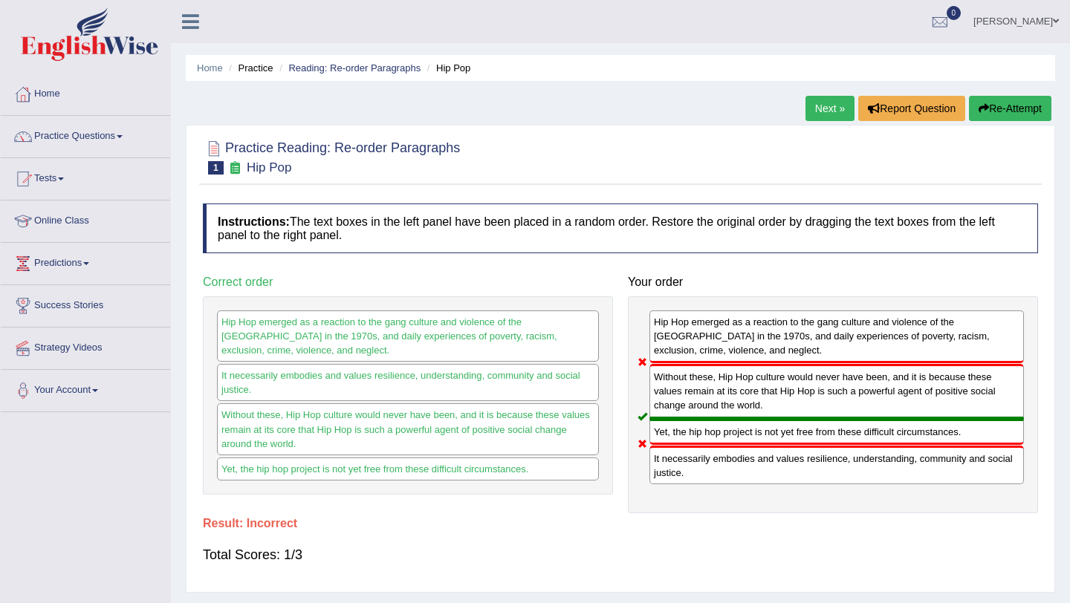
click at [816, 111] on link "Next »" at bounding box center [830, 108] width 49 height 25
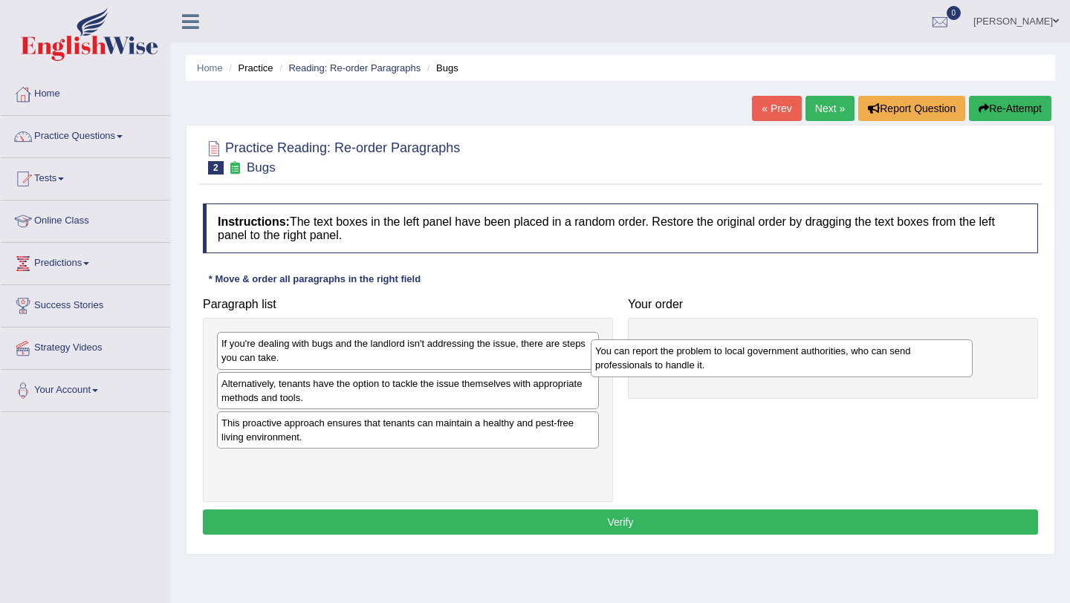
drag, startPoint x: 343, startPoint y: 351, endPoint x: 718, endPoint y: 353, distance: 374.6
click at [718, 353] on div "You can report the problem to local government authorities, who can send profes…" at bounding box center [782, 358] width 382 height 37
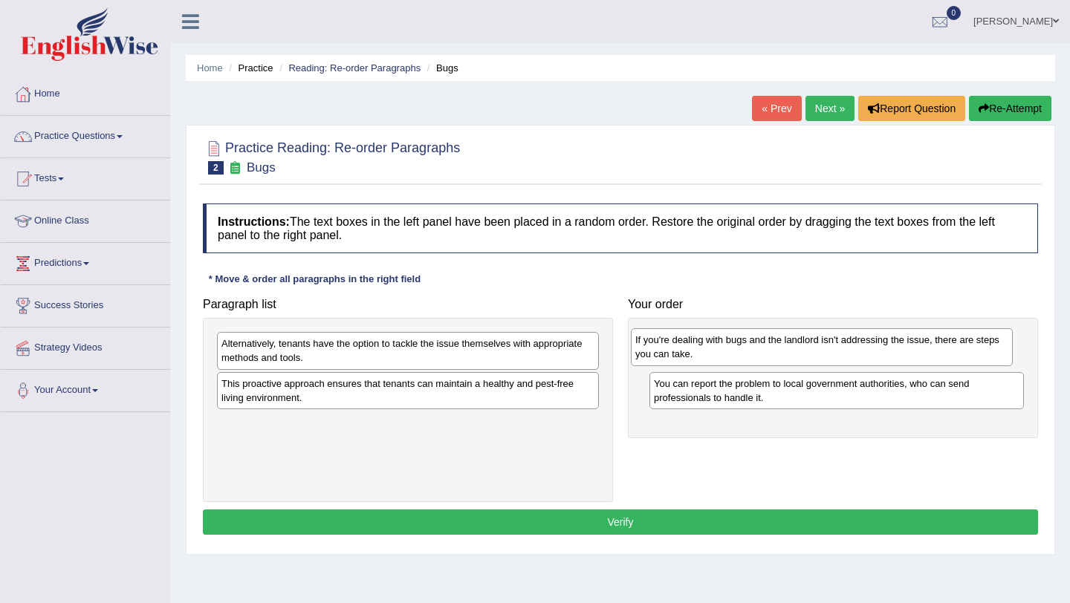
drag, startPoint x: 471, startPoint y: 355, endPoint x: 883, endPoint y: 346, distance: 411.8
click at [883, 346] on div "If you're dealing with bugs and the landlord isn't addressing the issue, there …" at bounding box center [822, 346] width 382 height 37
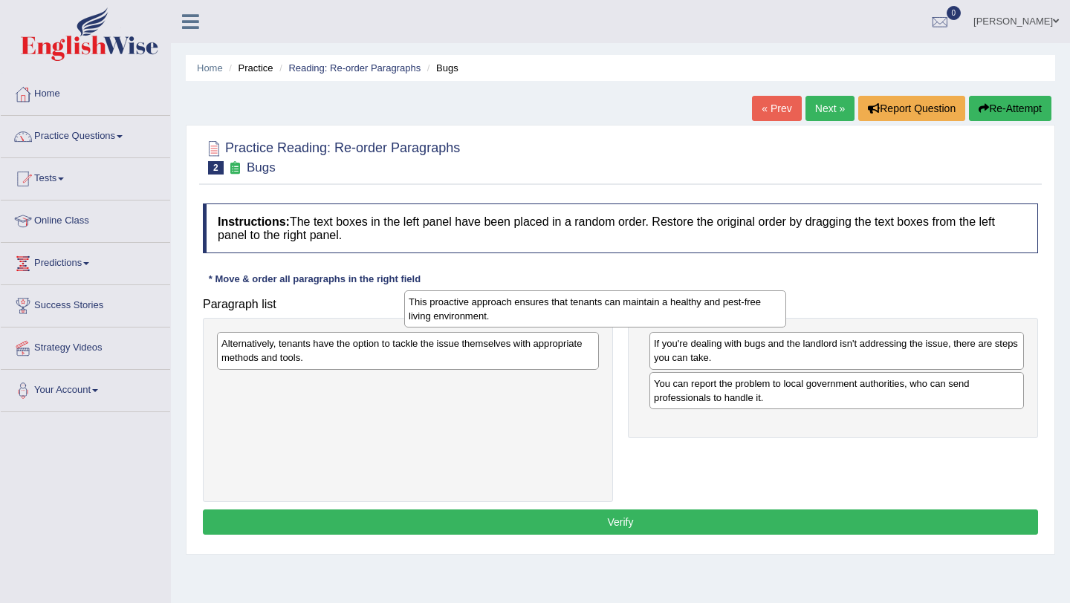
drag, startPoint x: 520, startPoint y: 398, endPoint x: 733, endPoint y: 309, distance: 231.2
click at [736, 311] on div "This proactive approach ensures that tenants can maintain a healthy and pest-fr…" at bounding box center [595, 309] width 382 height 37
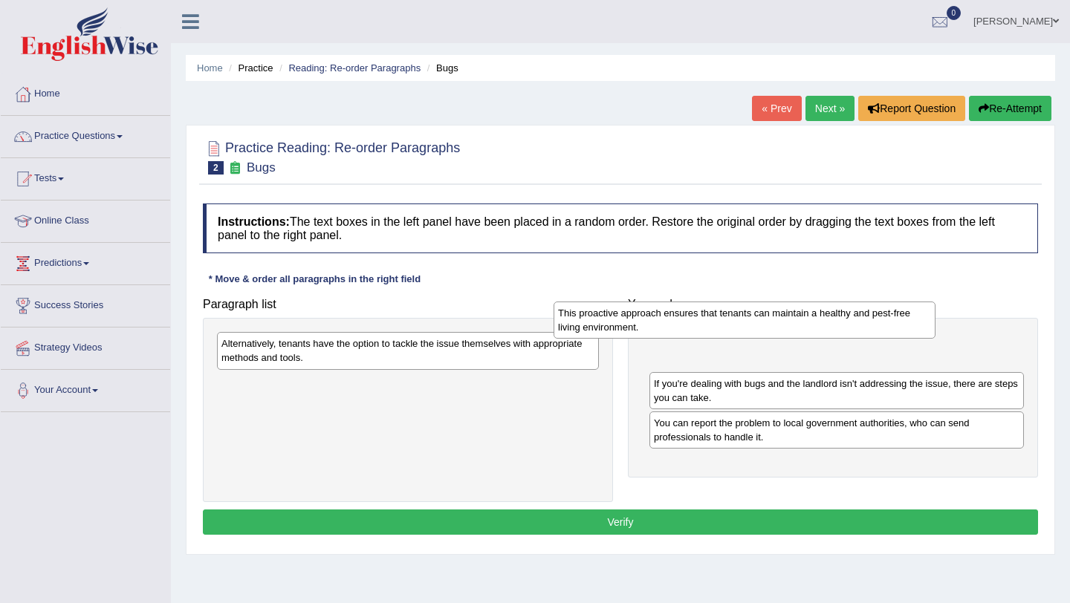
drag, startPoint x: 510, startPoint y: 403, endPoint x: 846, endPoint y: 328, distance: 344.2
click at [846, 328] on div "This proactive approach ensures that tenants can maintain a healthy and pest-fr…" at bounding box center [745, 320] width 382 height 37
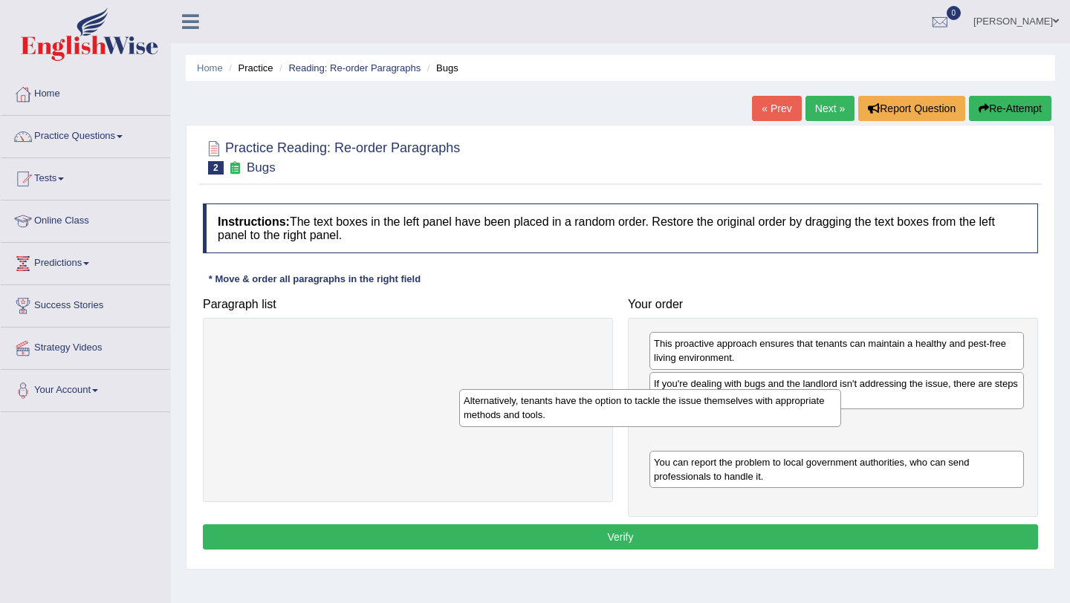
drag, startPoint x: 404, startPoint y: 339, endPoint x: 647, endPoint y: 373, distance: 245.4
click at [647, 389] on div "Alternatively, tenants have the option to tackle the issue themselves with appr…" at bounding box center [650, 407] width 382 height 37
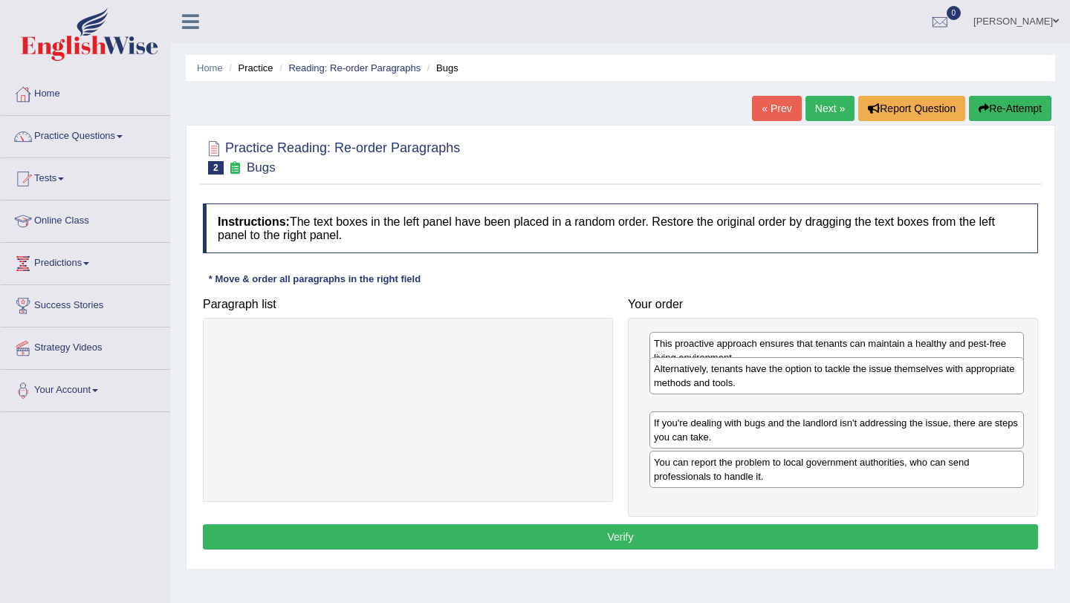
drag, startPoint x: 691, startPoint y: 443, endPoint x: 691, endPoint y: 389, distance: 54.2
click at [691, 389] on div "Alternatively, tenants have the option to tackle the issue themselves with appr…" at bounding box center [837, 375] width 375 height 37
click at [652, 532] on button "Verify" at bounding box center [620, 537] width 835 height 25
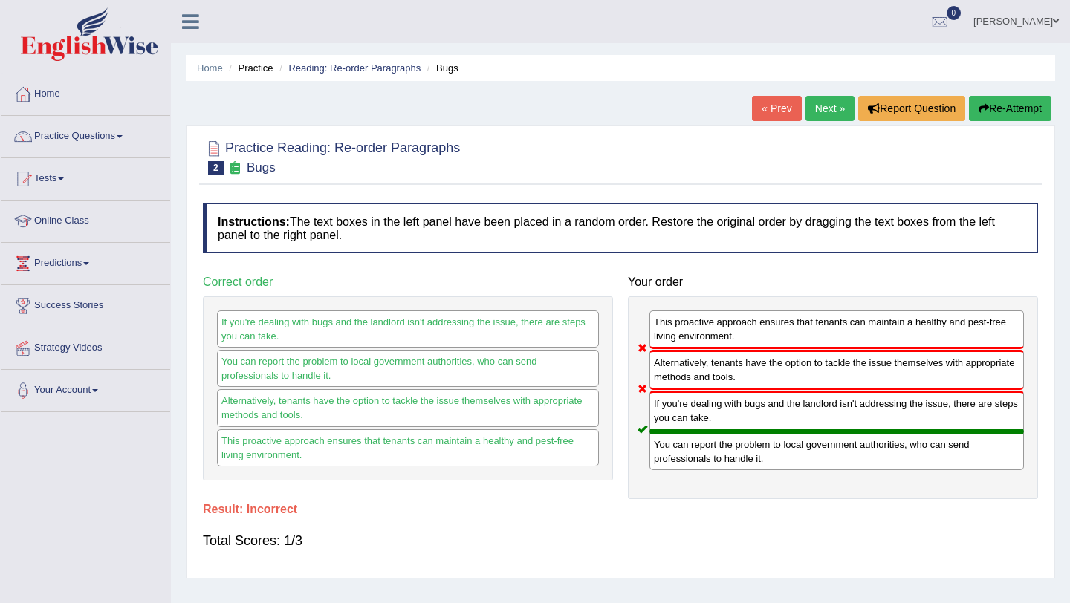
click at [822, 111] on link "Next »" at bounding box center [830, 108] width 49 height 25
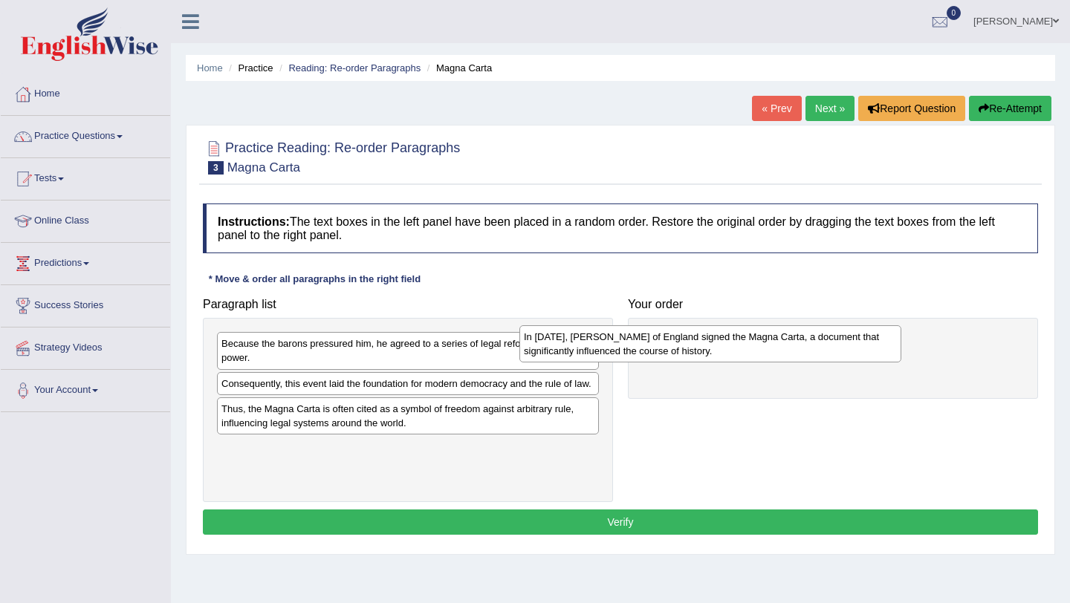
drag, startPoint x: 316, startPoint y: 394, endPoint x: 630, endPoint y: 342, distance: 318.6
click at [630, 342] on div "In [DATE], [PERSON_NAME] of England signed the Magna Carta, a document that sig…" at bounding box center [710, 343] width 382 height 37
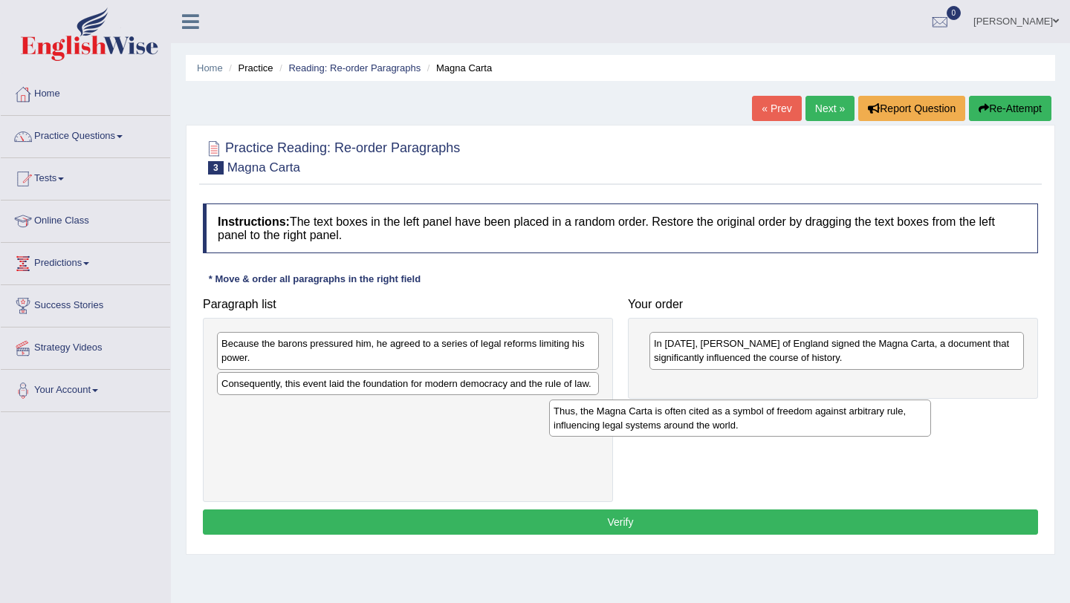
drag, startPoint x: 473, startPoint y: 437, endPoint x: 830, endPoint y: 387, distance: 360.2
click at [830, 400] on div "Thus, the Magna Carta is often cited as a symbol of freedom against arbitrary r…" at bounding box center [740, 418] width 382 height 37
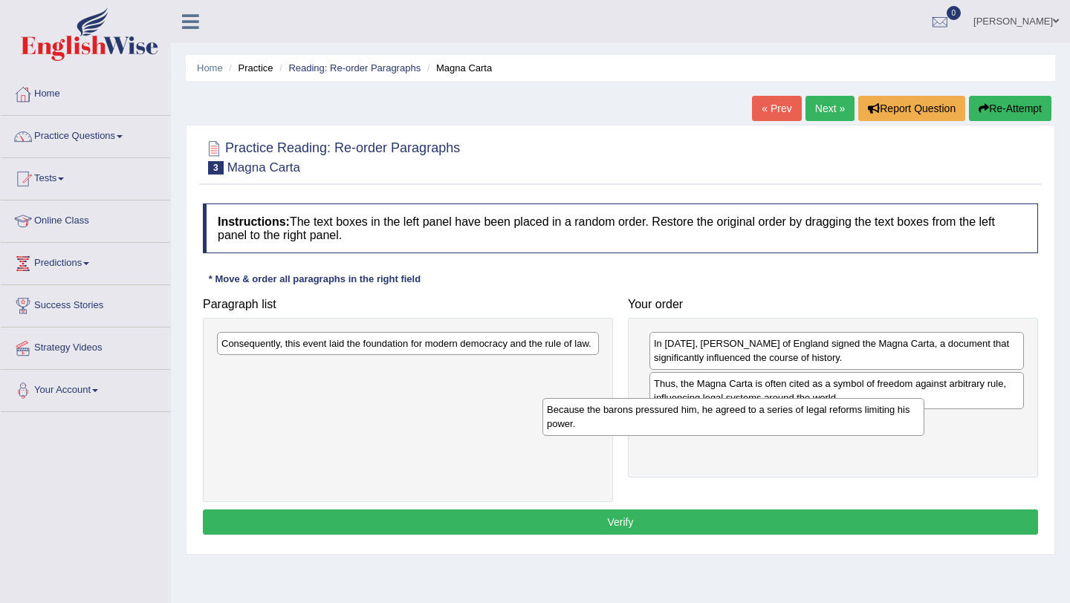
drag, startPoint x: 480, startPoint y: 349, endPoint x: 841, endPoint y: 435, distance: 371.3
click at [841, 435] on div "Because the barons pressured him, he agreed to a series of legal reforms limiti…" at bounding box center [733, 416] width 382 height 37
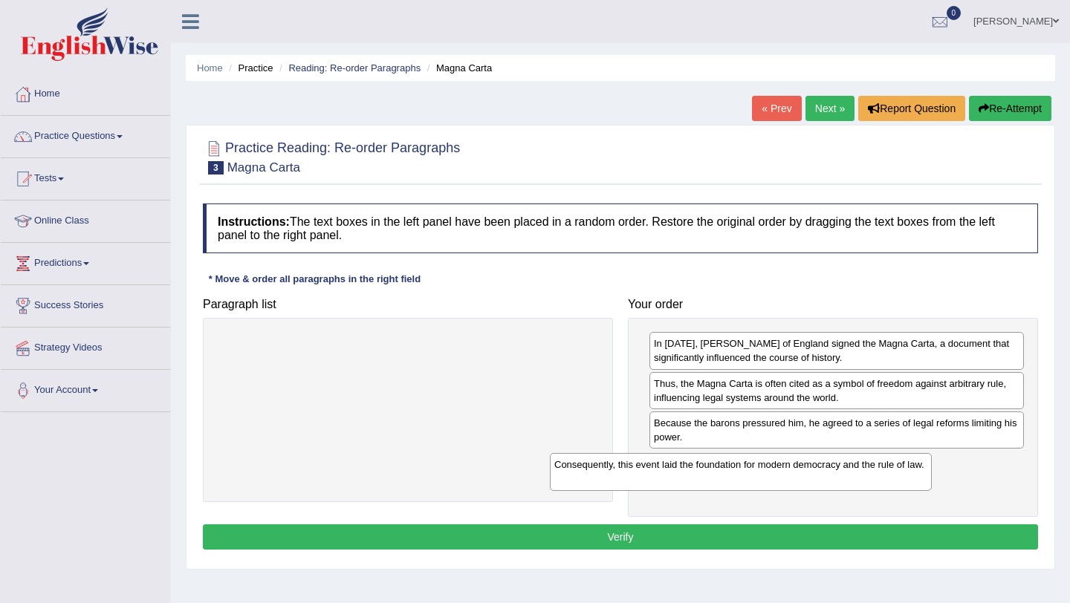
drag, startPoint x: 500, startPoint y: 352, endPoint x: 844, endPoint y: 464, distance: 361.9
click at [844, 464] on div "Consequently, this event laid the foundation for modern democracy and the rule …" at bounding box center [741, 471] width 382 height 37
click at [706, 536] on button "Verify" at bounding box center [620, 537] width 835 height 25
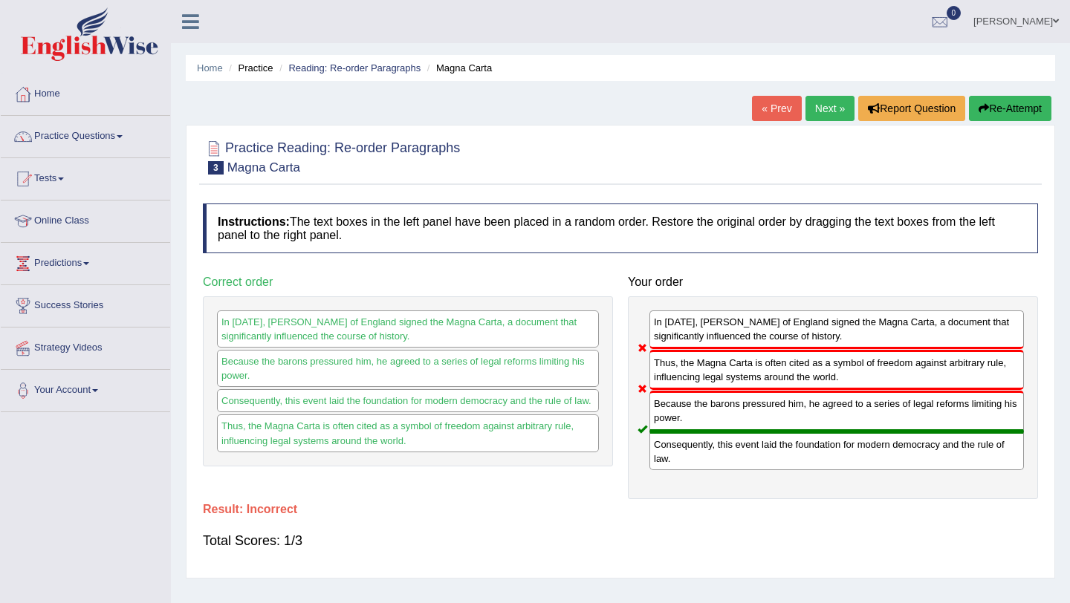
click at [814, 113] on link "Next »" at bounding box center [830, 108] width 49 height 25
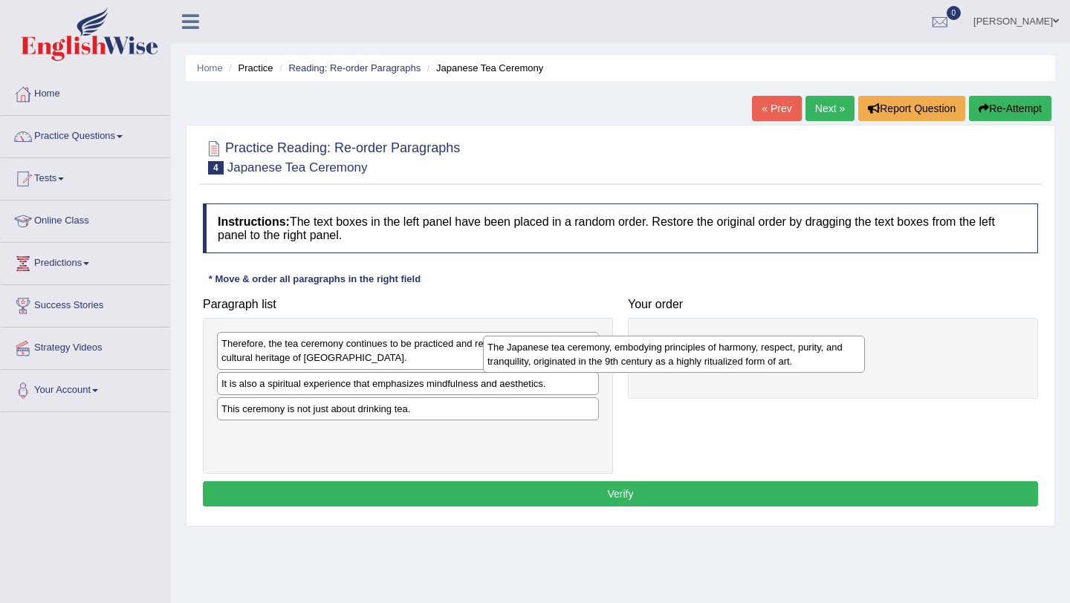
drag, startPoint x: 514, startPoint y: 397, endPoint x: 780, endPoint y: 360, distance: 268.6
click at [780, 360] on div "The Japanese tea ceremony, embodying principles of harmony, respect, purity, an…" at bounding box center [674, 354] width 382 height 37
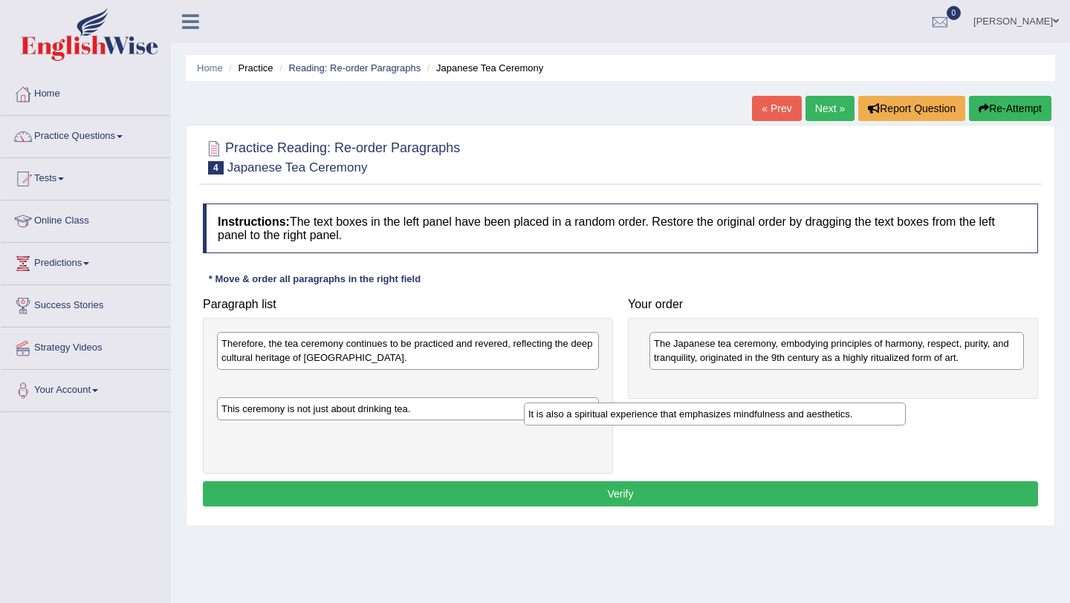
drag, startPoint x: 482, startPoint y: 389, endPoint x: 788, endPoint y: 412, distance: 307.8
click at [788, 413] on div "It is also a spiritual experience that emphasizes mindfulness and aesthetics." at bounding box center [715, 414] width 382 height 23
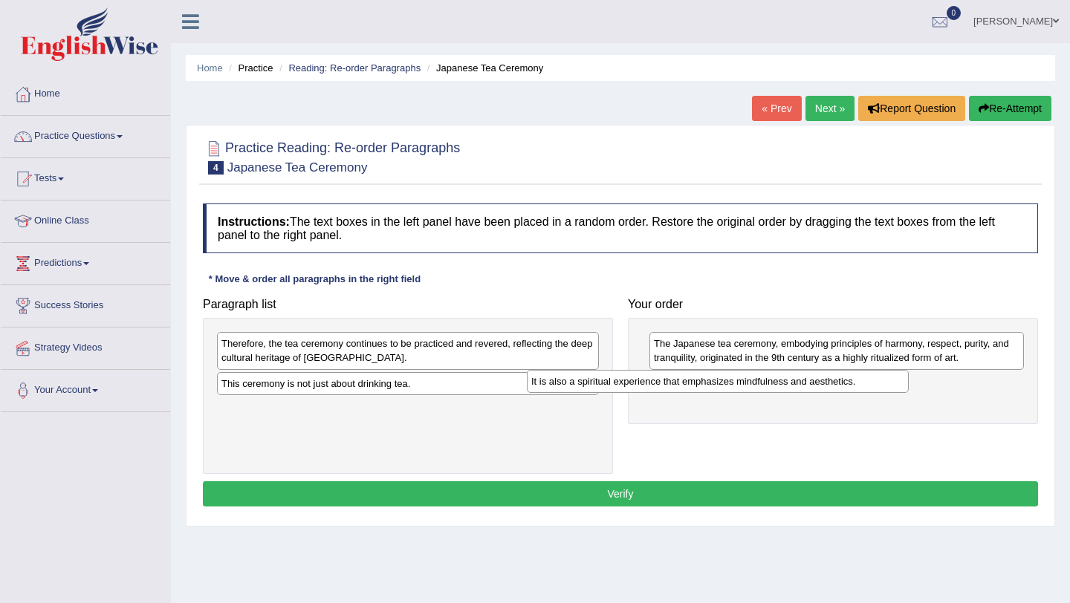
drag, startPoint x: 421, startPoint y: 386, endPoint x: 731, endPoint y: 376, distance: 310.0
click at [731, 376] on div "It is also a spiritual experience that emphasizes mindfulness and aesthetics." at bounding box center [718, 381] width 382 height 23
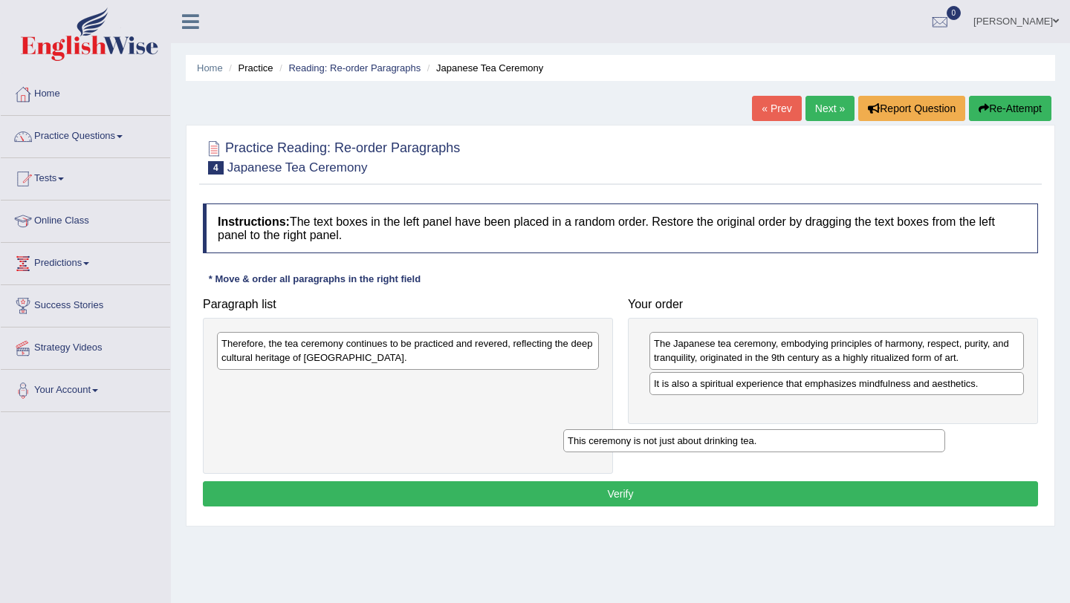
drag, startPoint x: 466, startPoint y: 387, endPoint x: 812, endPoint y: 443, distance: 350.8
click at [812, 443] on div "This ceremony is not just about drinking tea." at bounding box center [754, 441] width 382 height 23
drag, startPoint x: 483, startPoint y: 389, endPoint x: 869, endPoint y: 406, distance: 386.8
click at [869, 406] on div "This ceremony is not just about drinking tea." at bounding box center [788, 404] width 382 height 23
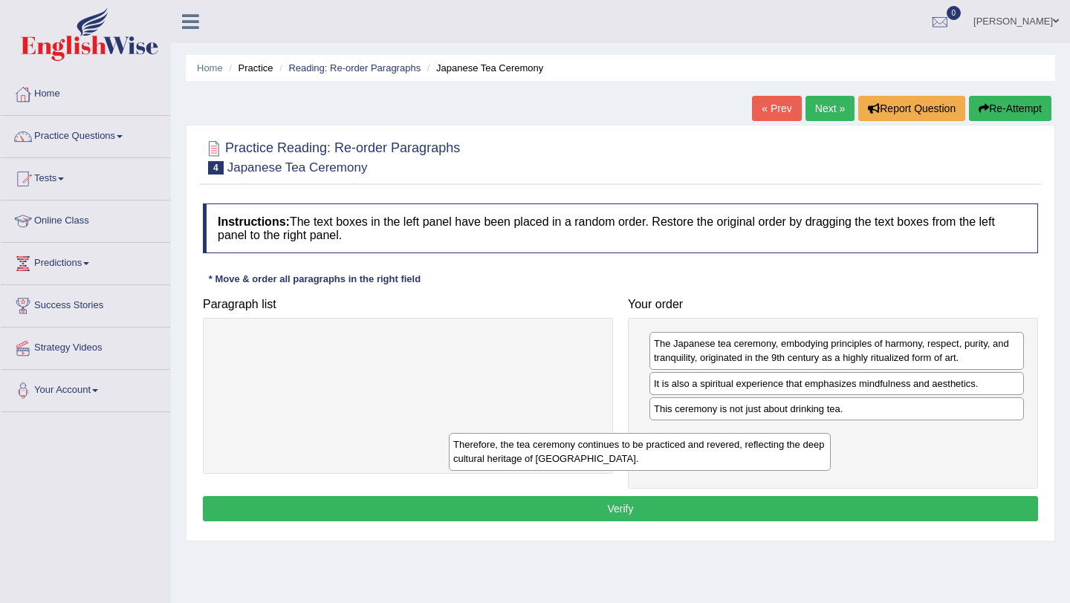
drag, startPoint x: 402, startPoint y: 353, endPoint x: 634, endPoint y: 456, distance: 253.5
click at [634, 456] on div "Therefore, the tea ceremony continues to be practiced and revered, reflecting t…" at bounding box center [640, 451] width 382 height 37
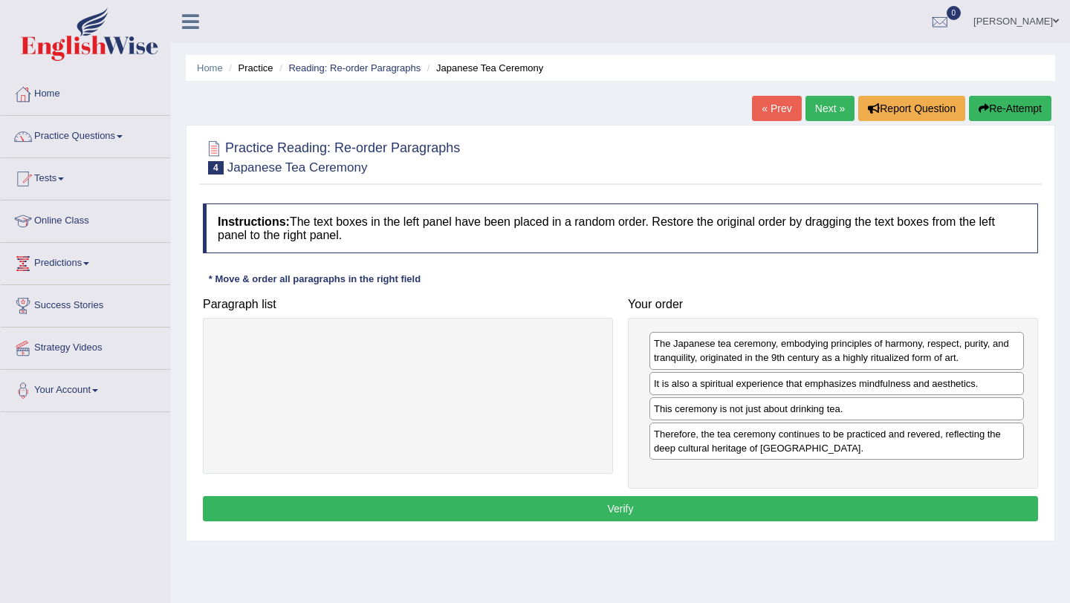
click at [596, 516] on button "Verify" at bounding box center [620, 508] width 835 height 25
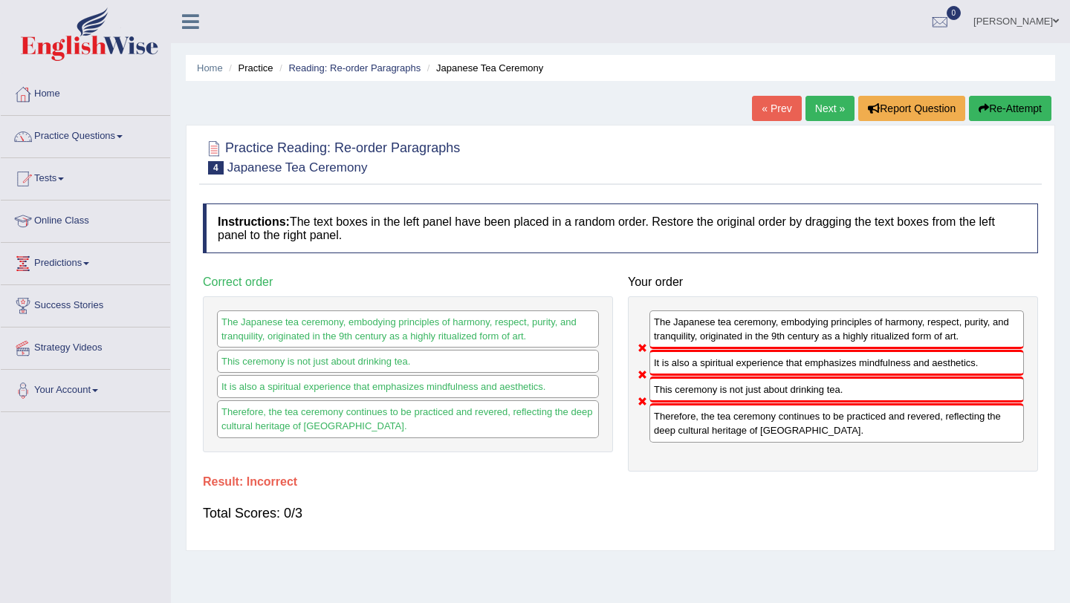
click at [814, 123] on div "« Prev Next » Report Question Re-Attempt" at bounding box center [903, 110] width 303 height 29
click at [823, 103] on link "Next »" at bounding box center [830, 108] width 49 height 25
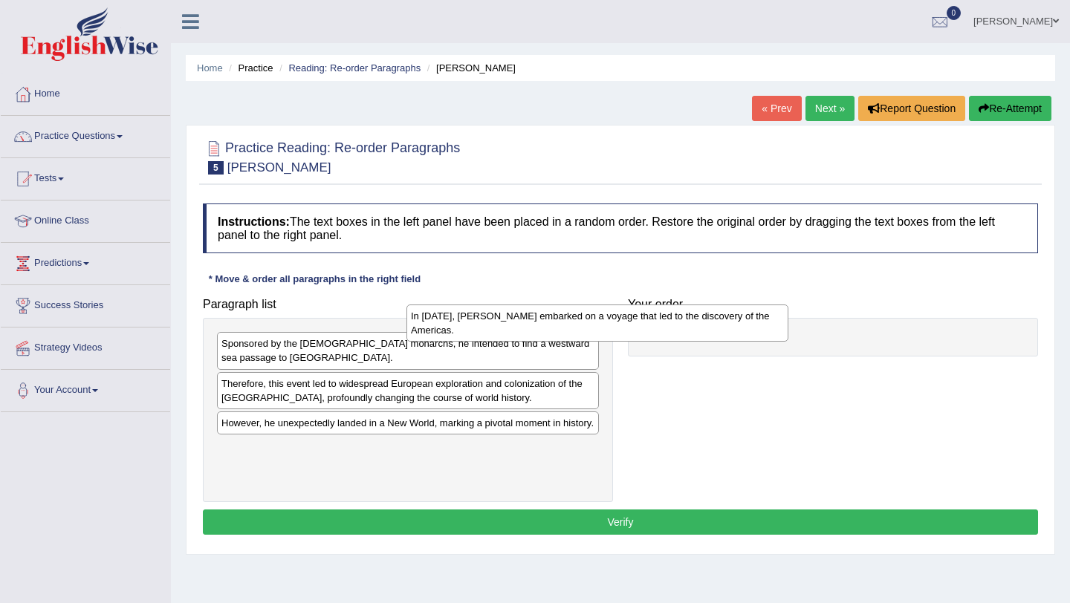
drag, startPoint x: 577, startPoint y: 466, endPoint x: 781, endPoint y: 313, distance: 255.3
click at [781, 313] on div "In 1492, Christopher Columbus embarked on a voyage that led to the discovery of…" at bounding box center [598, 323] width 382 height 37
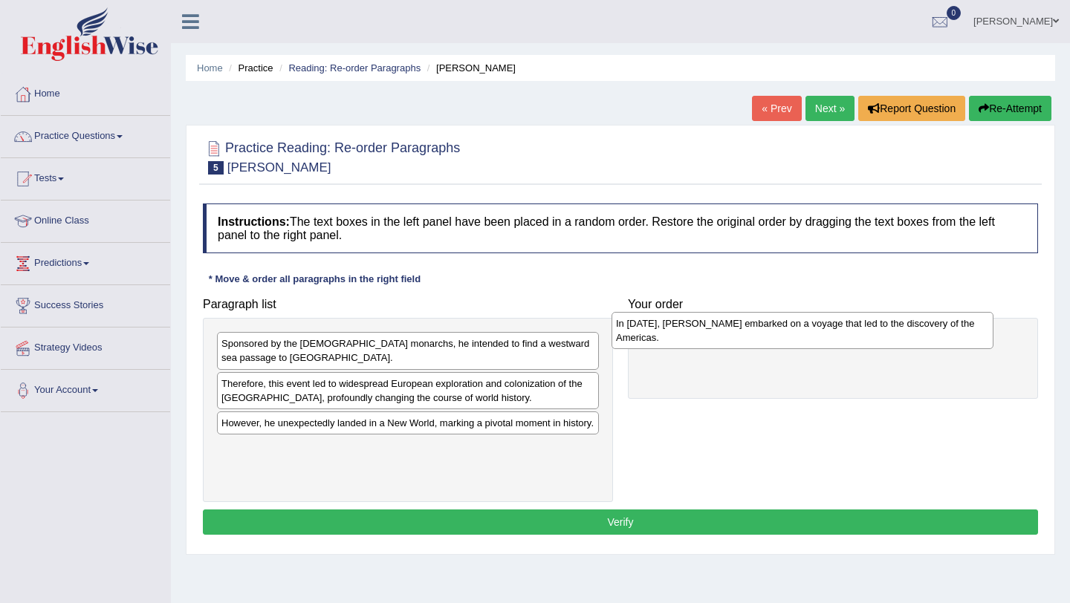
drag, startPoint x: 416, startPoint y: 478, endPoint x: 810, endPoint y: 334, distance: 419.4
click at [810, 334] on div "In 1492, Christopher Columbus embarked on a voyage that led to the discovery of…" at bounding box center [803, 330] width 382 height 37
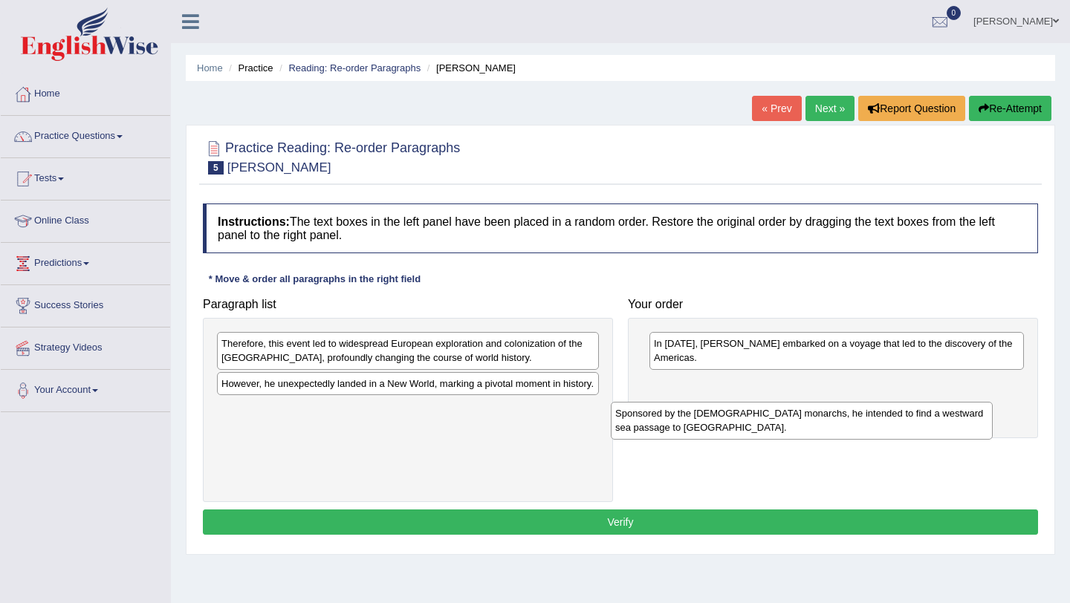
drag, startPoint x: 511, startPoint y: 349, endPoint x: 919, endPoint y: 409, distance: 411.6
click at [919, 409] on div "Sponsored by the Spanish monarchs, he intended to find a westward sea passage t…" at bounding box center [802, 420] width 382 height 37
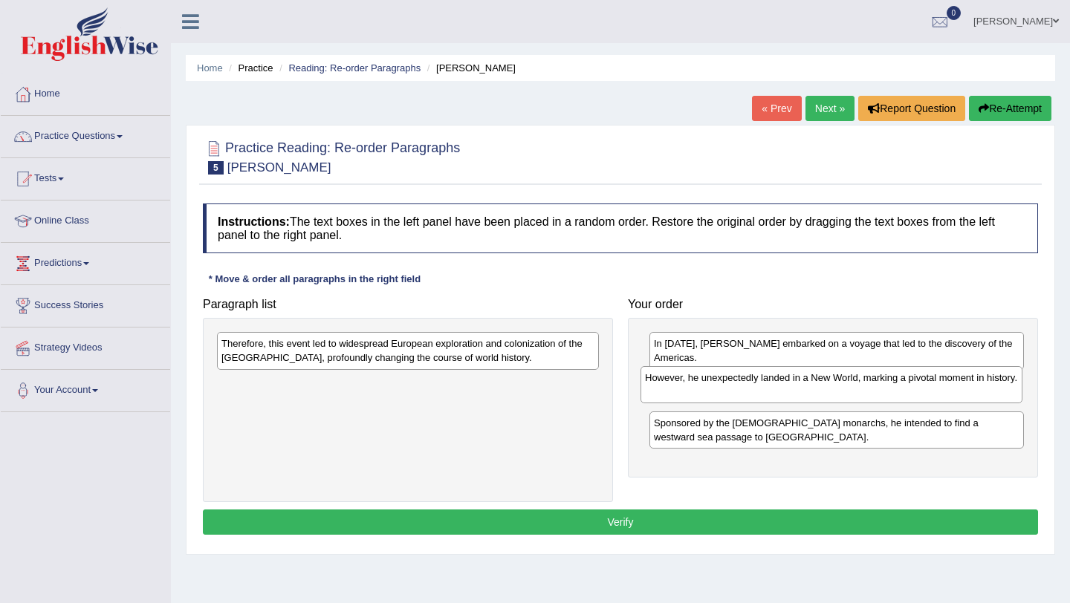
drag, startPoint x: 449, startPoint y: 393, endPoint x: 872, endPoint y: 387, distance: 423.6
click at [872, 387] on div "However, he unexpectedly landed in a New World, marking a pivotal moment in his…" at bounding box center [832, 384] width 382 height 37
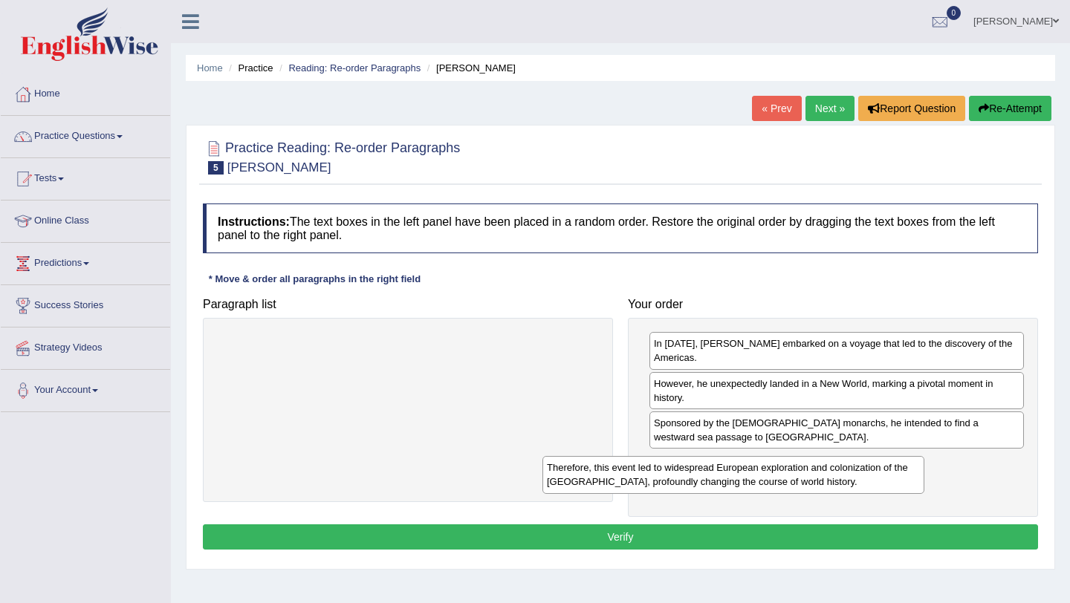
drag, startPoint x: 446, startPoint y: 354, endPoint x: 771, endPoint y: 477, distance: 347.1
click at [771, 477] on div "Therefore, this event led to widespread European exploration and colonization o…" at bounding box center [733, 474] width 382 height 37
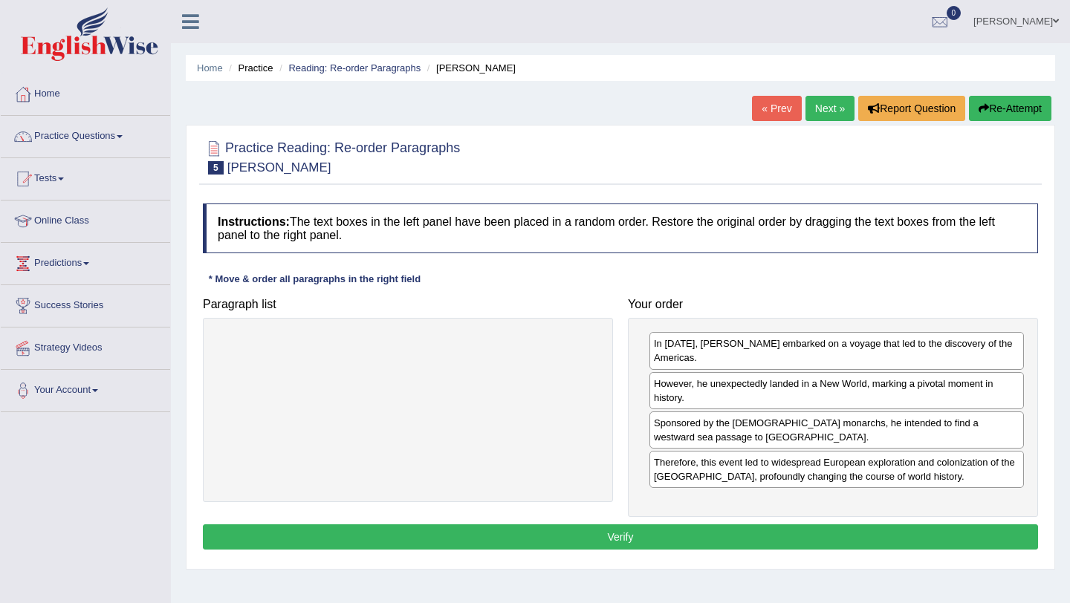
click at [748, 532] on button "Verify" at bounding box center [620, 537] width 835 height 25
